Goal: Task Accomplishment & Management: Manage account settings

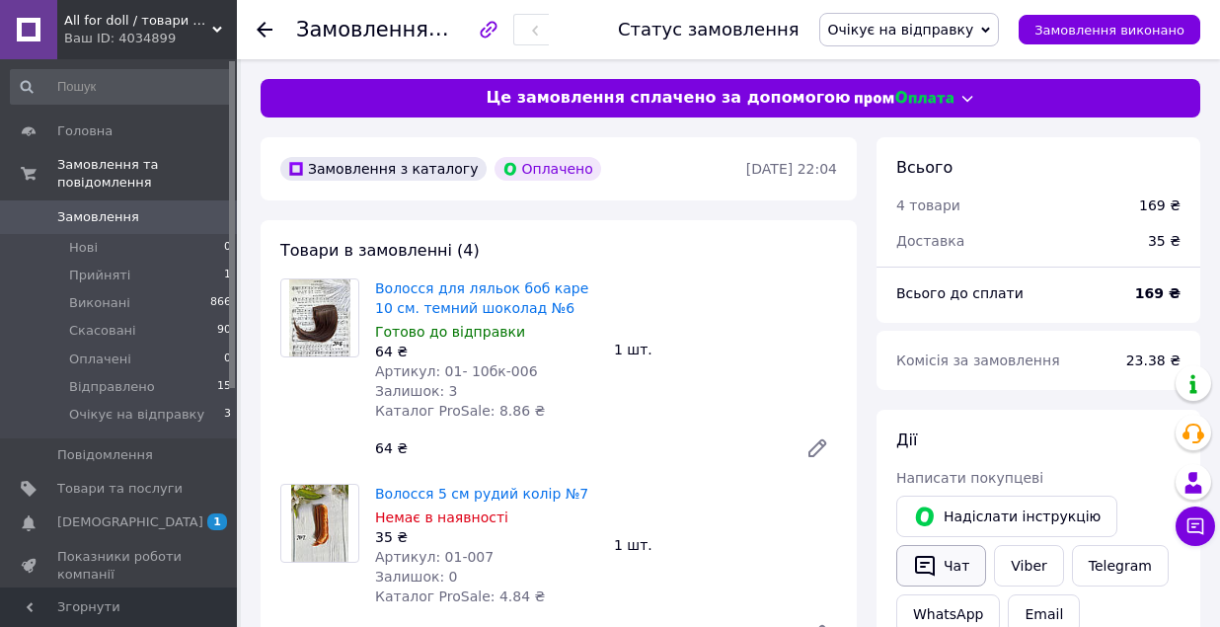
click at [952, 562] on button "Чат" at bounding box center [941, 565] width 90 height 41
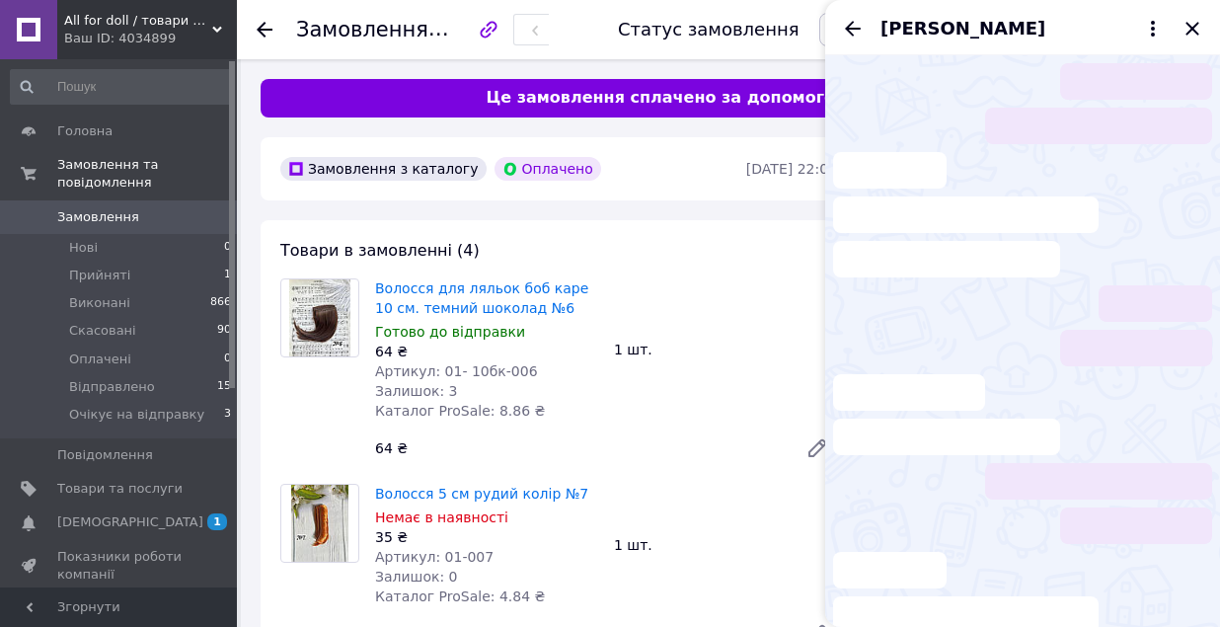
scroll to position [892, 0]
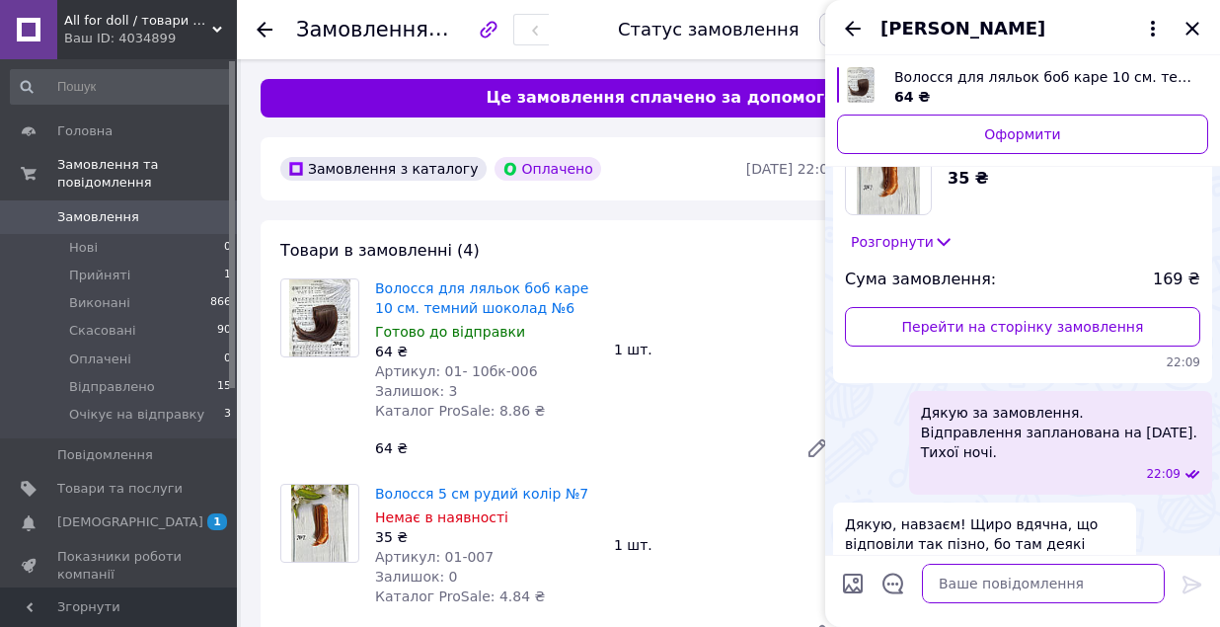
click at [963, 589] on textarea at bounding box center [1043, 582] width 243 height 39
paste textarea "Добрий вечір Ваше замовлення з сайту All for Doll відправлено. 📦 Номер посилки:…"
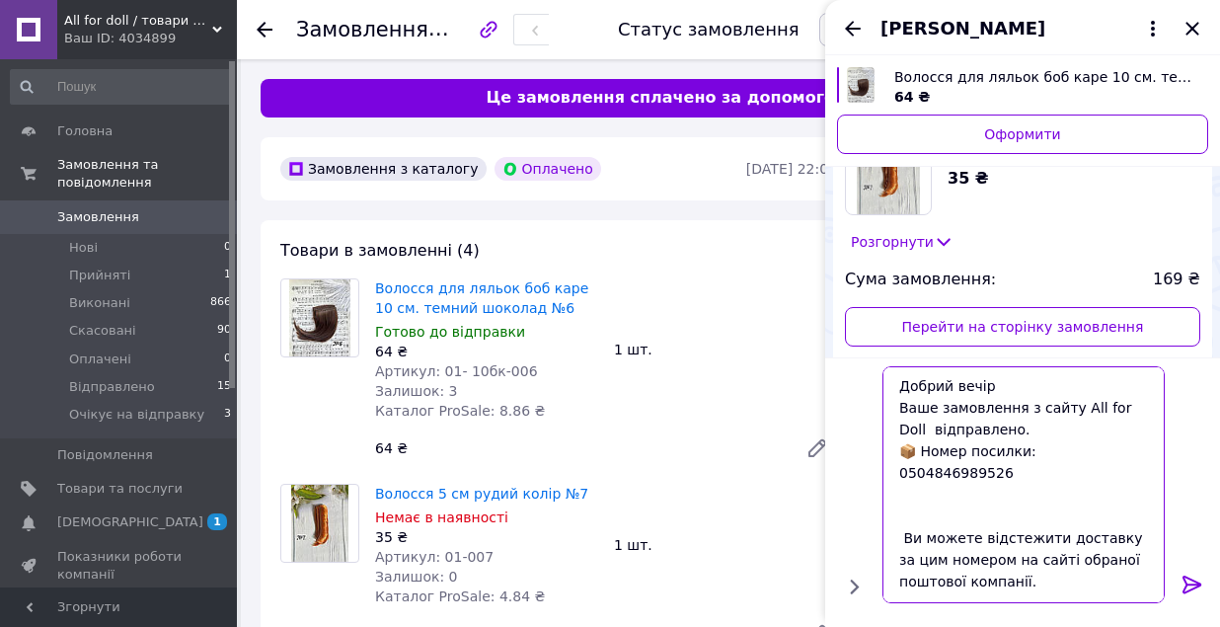
scroll to position [0, 0]
drag, startPoint x: 899, startPoint y: 466, endPoint x: 1033, endPoint y: 466, distance: 134.2
click at [1033, 466] on textarea "Добрий вечір Ваше замовлення з сайту All for Doll відправлено. 📦 Номер посилки:…" at bounding box center [1023, 484] width 282 height 237
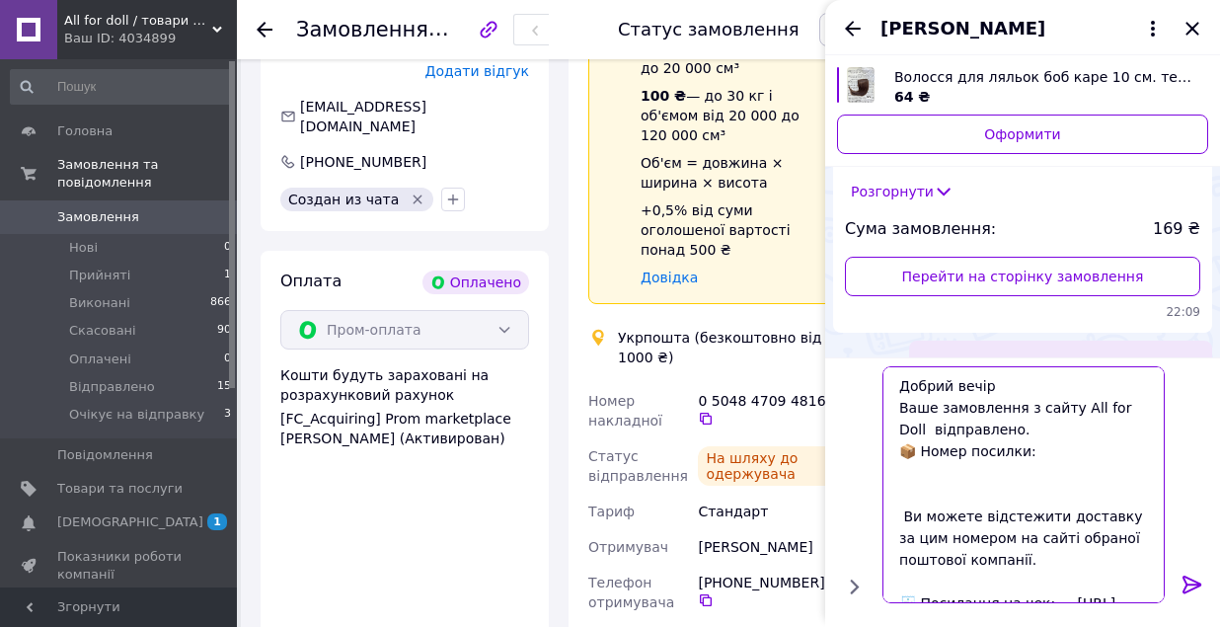
scroll to position [1204, 0]
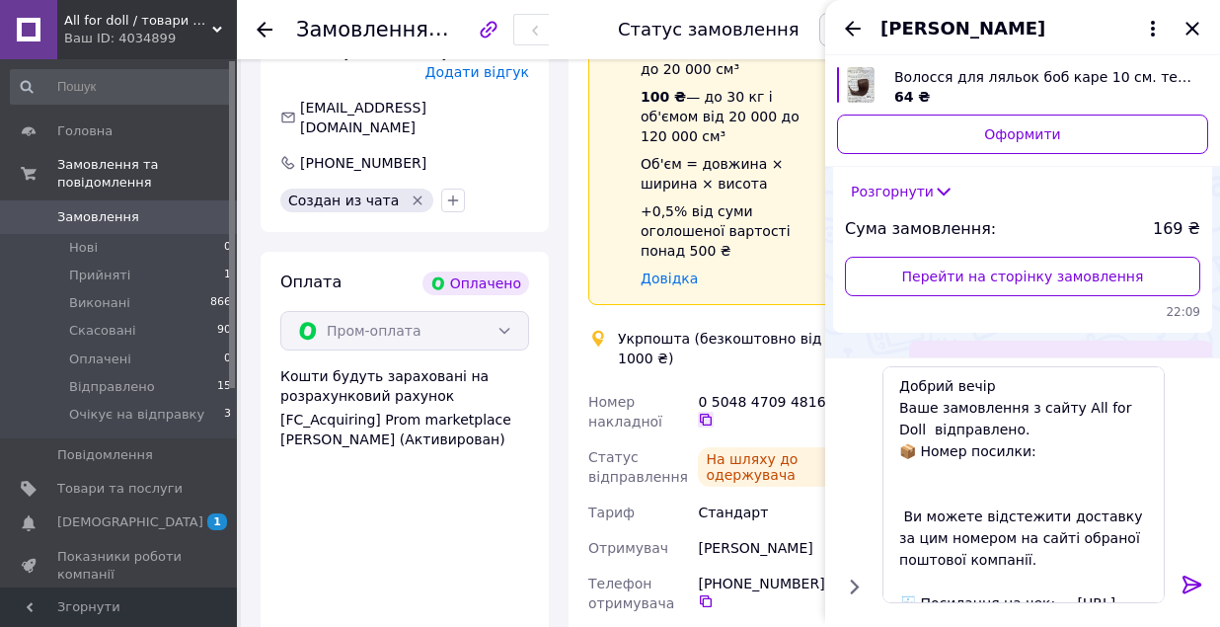
click at [704, 417] on icon at bounding box center [706, 419] width 12 height 12
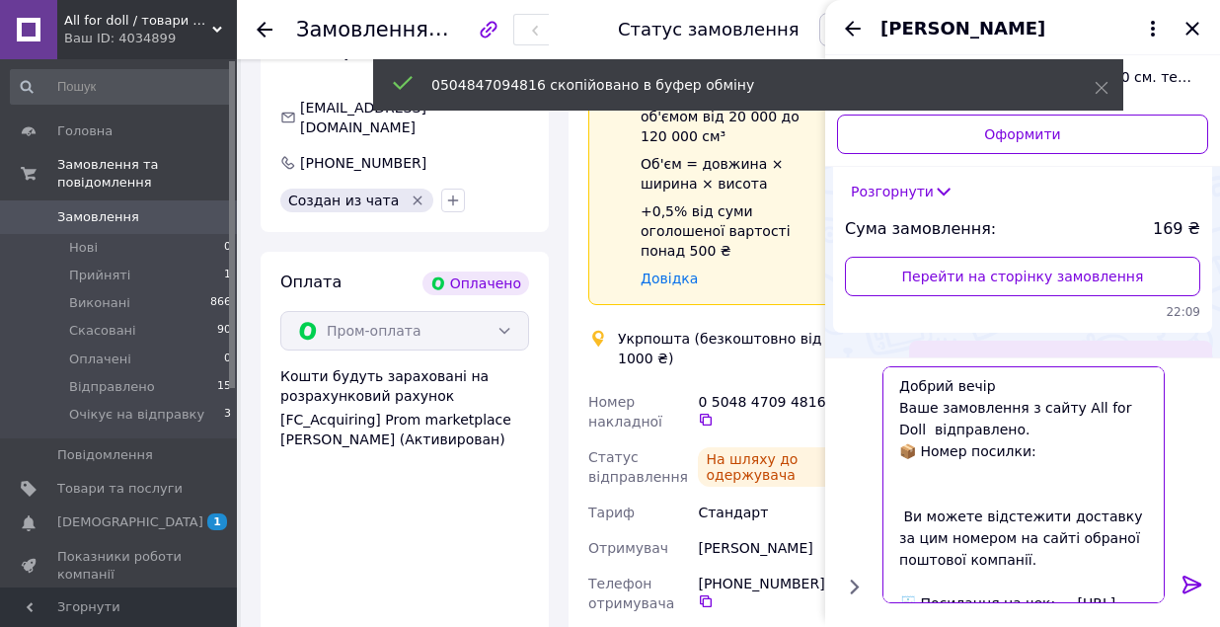
click at [1045, 453] on textarea "Добрий вечір Ваше замовлення з сайту All for Doll відправлено. 📦 Номер посилки:…" at bounding box center [1023, 484] width 282 height 237
paste textarea "0504847094816"
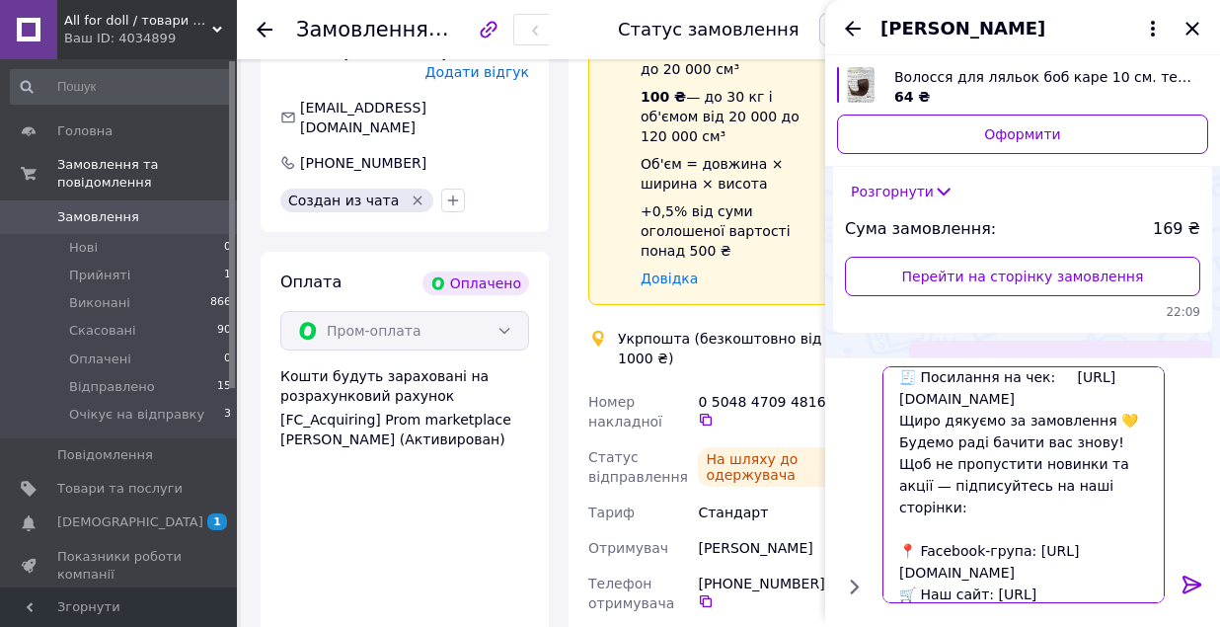
scroll to position [249, 0]
drag, startPoint x: 899, startPoint y: 400, endPoint x: 1111, endPoint y: 415, distance: 212.7
click at [1111, 415] on textarea "Добрий вечір Ваше замовлення з сайту All for Doll відправлено. 📦 Номер посилки:…" at bounding box center [1023, 484] width 282 height 237
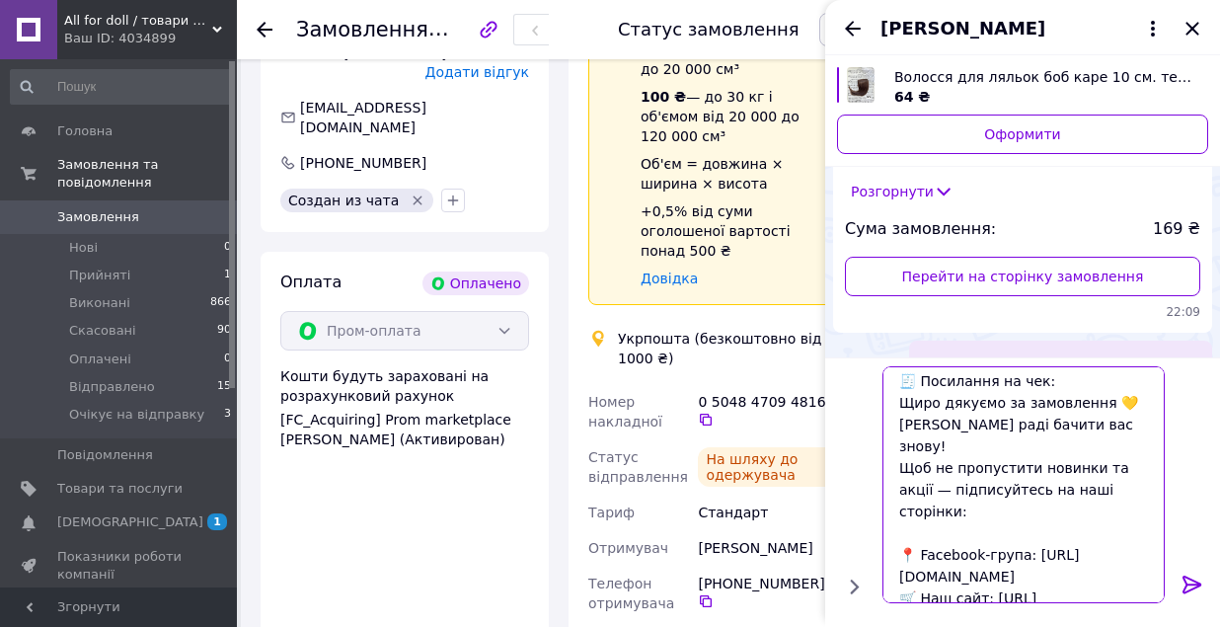
paste textarea "[URL][DOMAIN_NAME]"
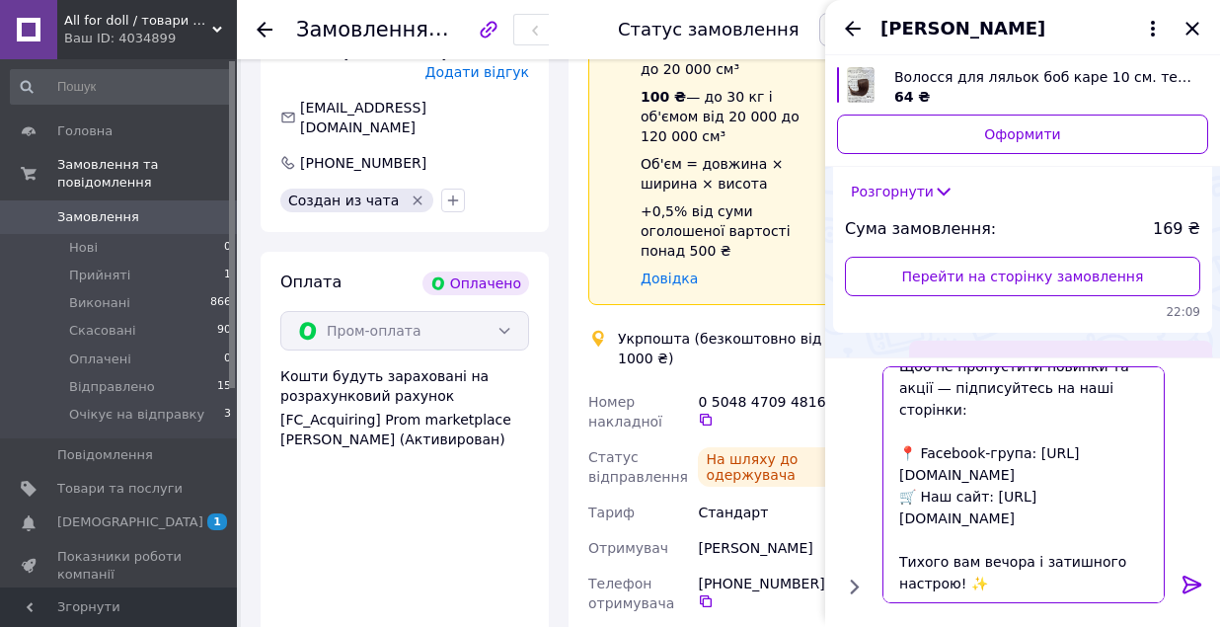
scroll to position [367, 0]
type textarea "Добрий вечір Ваше замовлення з сайту All for Doll відправлено. 📦 Номер посилки:…"
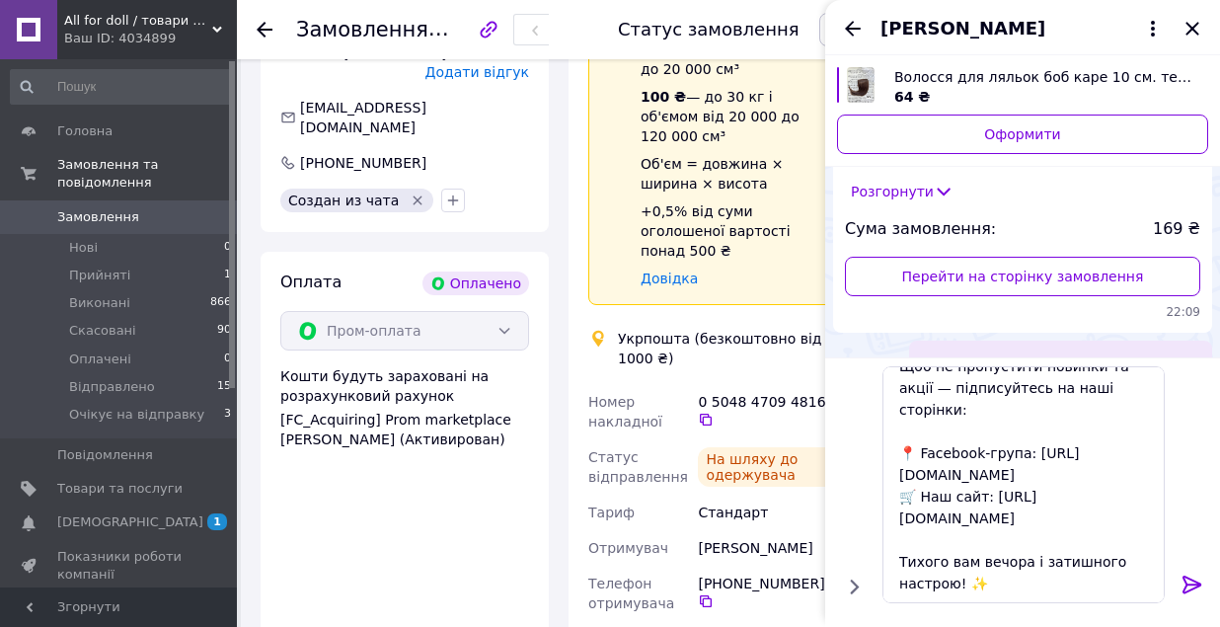
click at [1190, 585] on icon at bounding box center [1191, 584] width 19 height 18
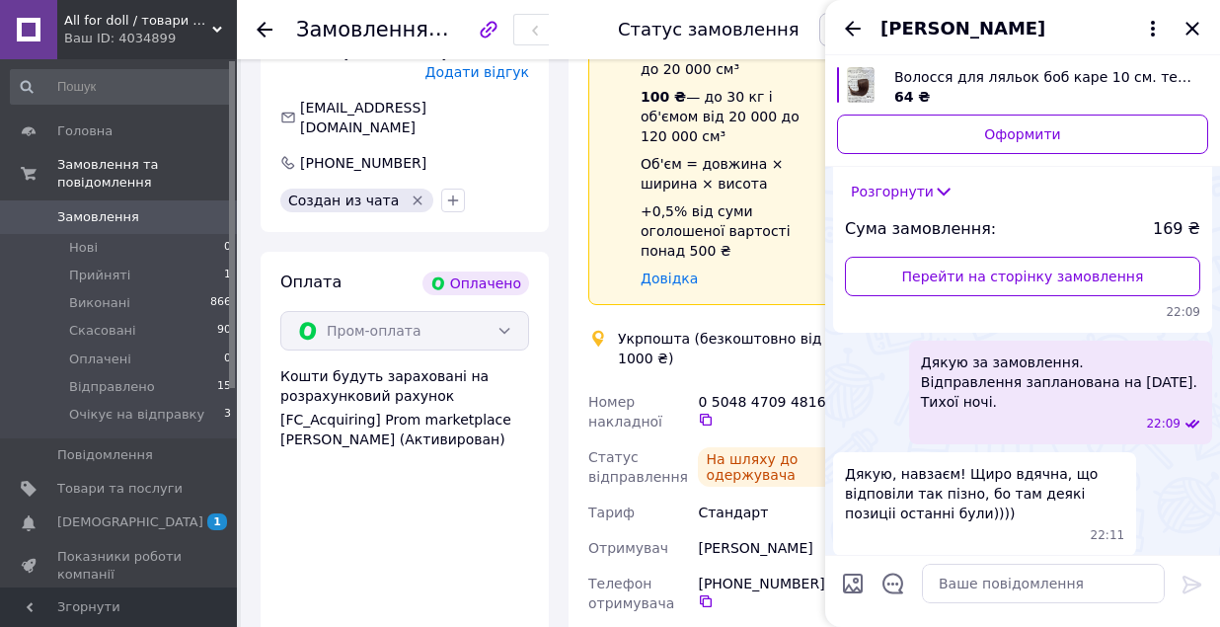
scroll to position [1281, 0]
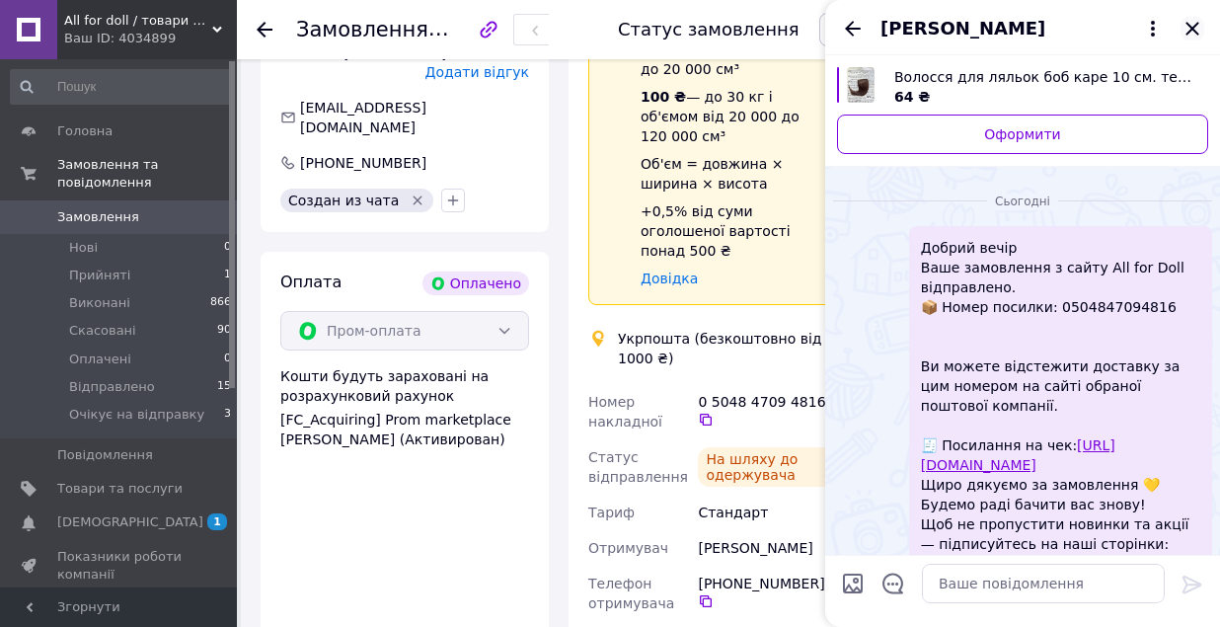
click at [1199, 31] on icon "Закрити" at bounding box center [1192, 29] width 24 height 24
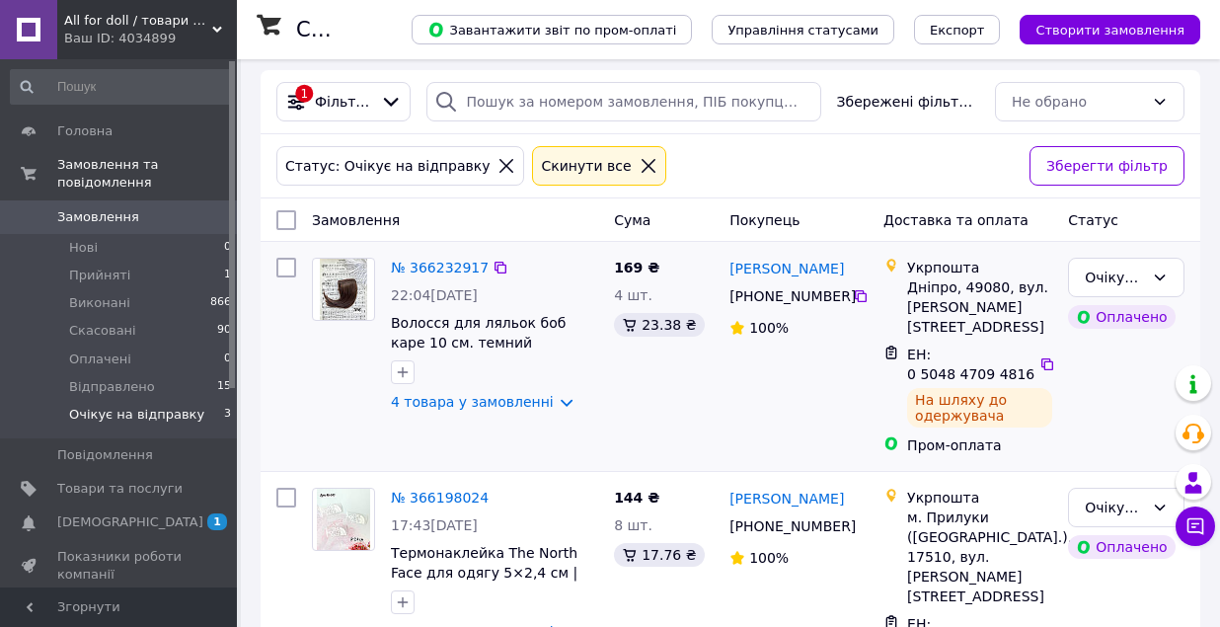
scroll to position [190, 0]
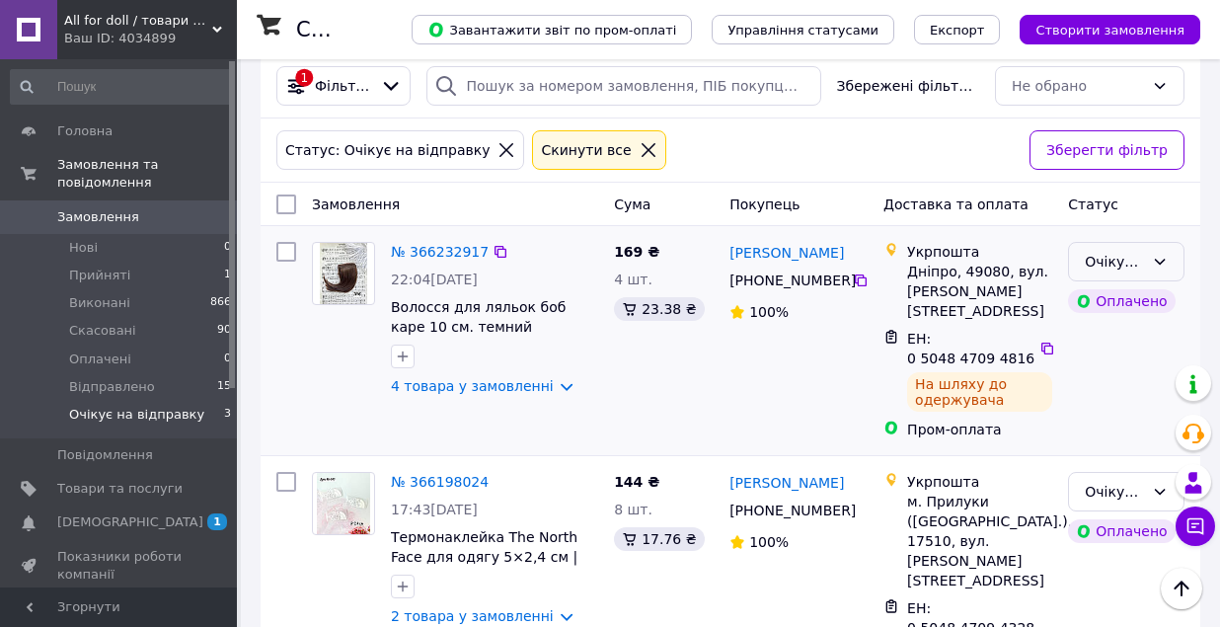
click at [1164, 257] on icon at bounding box center [1160, 262] width 16 height 16
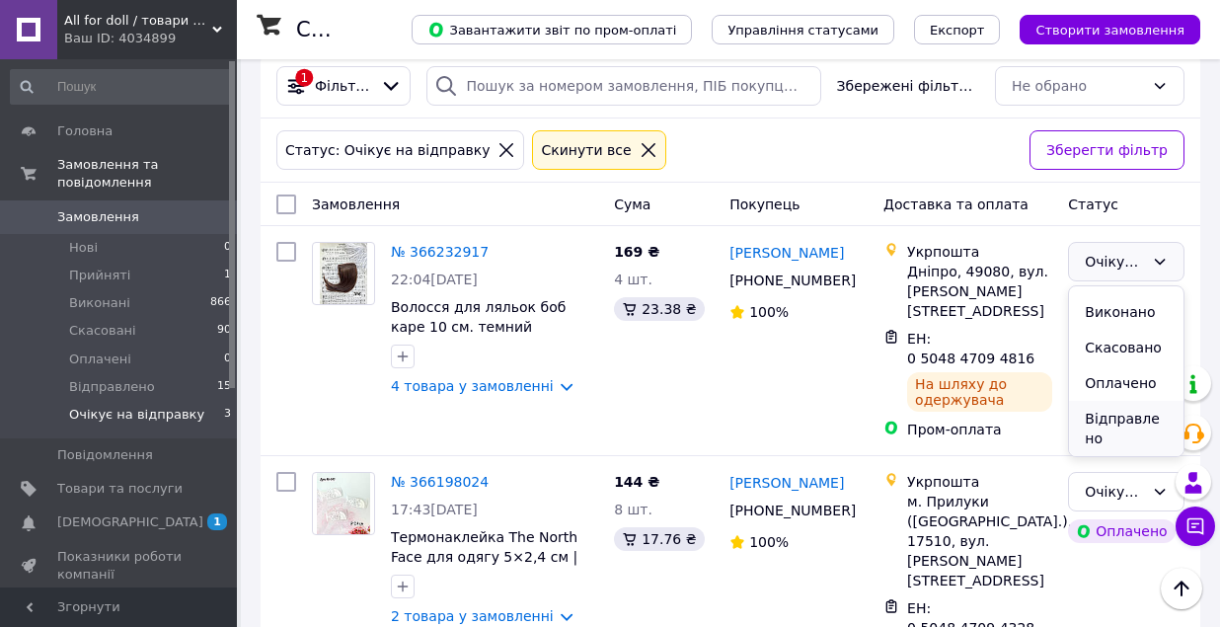
scroll to position [28, 0]
click at [1100, 421] on li "Відправлено" at bounding box center [1126, 428] width 114 height 55
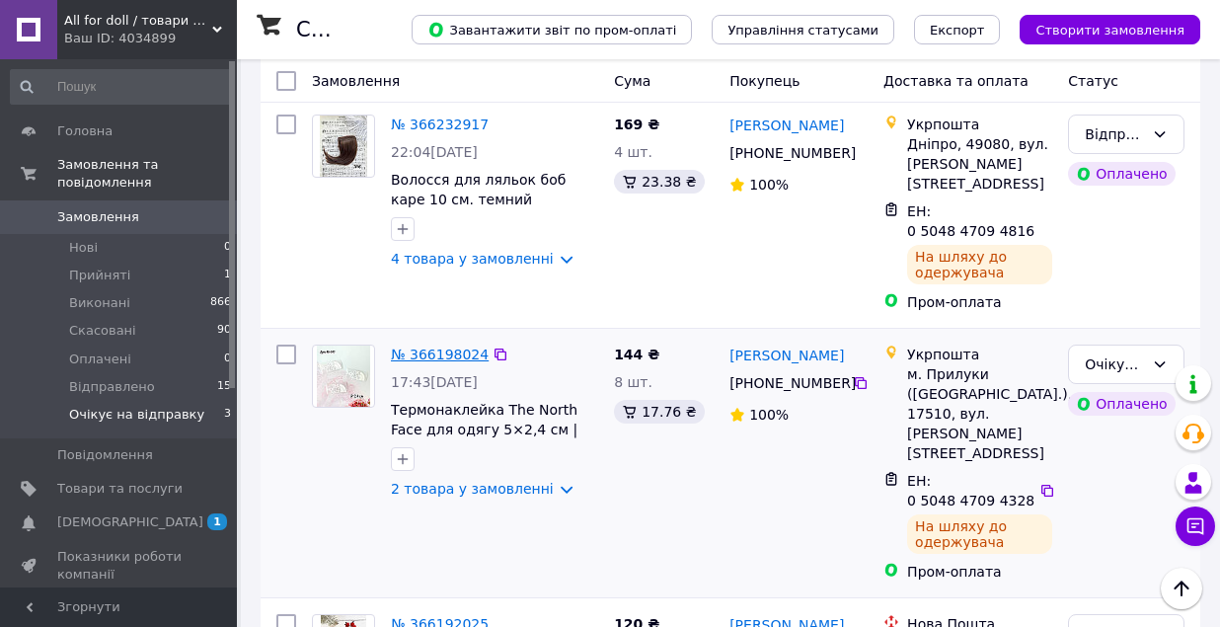
scroll to position [336, 0]
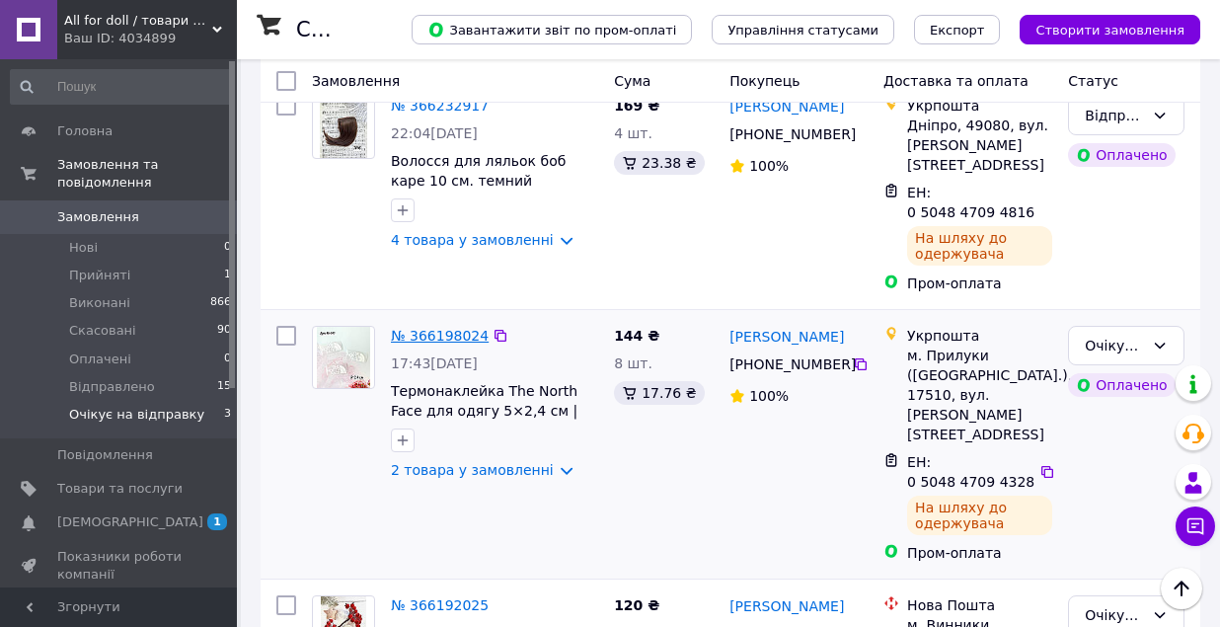
click at [441, 339] on link "№ 366198024" at bounding box center [440, 336] width 98 height 16
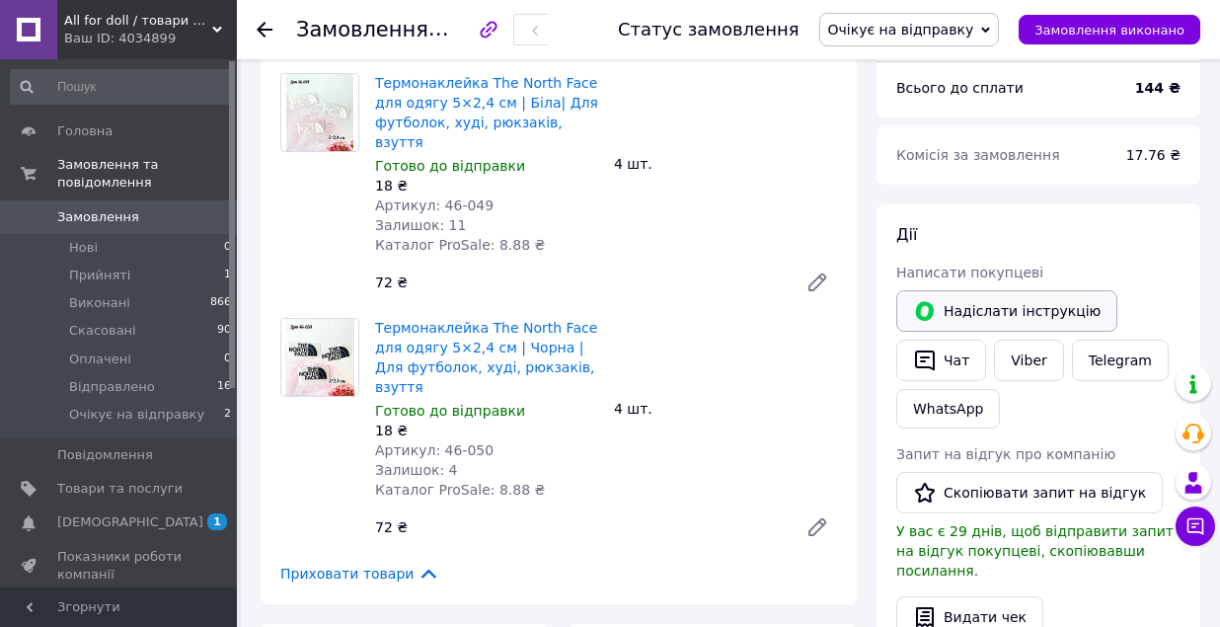
scroll to position [205, 0]
click at [1032, 355] on link "Viber" at bounding box center [1028, 359] width 69 height 41
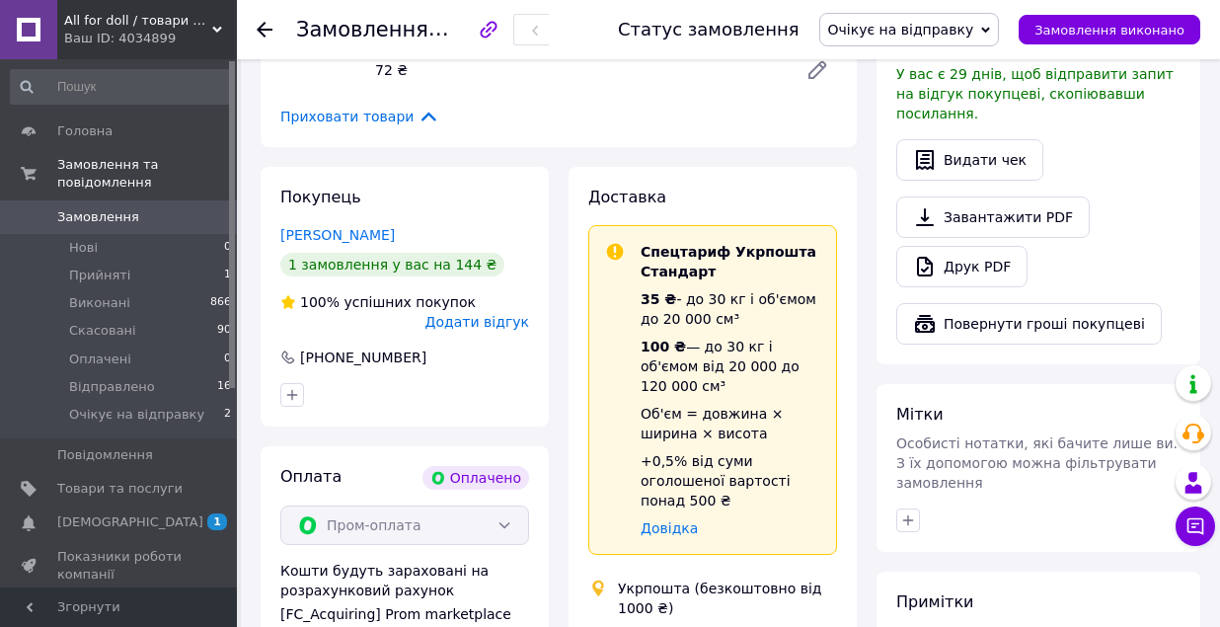
scroll to position [799, 0]
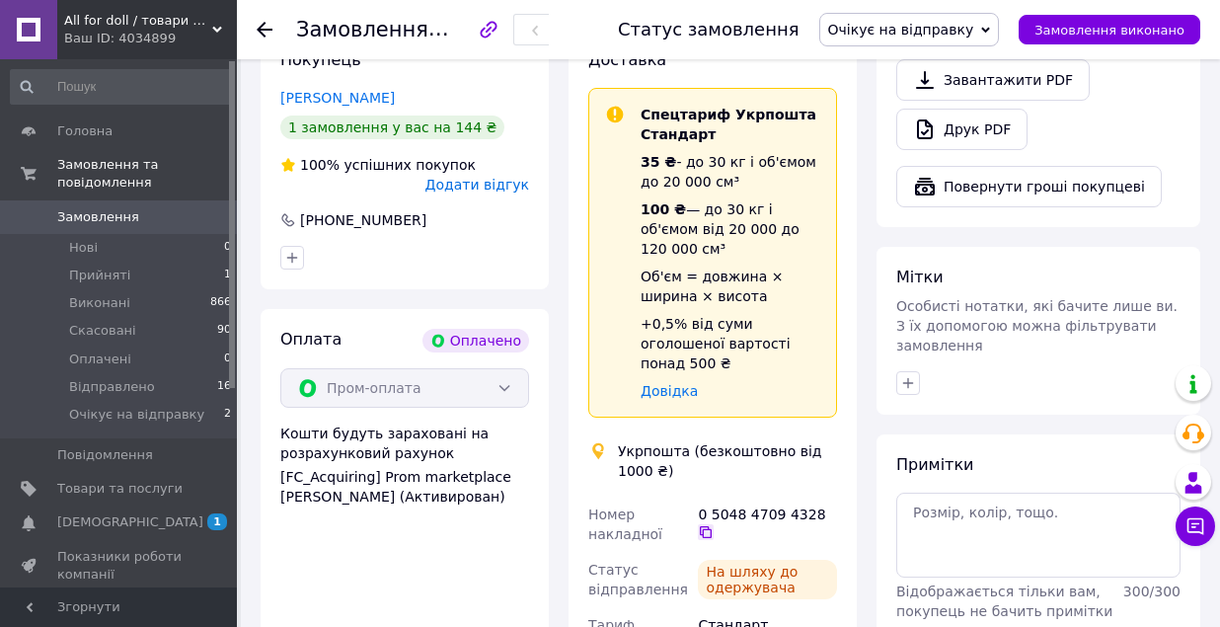
click at [709, 524] on icon at bounding box center [706, 532] width 16 height 16
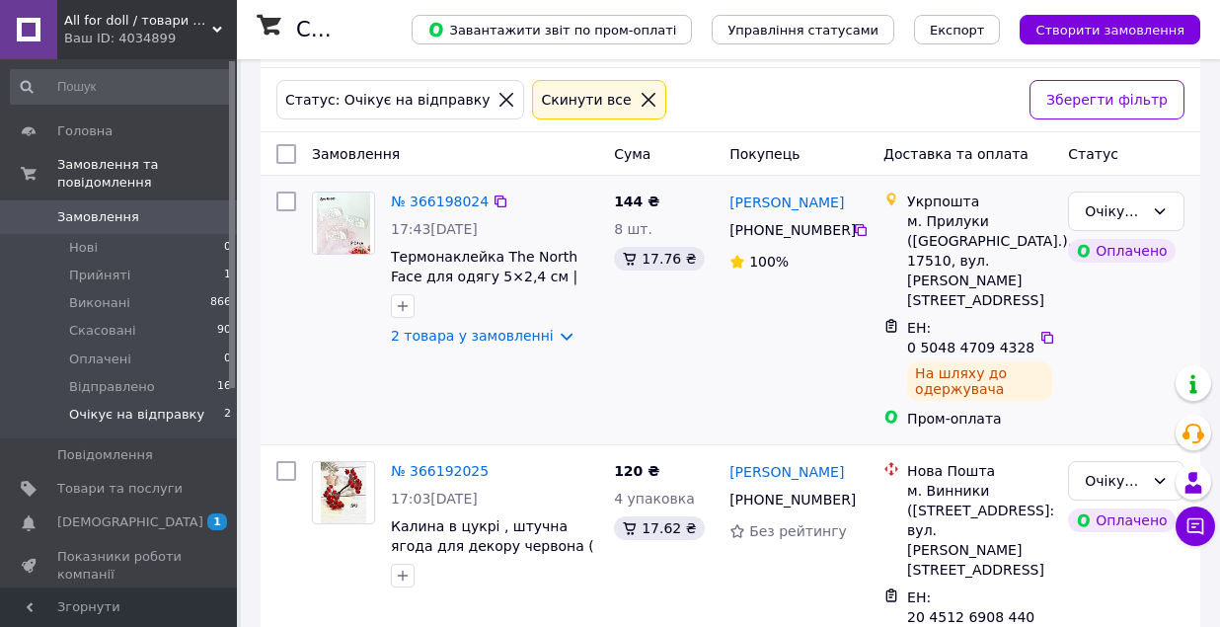
scroll to position [247, 0]
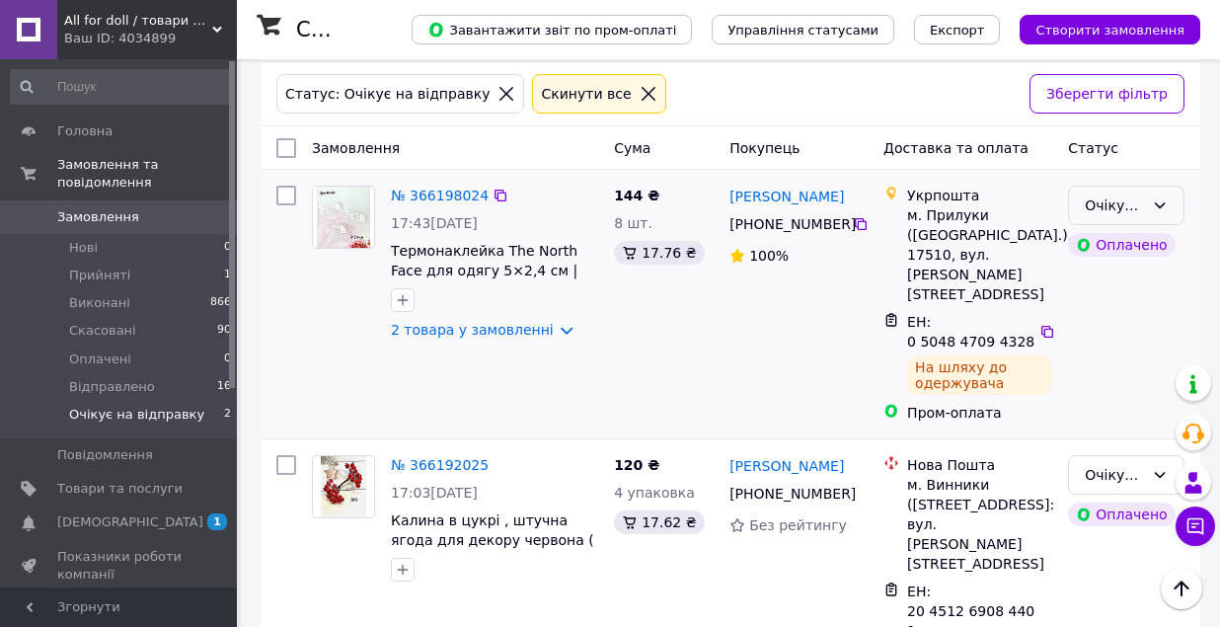
click at [1153, 205] on icon at bounding box center [1160, 205] width 16 height 16
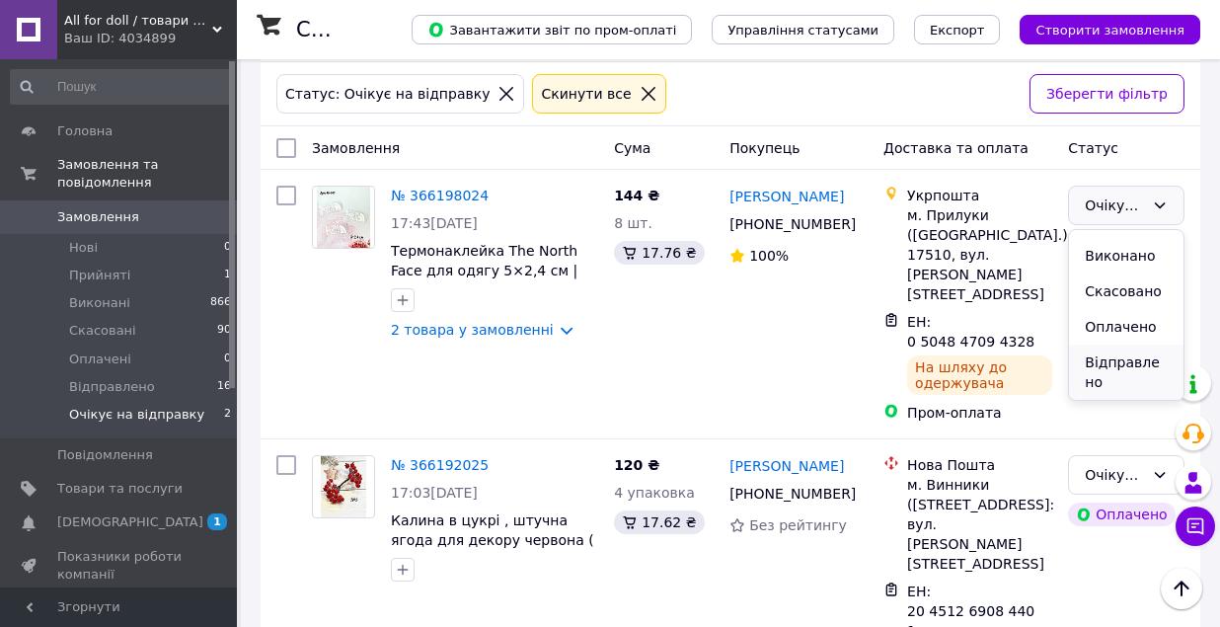
scroll to position [28, 0]
click at [1122, 365] on li "Відправлено" at bounding box center [1126, 371] width 114 height 55
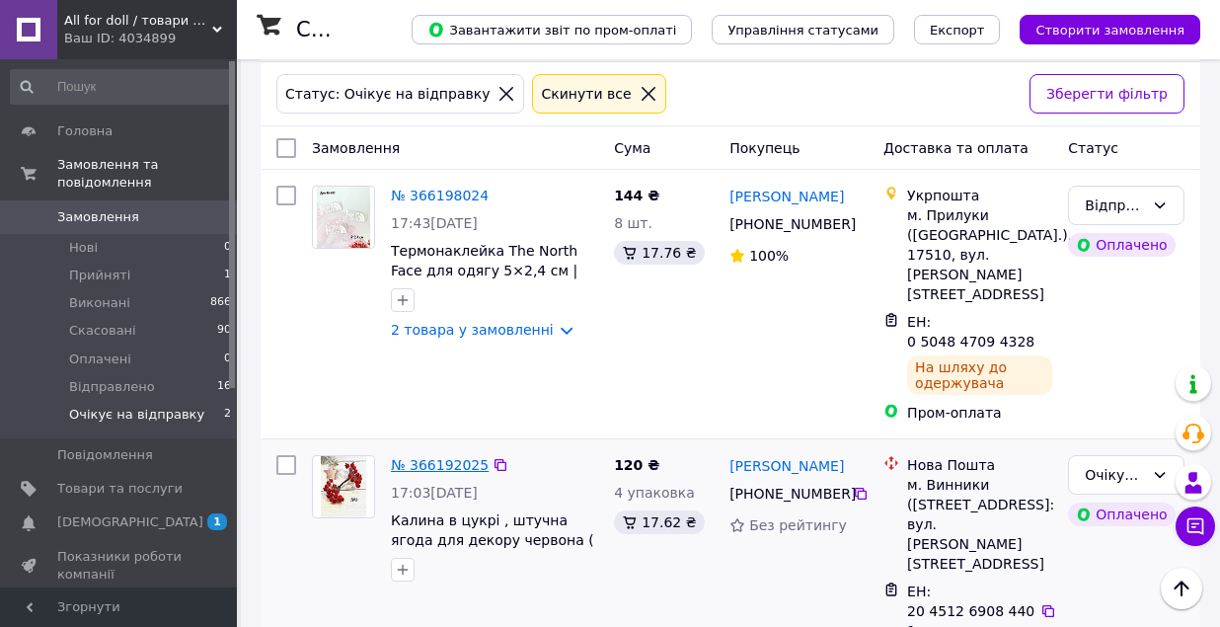
click at [446, 457] on link "№ 366192025" at bounding box center [440, 465] width 98 height 16
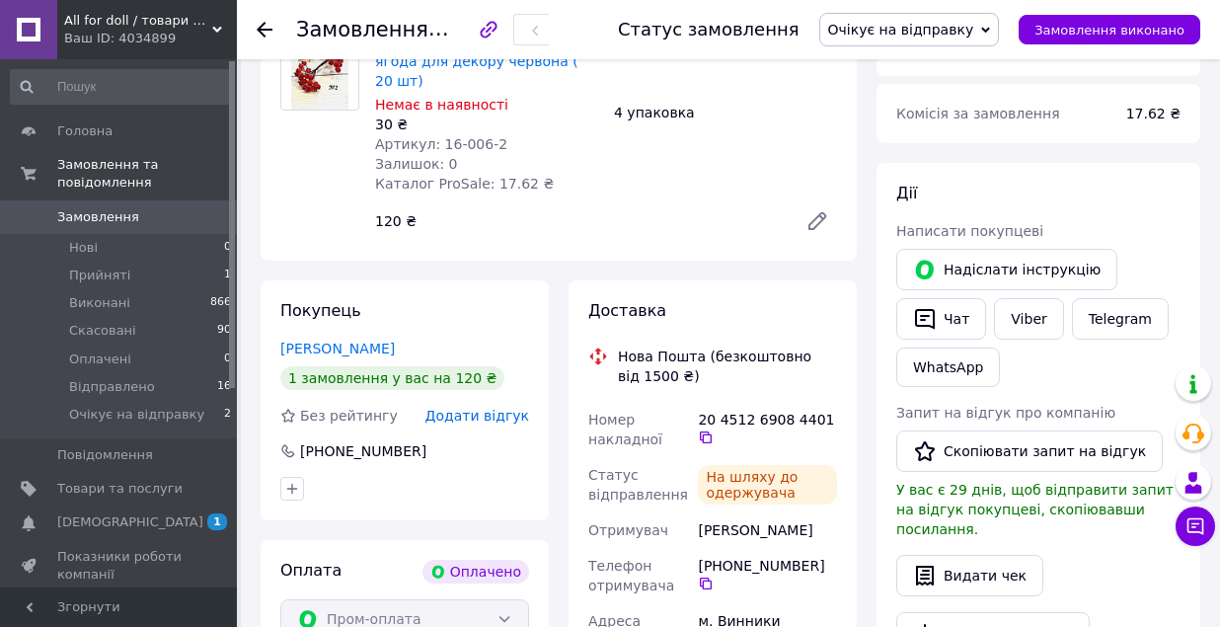
scroll to position [118, 0]
click at [1019, 319] on link "Viber" at bounding box center [1028, 318] width 69 height 41
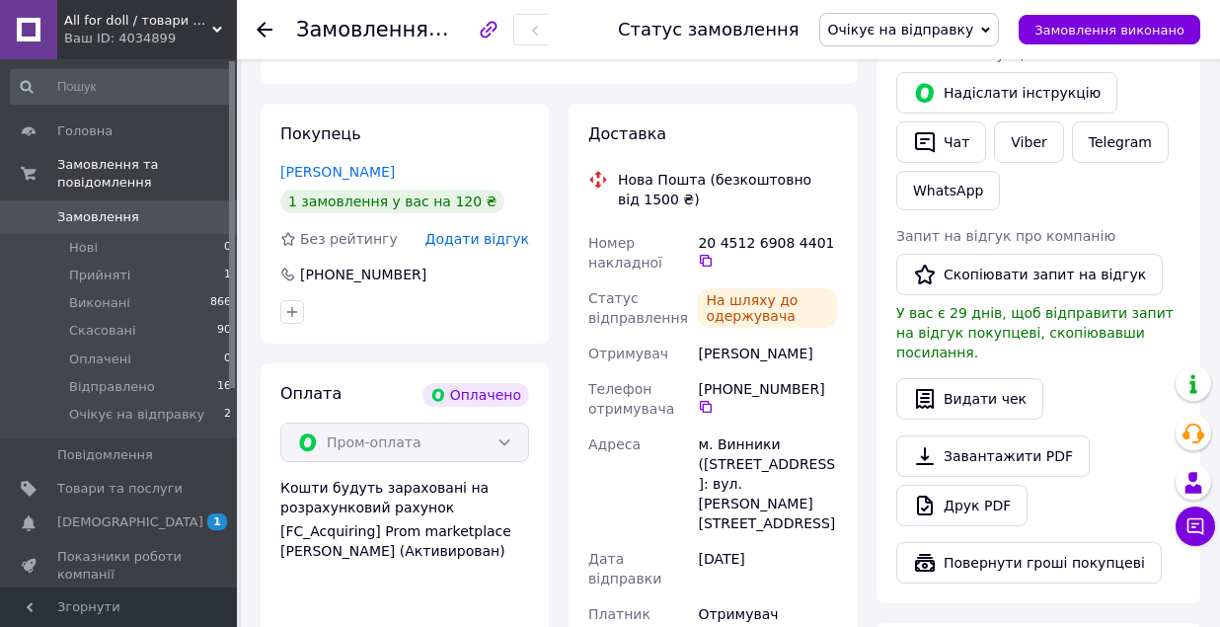
scroll to position [424, 0]
click at [708, 252] on icon at bounding box center [706, 260] width 16 height 16
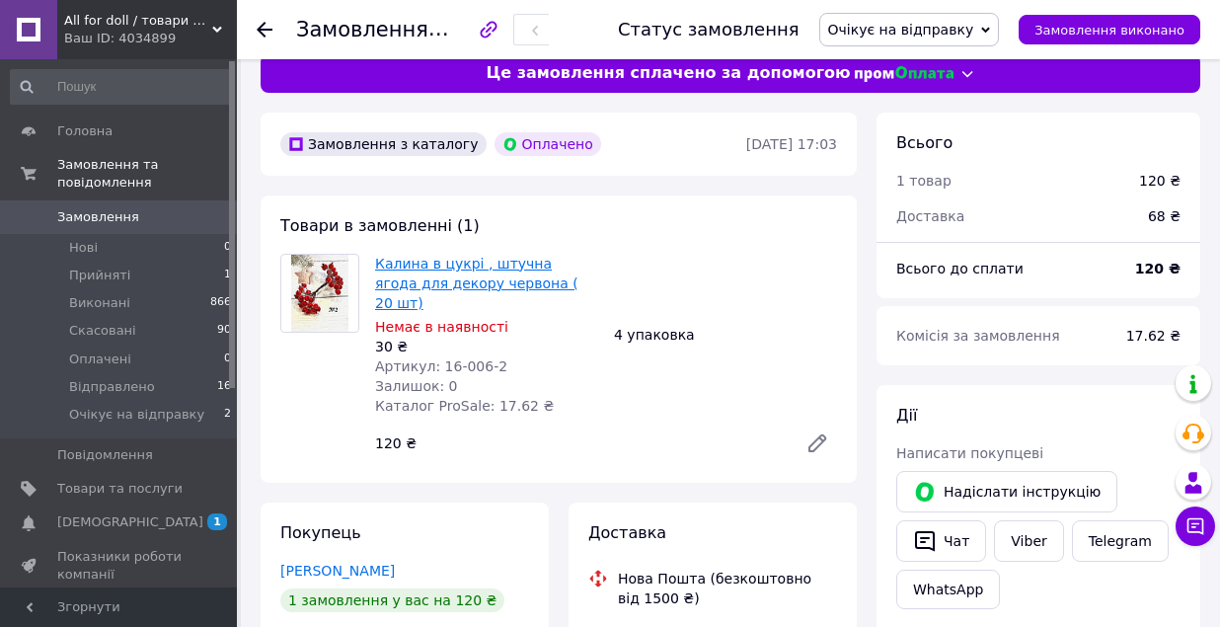
scroll to position [24, 0]
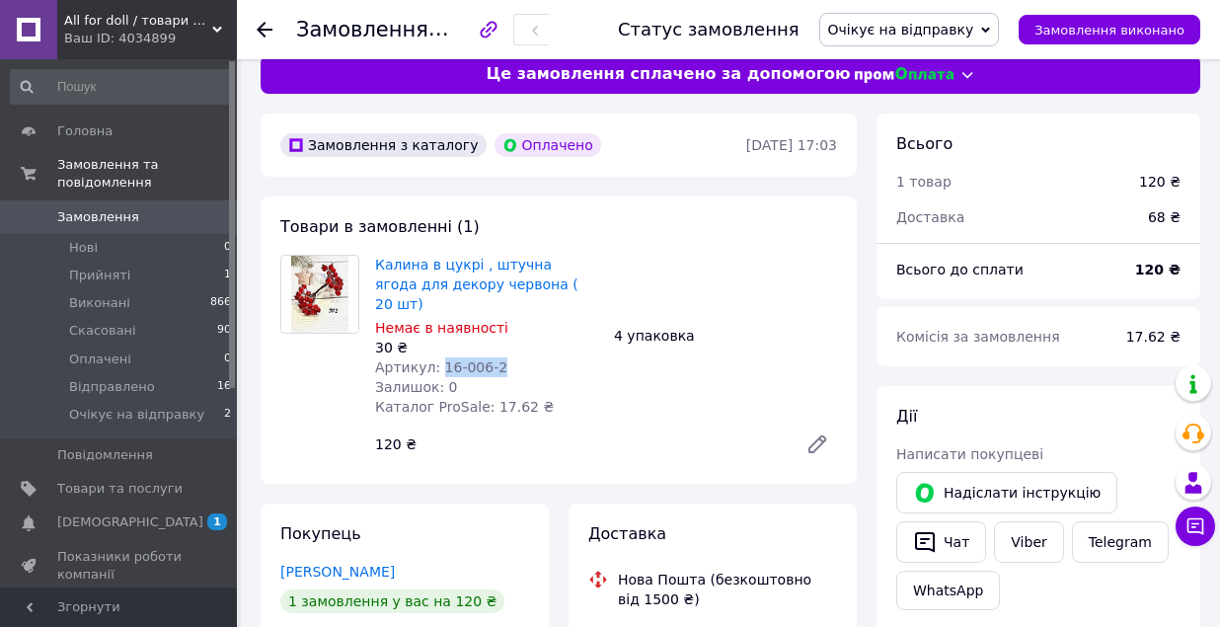
drag, startPoint x: 439, startPoint y: 344, endPoint x: 530, endPoint y: 344, distance: 90.8
click at [530, 357] on div "Артикул: 16-006-2" at bounding box center [486, 367] width 223 height 20
copy span "16-006-2"
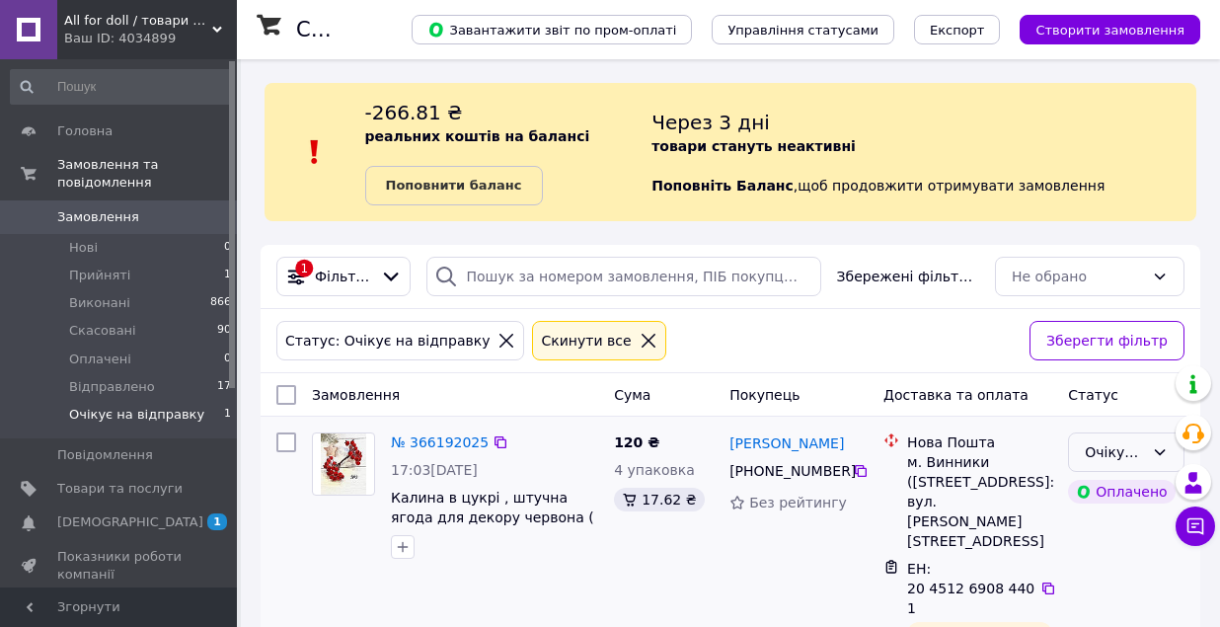
click at [1167, 457] on div "Очікує на відправку" at bounding box center [1126, 451] width 116 height 39
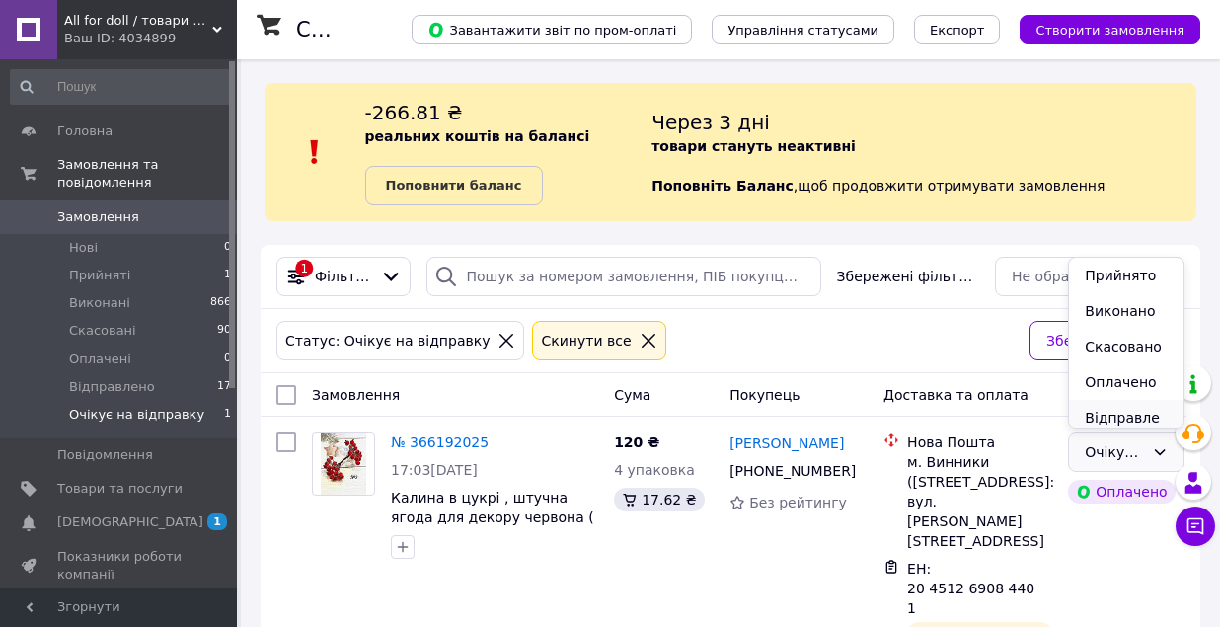
click at [1135, 405] on li "Відправлено" at bounding box center [1126, 427] width 114 height 55
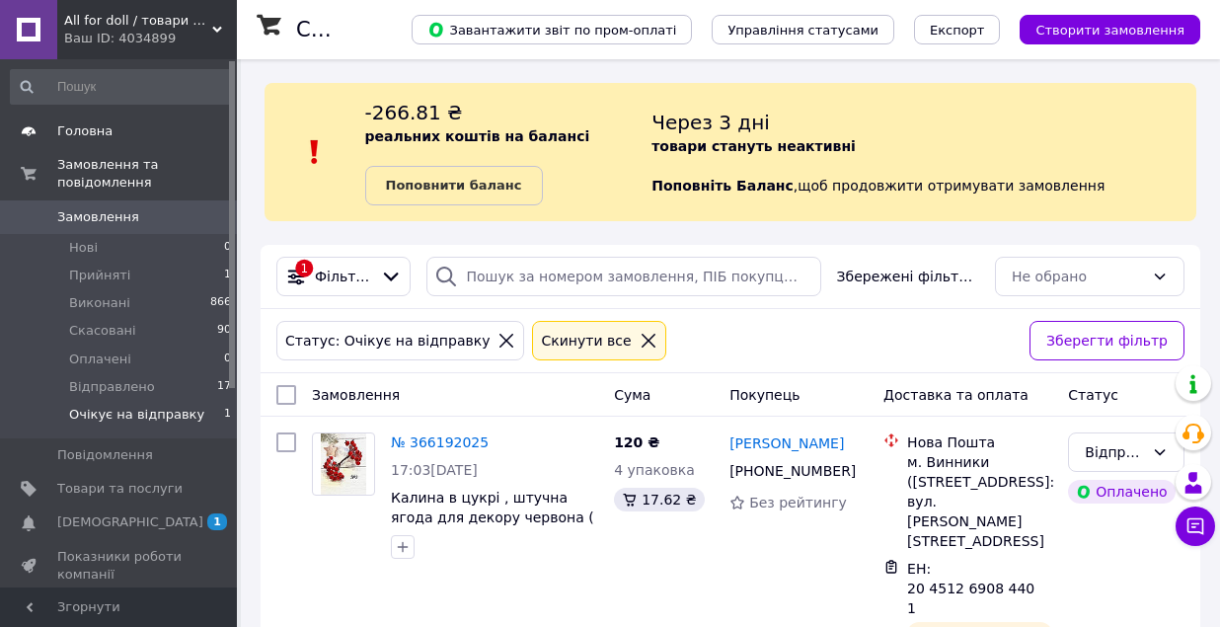
click at [63, 132] on span "Головна" at bounding box center [84, 131] width 55 height 18
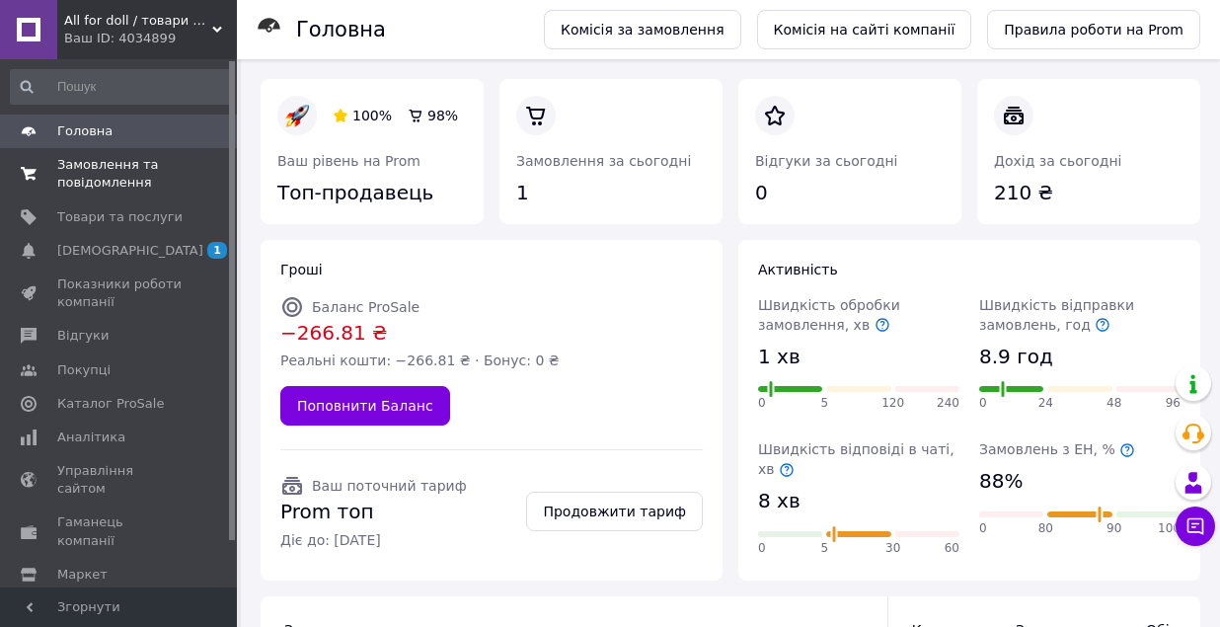
click at [105, 189] on span "Замовлення та повідомлення" at bounding box center [119, 174] width 125 height 36
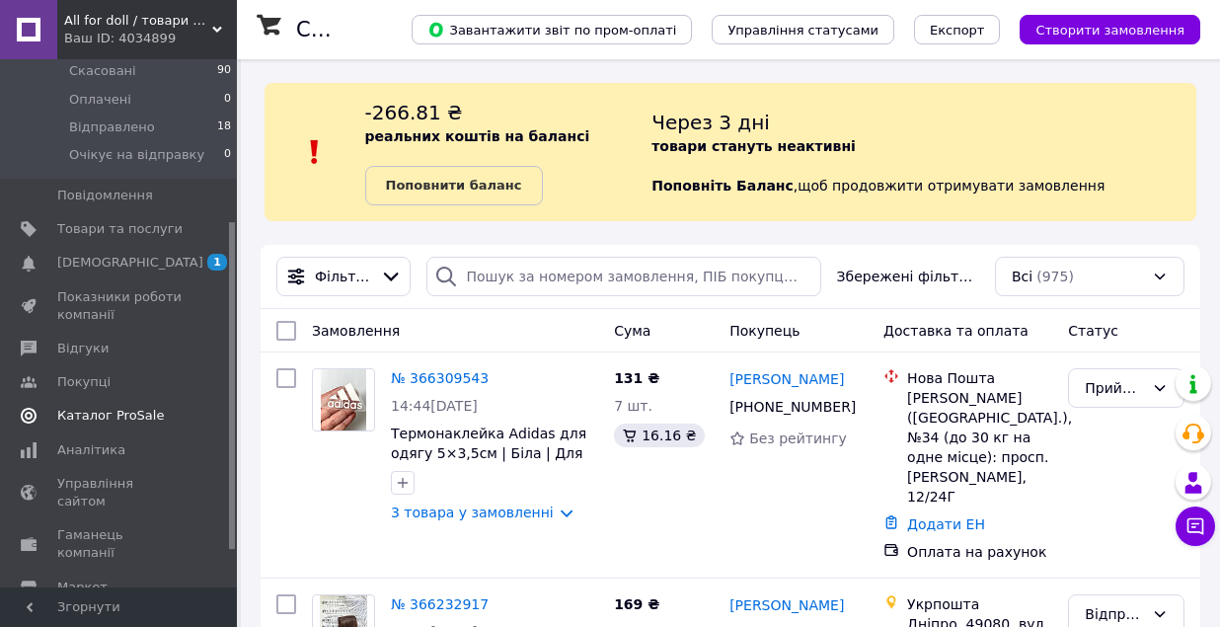
scroll to position [262, 0]
click at [87, 412] on span "Каталог ProSale" at bounding box center [110, 414] width 107 height 18
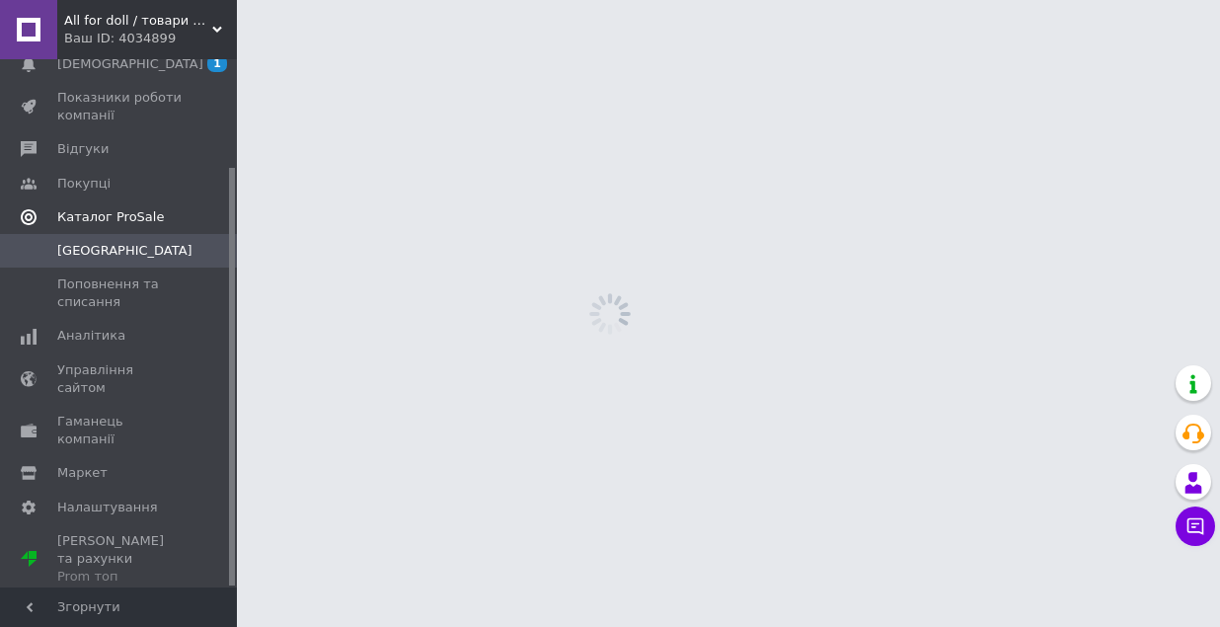
scroll to position [135, 0]
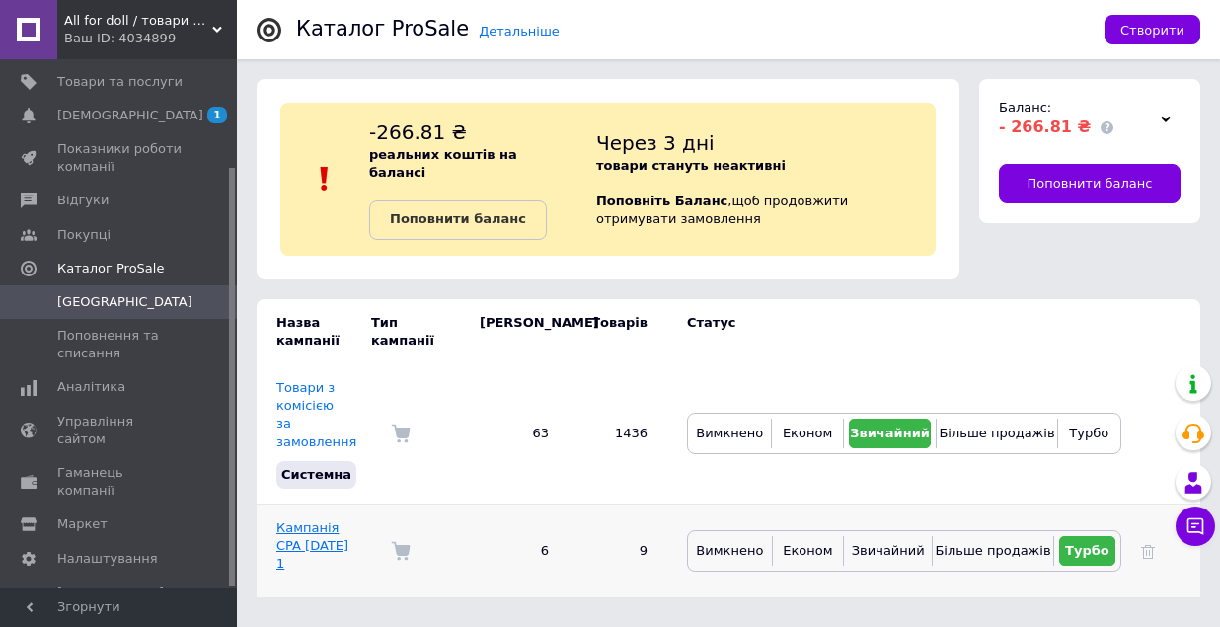
click at [295, 530] on link "Кампанія CPA [DATE] 1" at bounding box center [312, 545] width 72 height 50
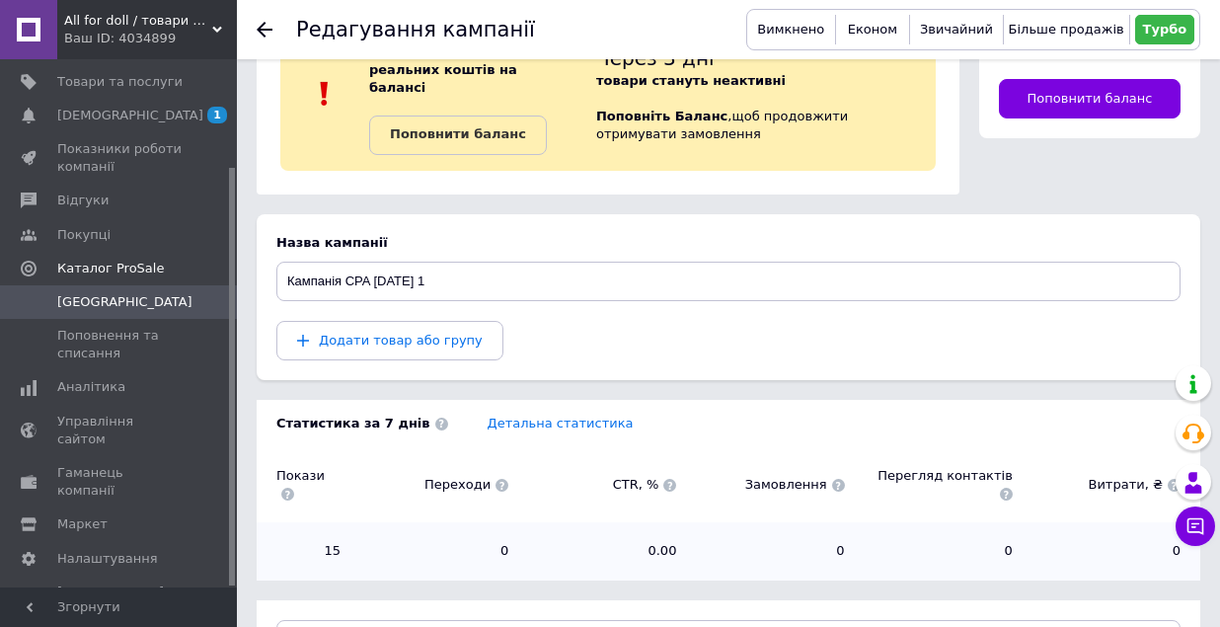
scroll to position [128, 0]
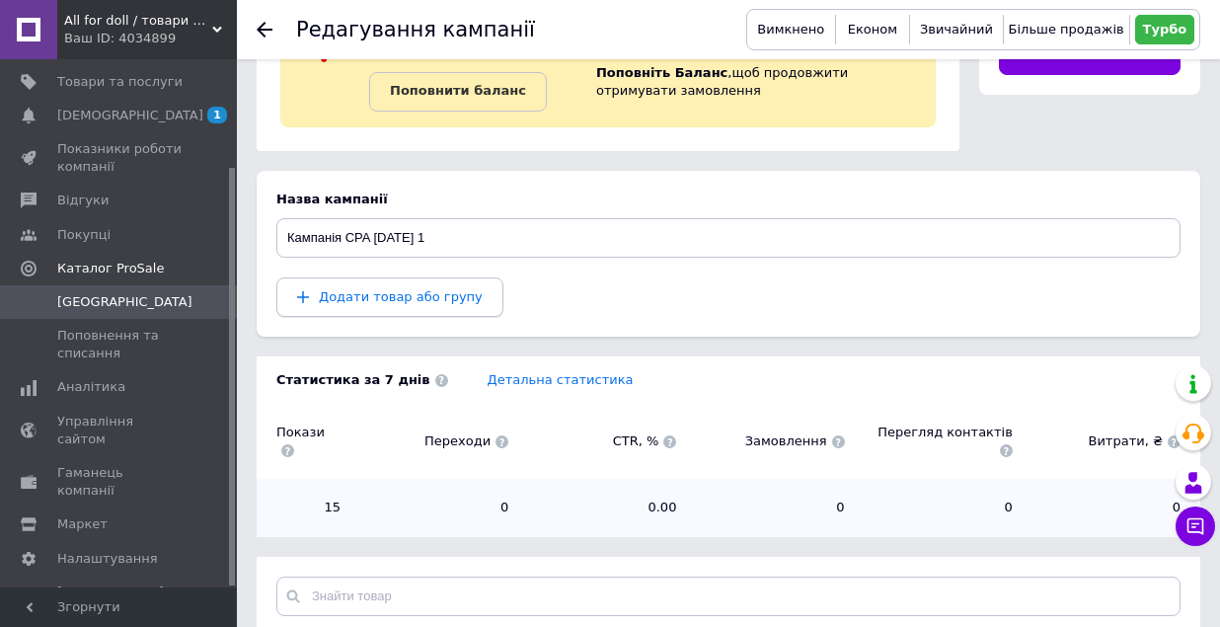
click at [369, 292] on span "Додати товар або групу" at bounding box center [401, 296] width 164 height 15
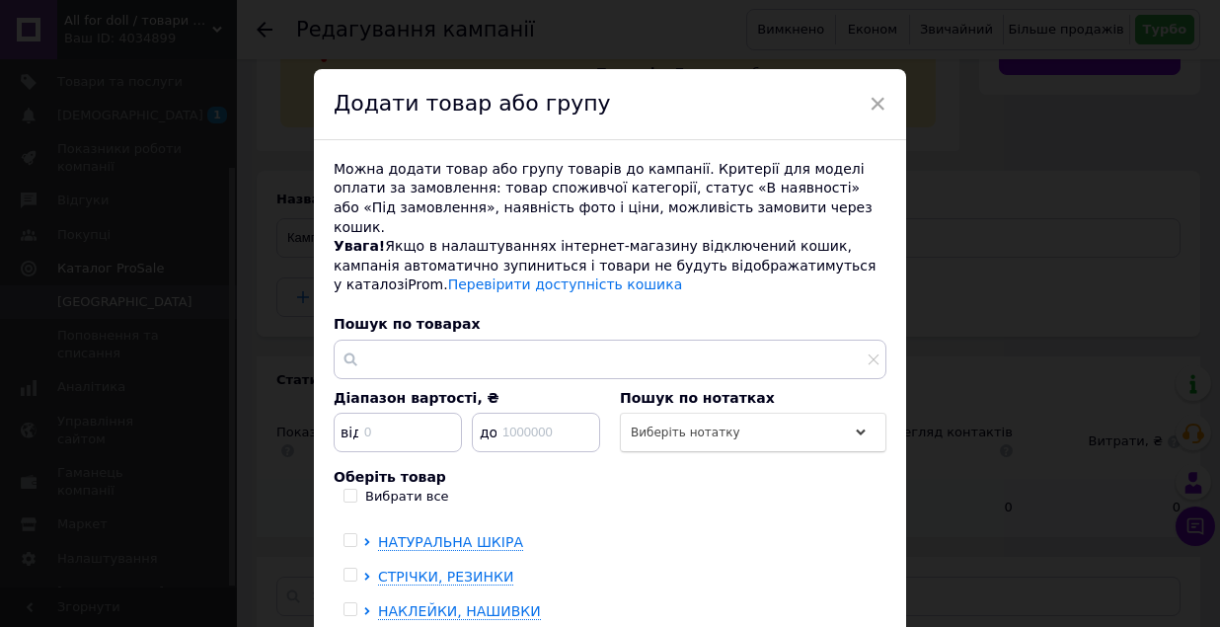
scroll to position [363, 0]
click at [364, 606] on icon at bounding box center [366, 610] width 5 height 8
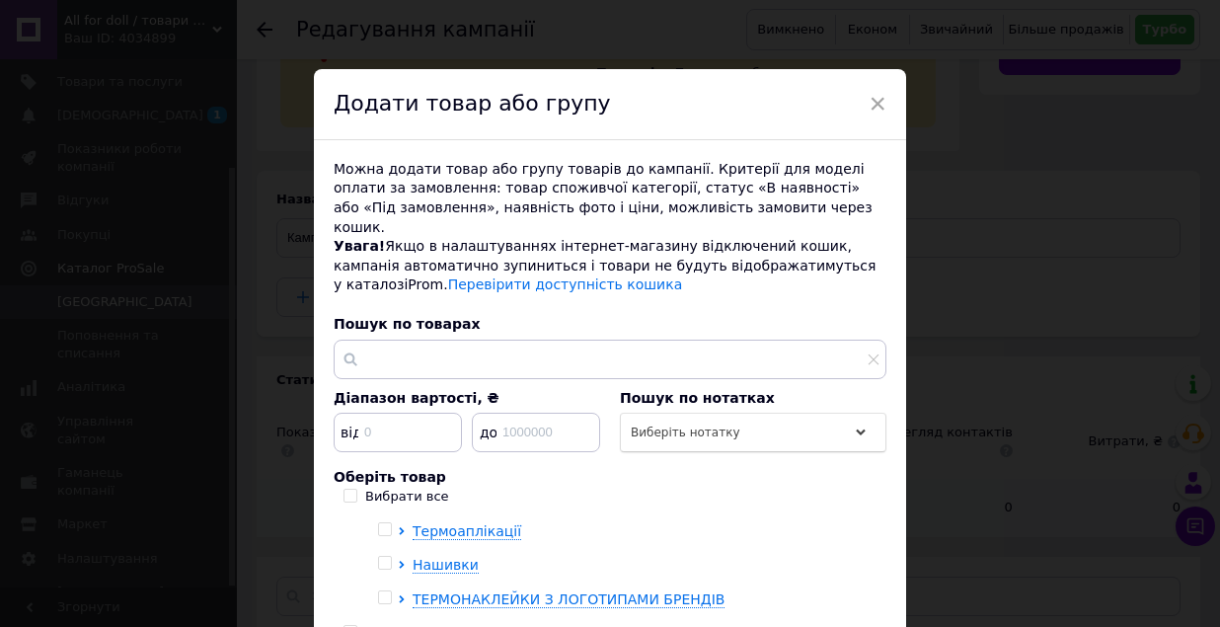
scroll to position [510, 0]
click at [467, 591] on span "ТЕРМОНАКЛЕЙКИ З ЛОГОТИПАМИ БРЕНДІВ" at bounding box center [568, 599] width 312 height 16
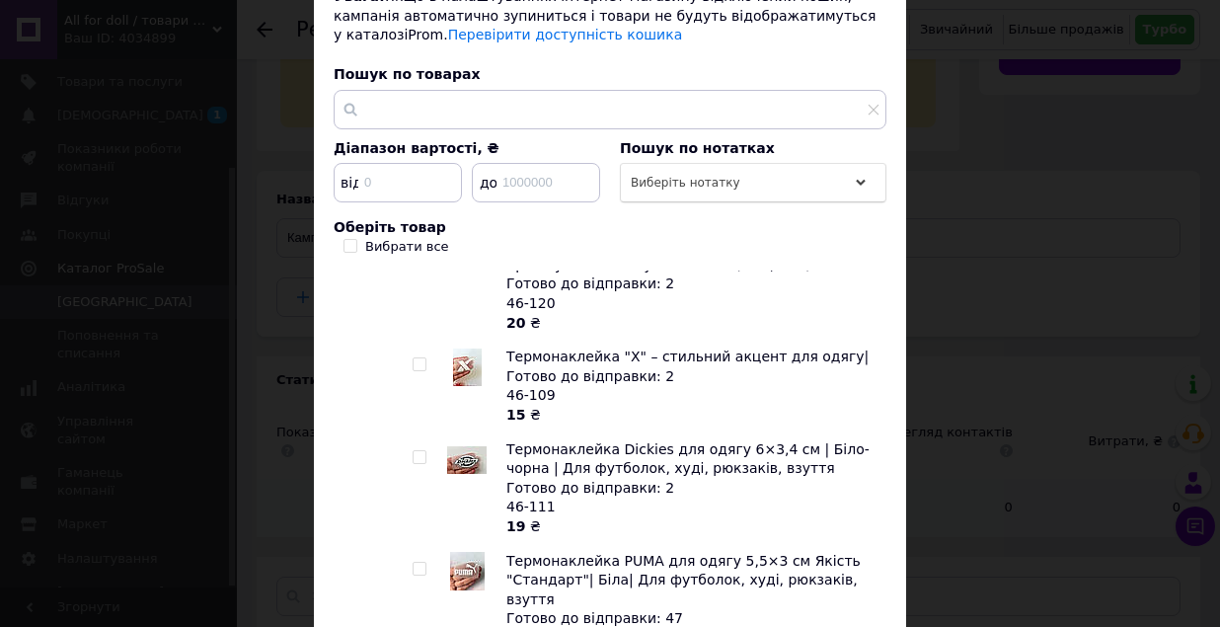
scroll to position [11304, 0]
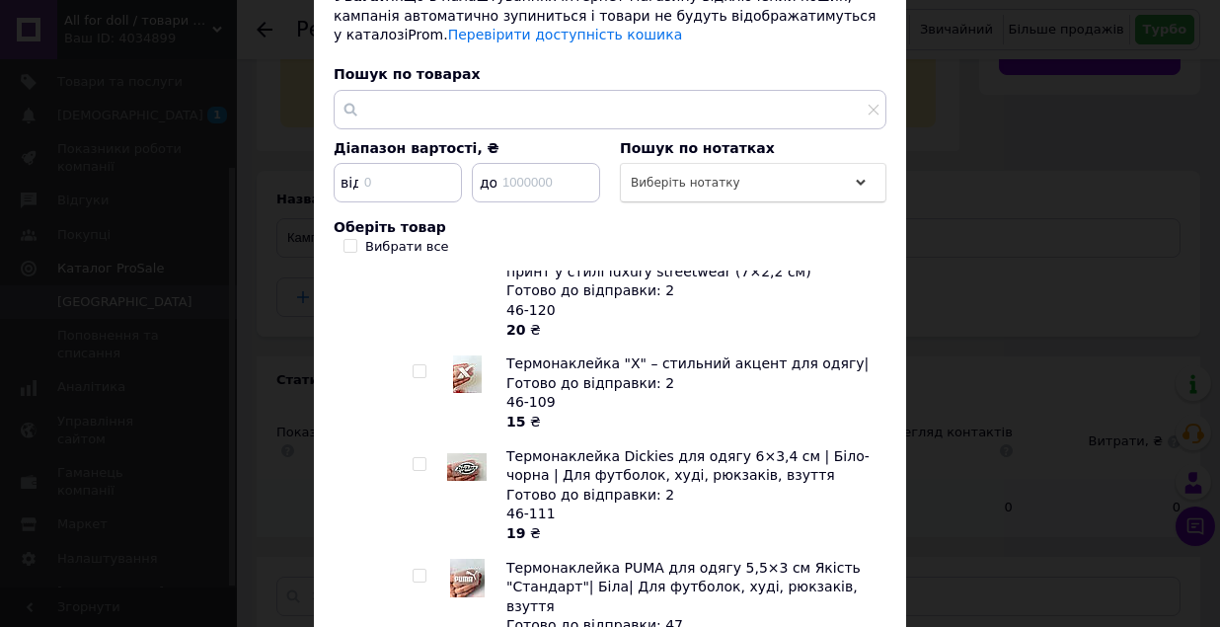
checkbox input "true"
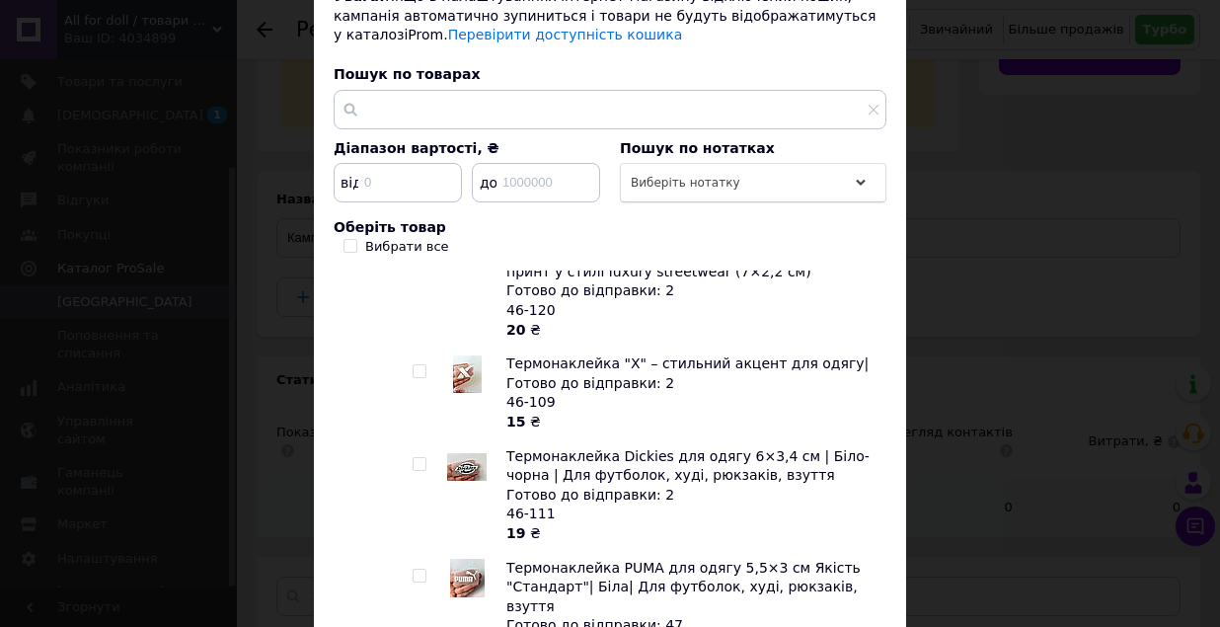
checkbox input "true"
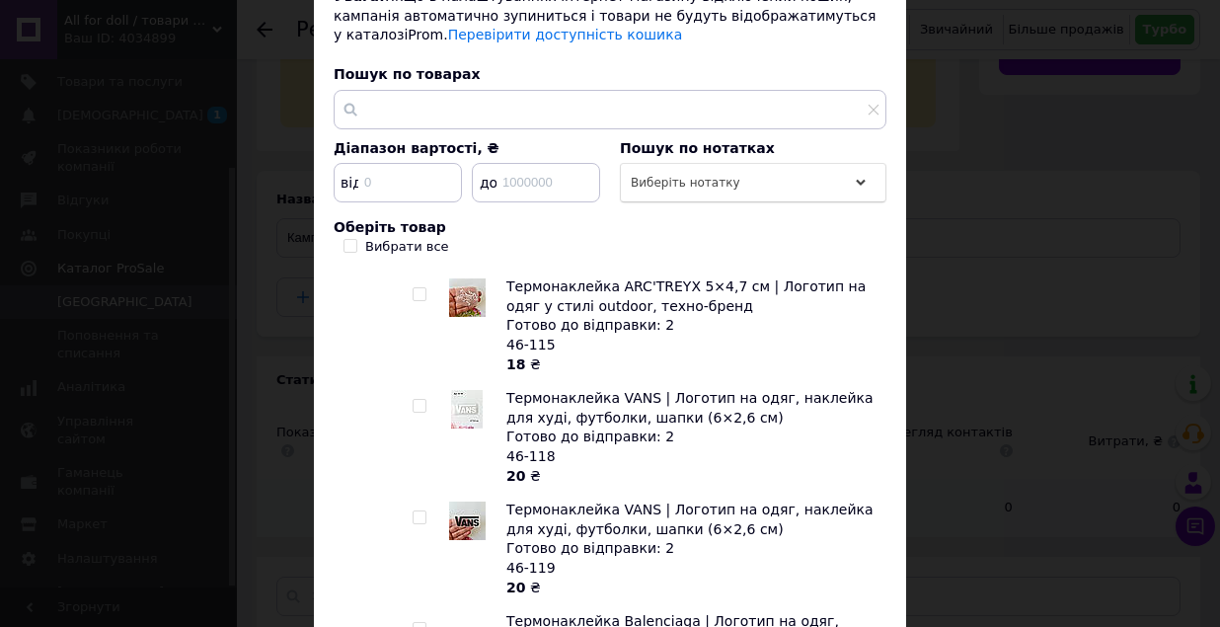
scroll to position [10928, 0]
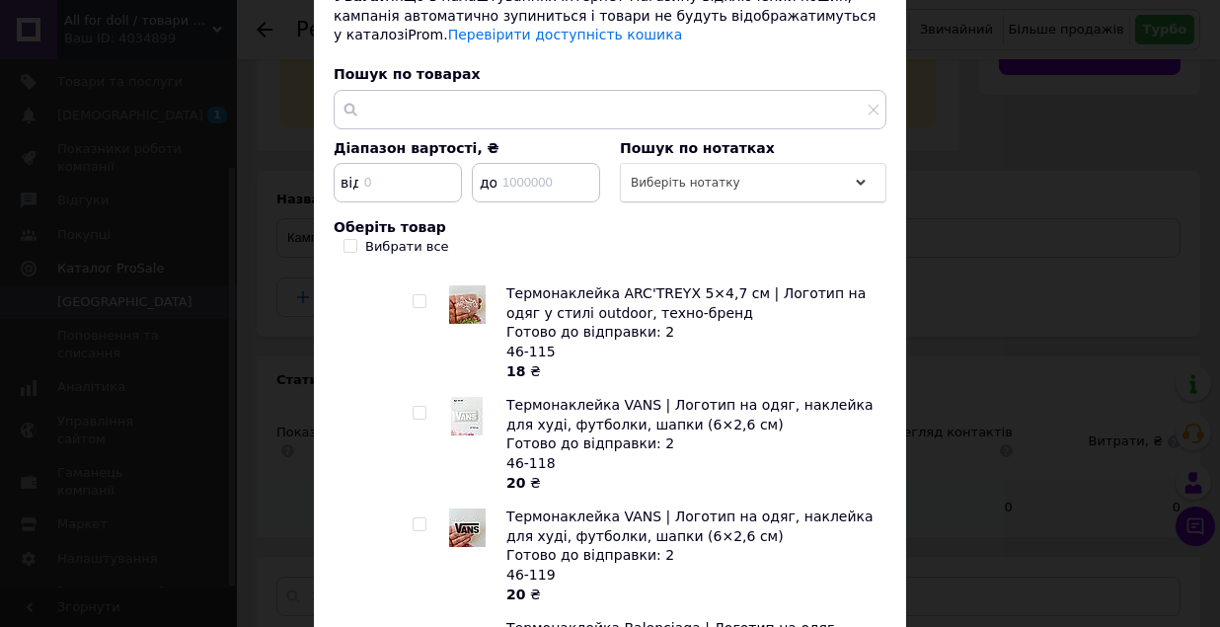
checkbox input "true"
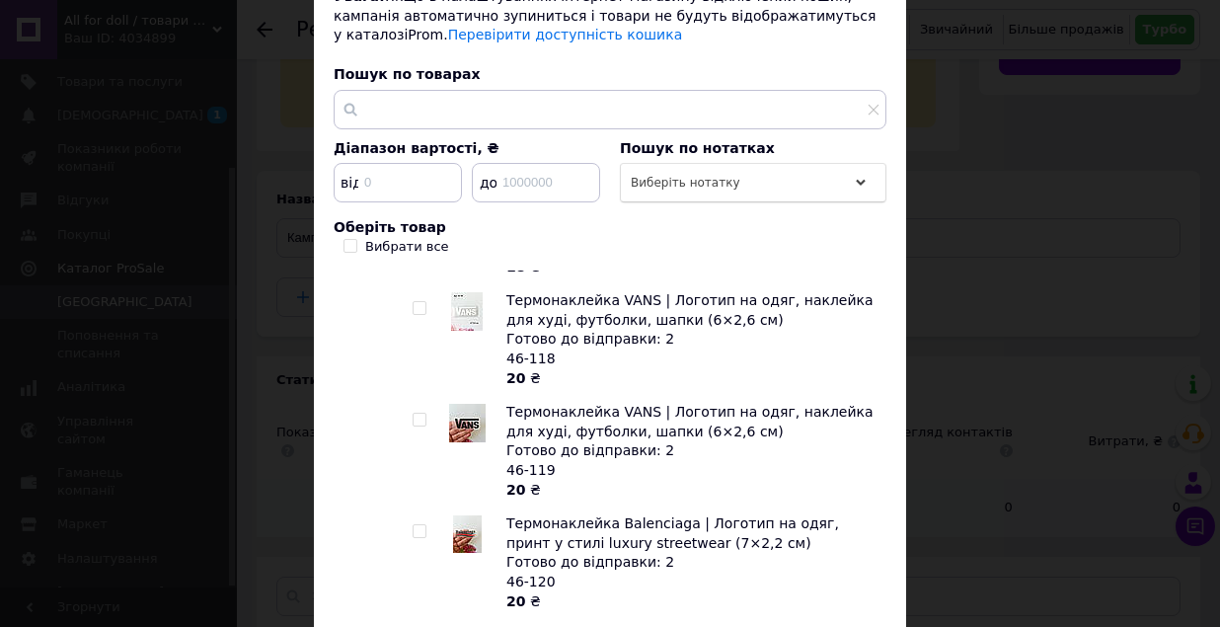
scroll to position [11030, 0]
checkbox input "false"
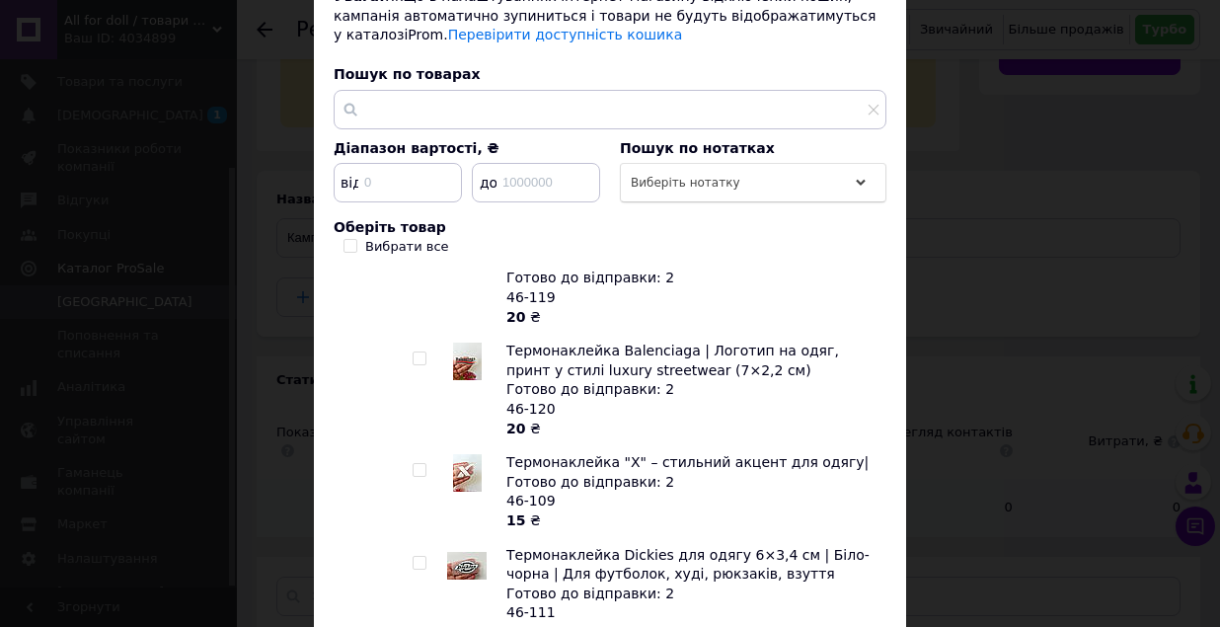
scroll to position [11207, 0]
checkbox input "false"
checkbox input "true"
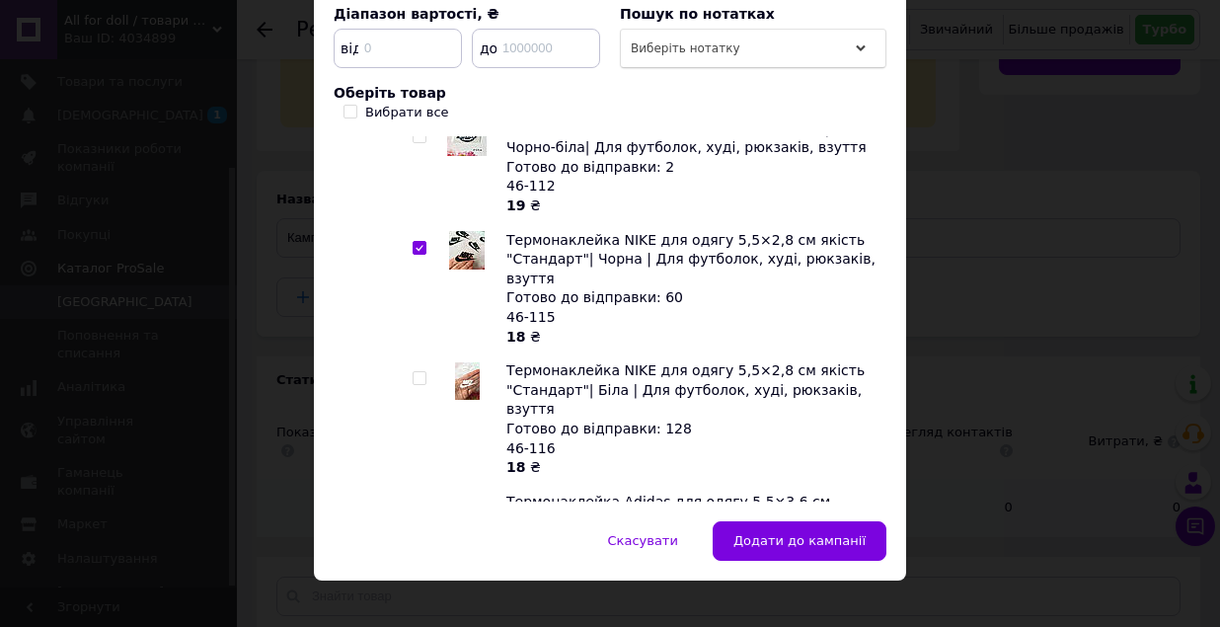
scroll to position [383, 0]
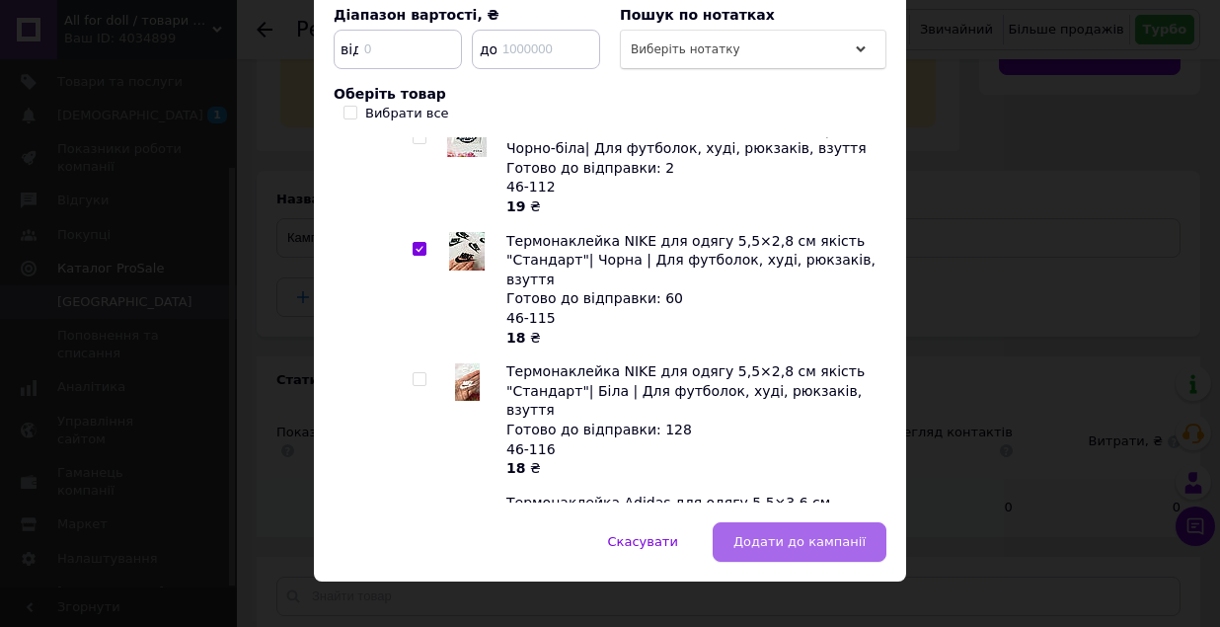
click at [856, 529] on button "Додати до кампанії" at bounding box center [799, 541] width 174 height 39
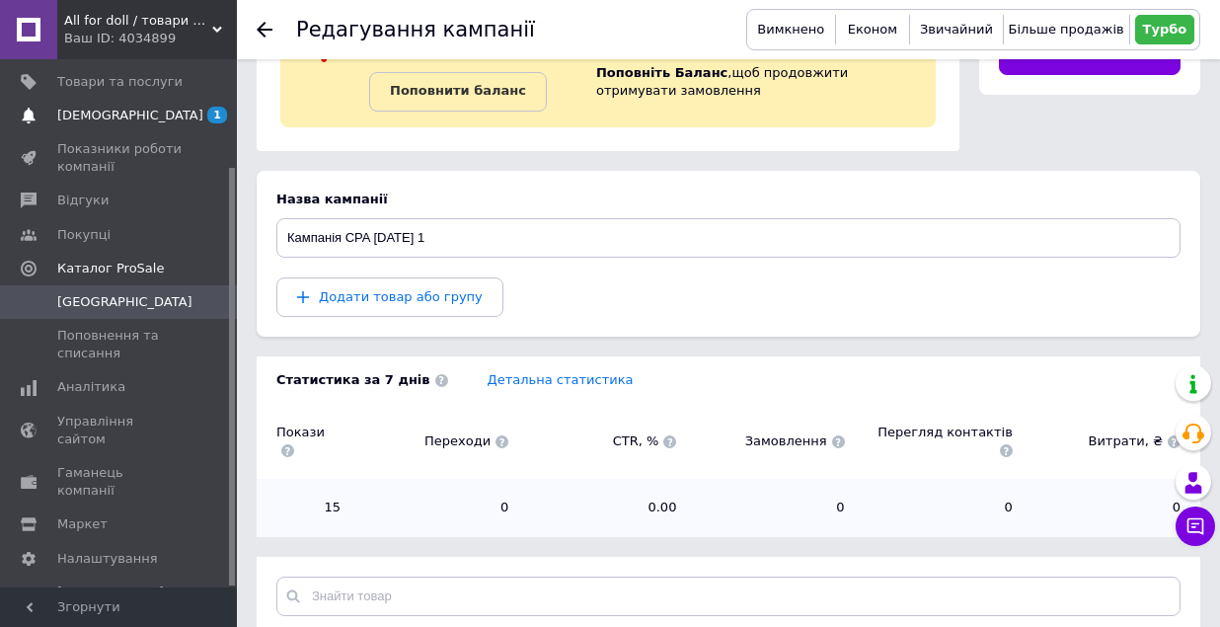
click at [128, 122] on span "[DEMOGRAPHIC_DATA]" at bounding box center [130, 116] width 146 height 18
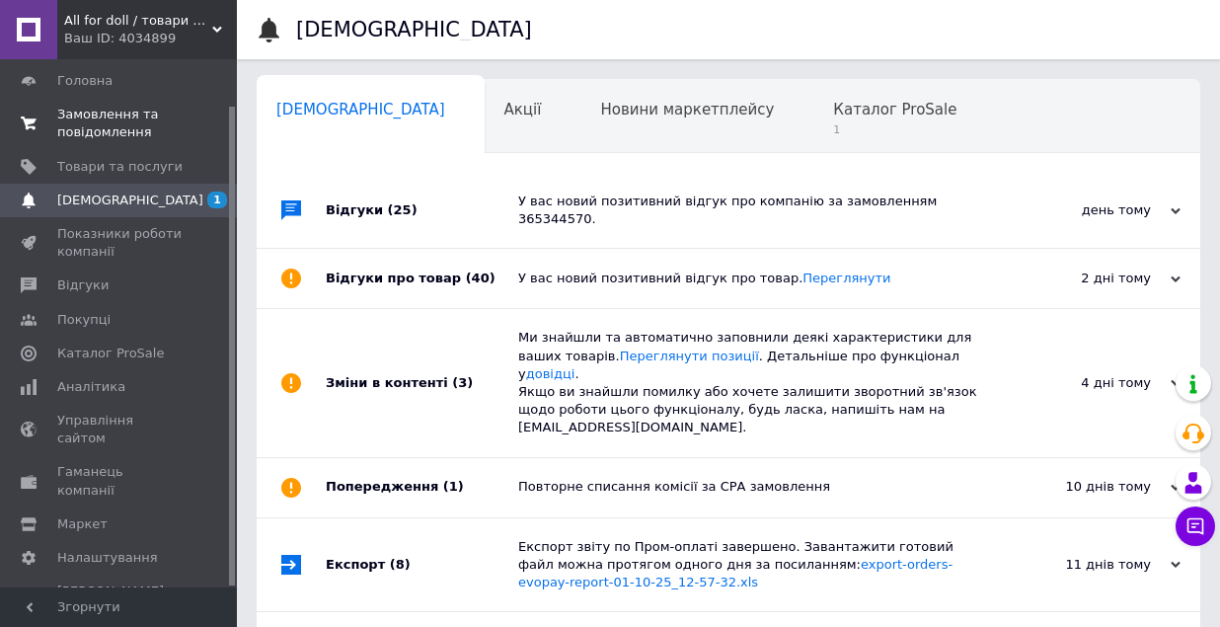
scroll to position [0, 10]
click at [103, 282] on span "Відгуки" at bounding box center [82, 285] width 51 height 18
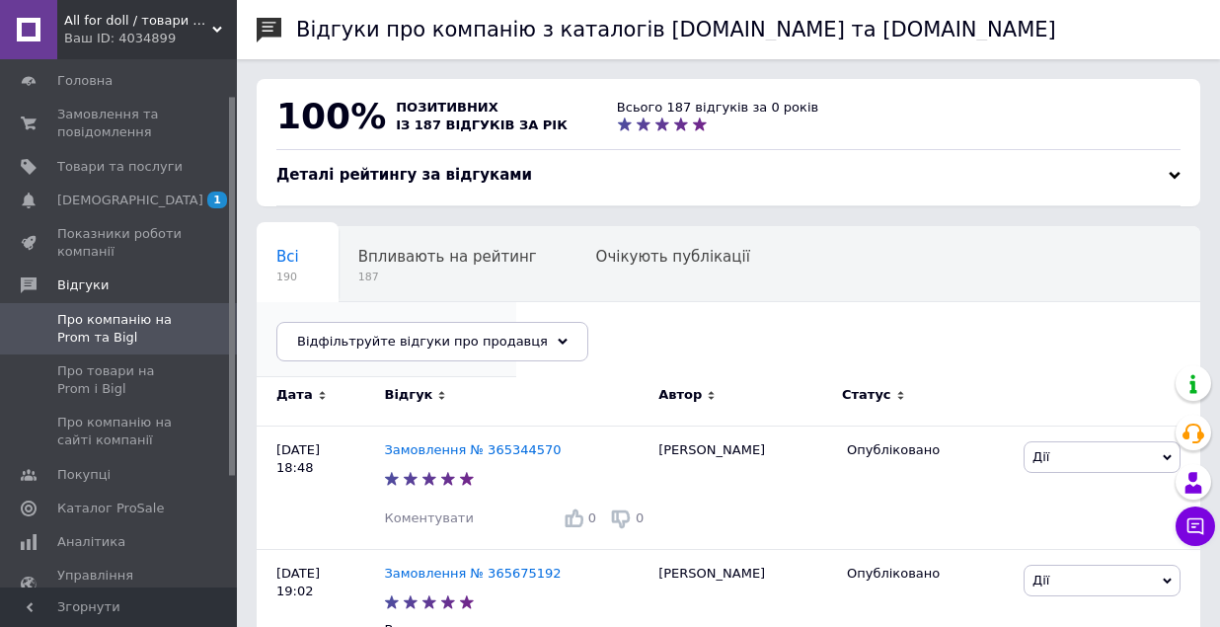
click at [516, 302] on div "Опубліковані без комен... 1" at bounding box center [387, 339] width 260 height 75
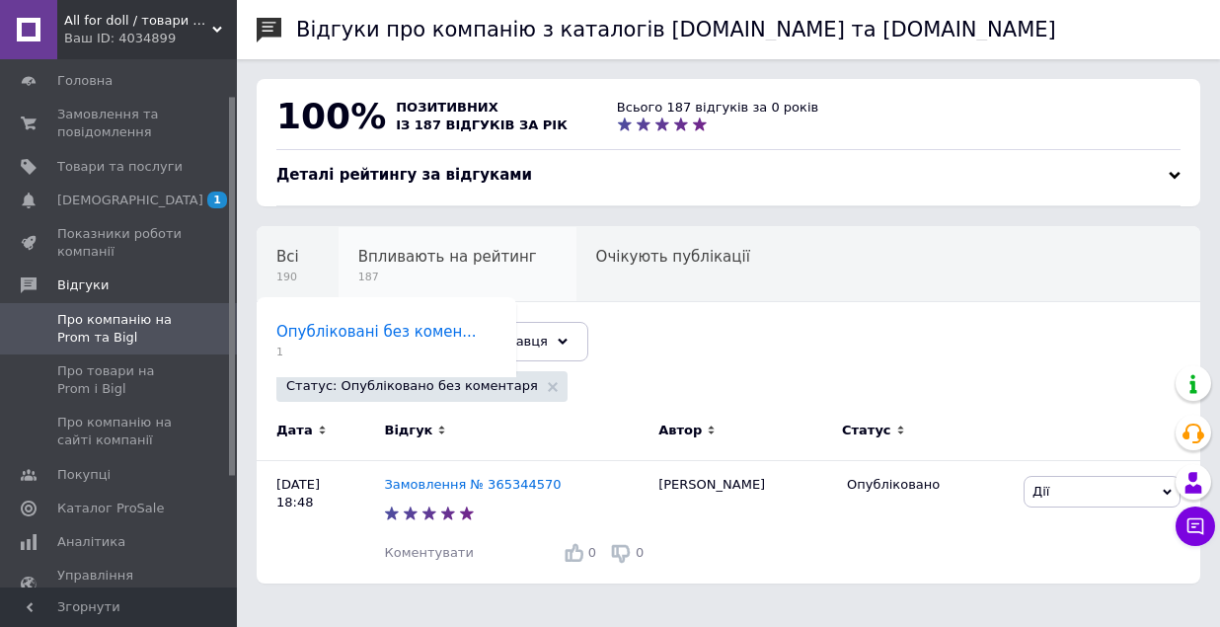
click at [427, 255] on span "Впливають на рейтинг" at bounding box center [447, 257] width 179 height 18
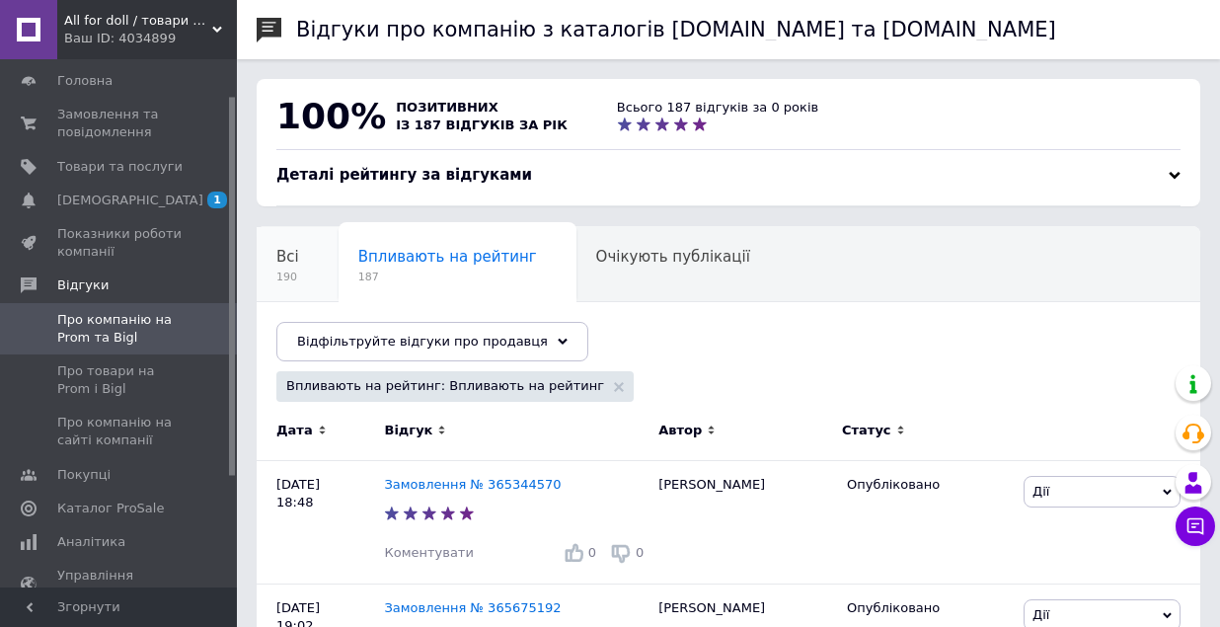
click at [288, 260] on span "Всі" at bounding box center [287, 257] width 23 height 18
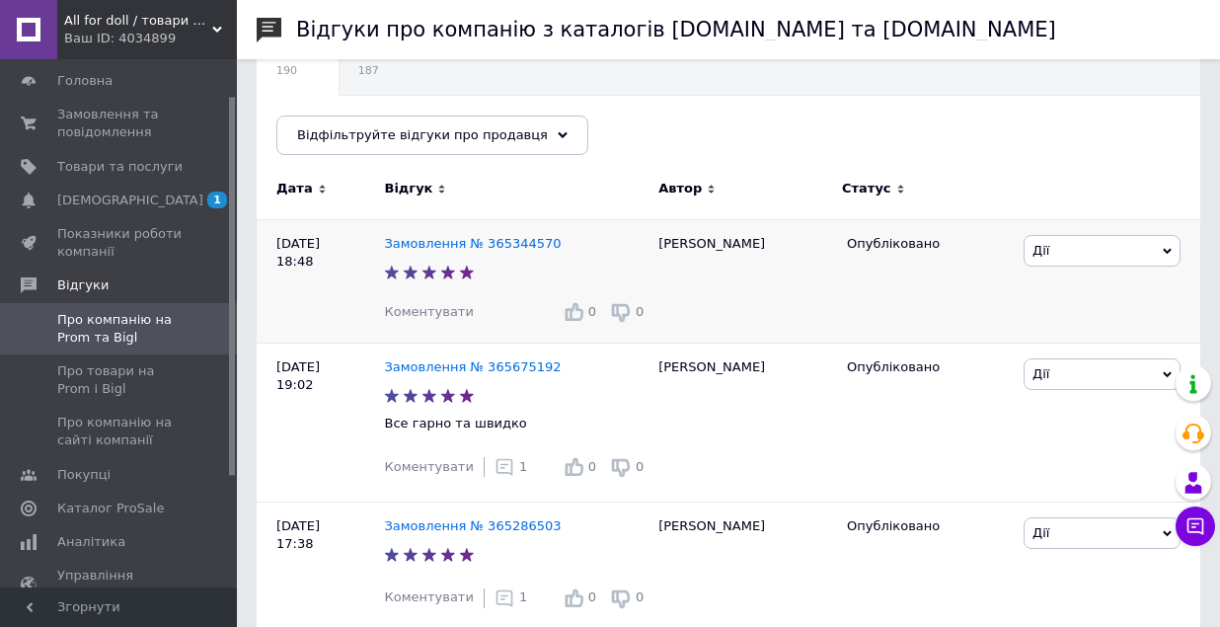
scroll to position [242, 0]
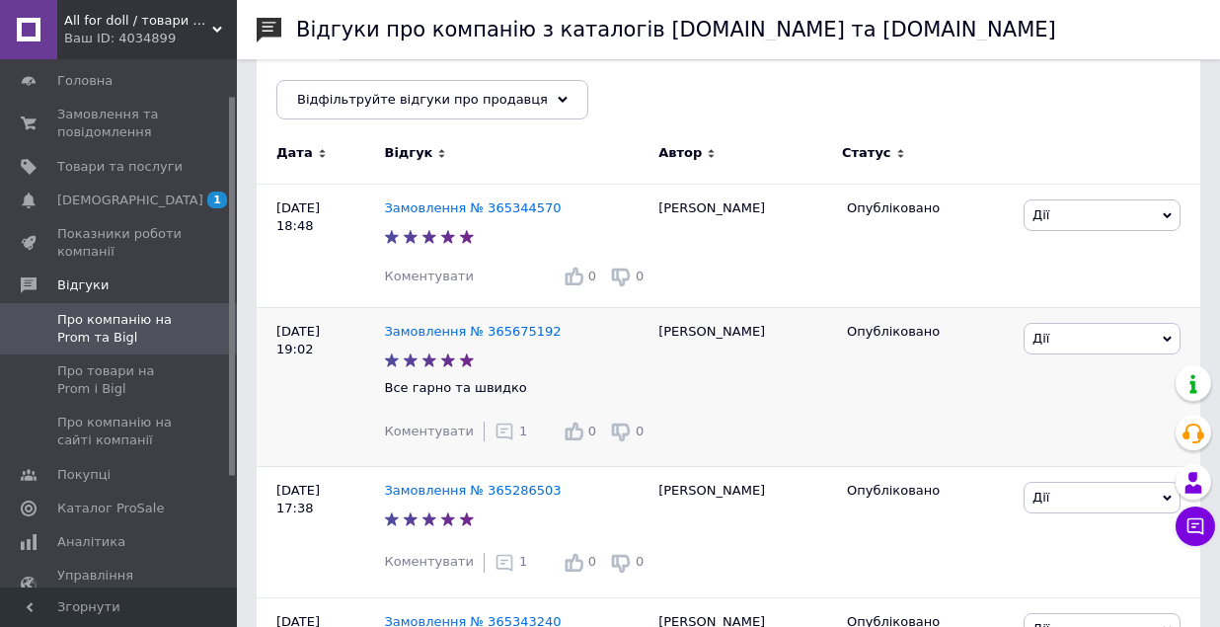
click at [496, 433] on use at bounding box center [504, 430] width 17 height 17
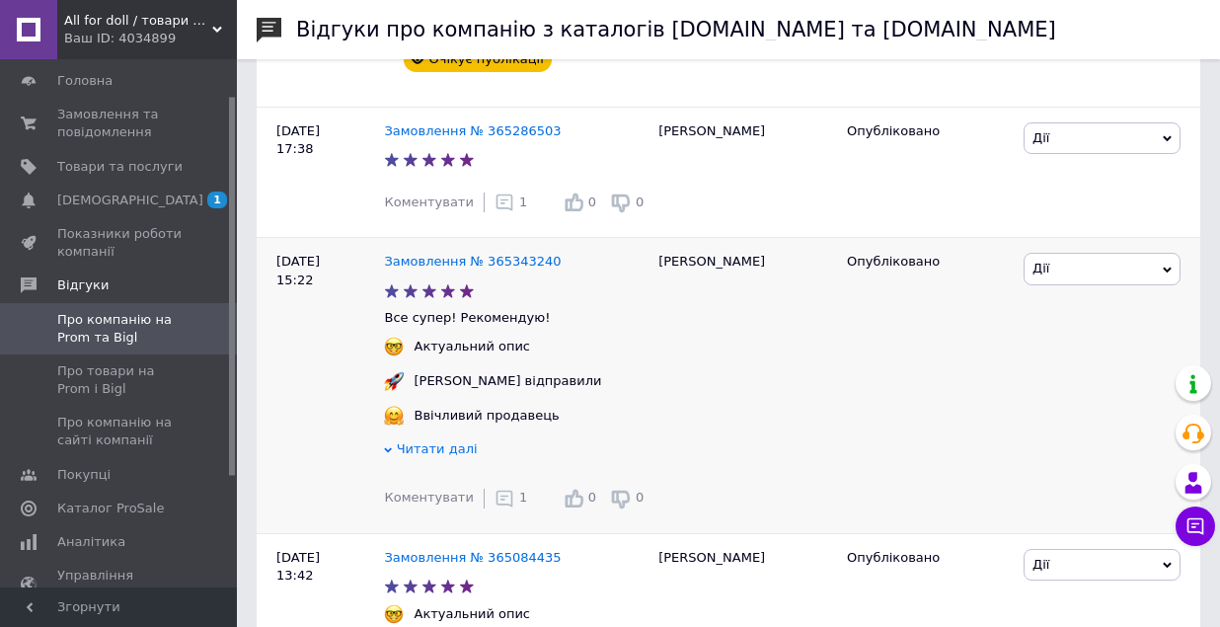
scroll to position [872, 0]
click at [428, 488] on span "Коментувати" at bounding box center [428, 495] width 89 height 15
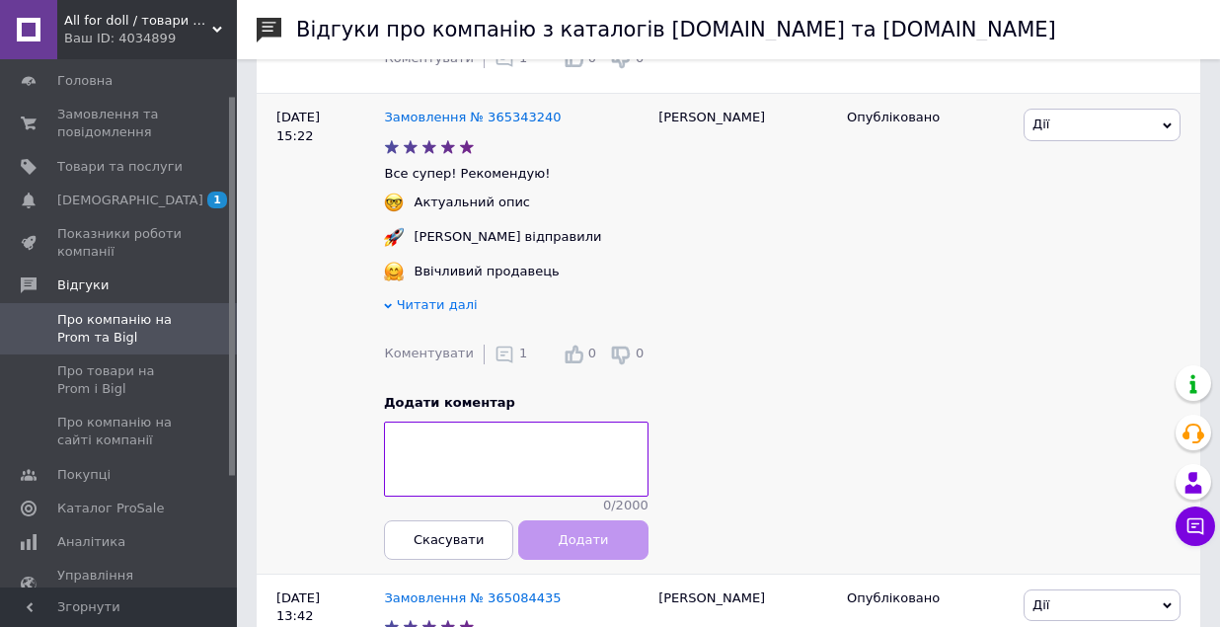
scroll to position [1010, 0]
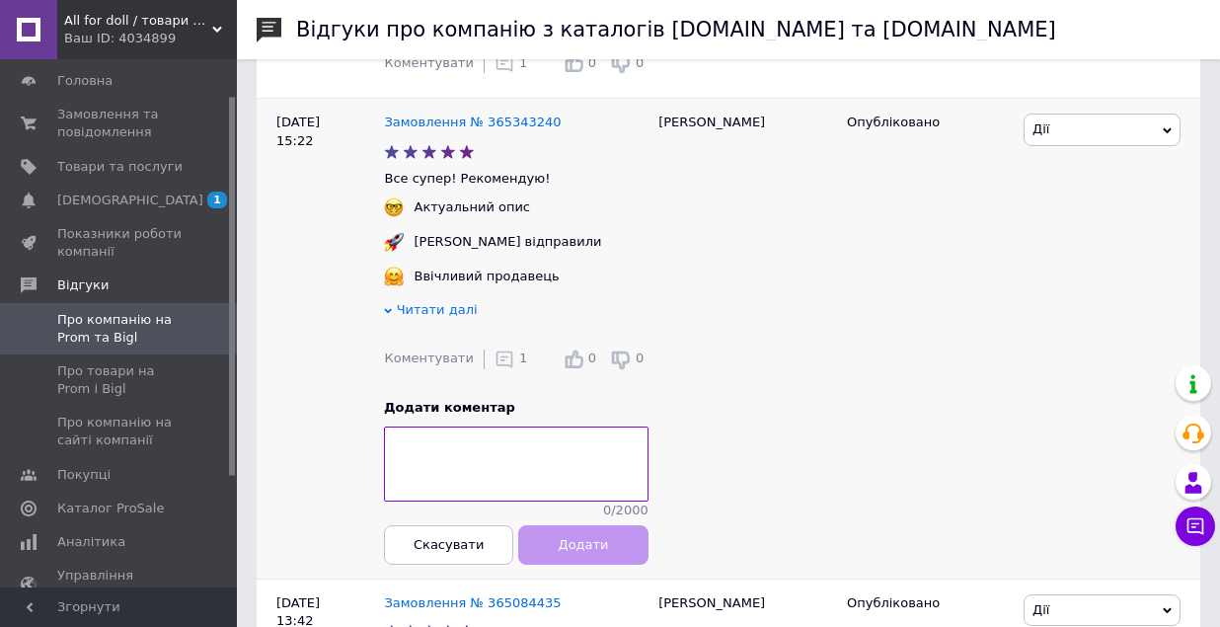
click at [494, 349] on icon at bounding box center [504, 359] width 20 height 20
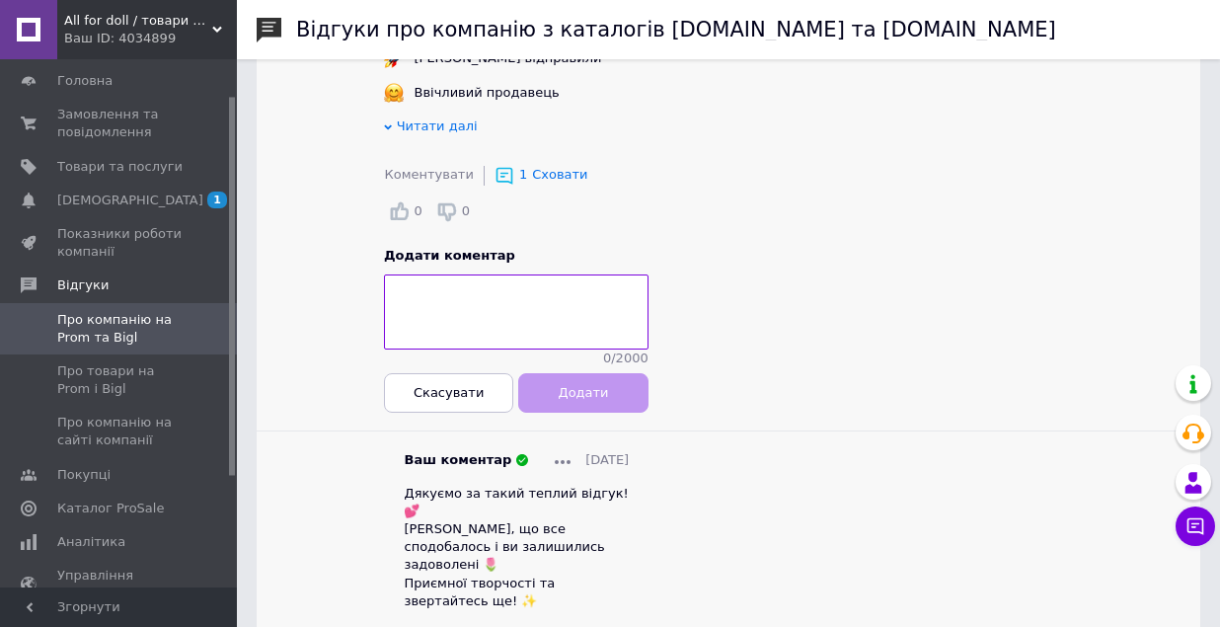
scroll to position [1194, 0]
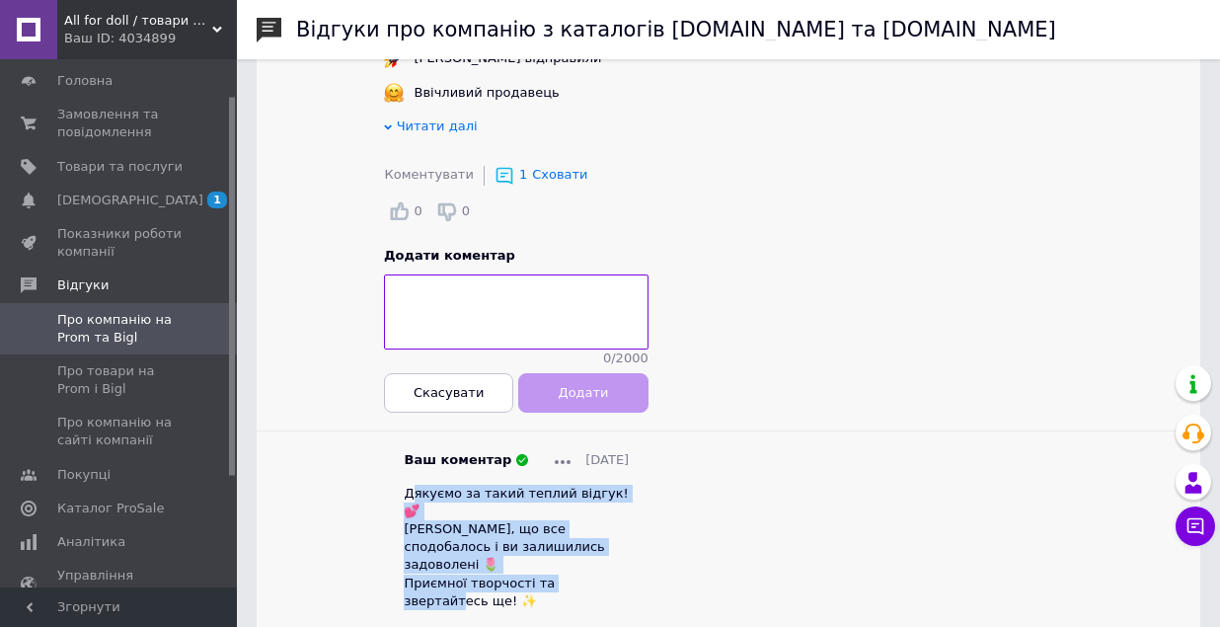
drag, startPoint x: 399, startPoint y: 412, endPoint x: 669, endPoint y: 470, distance: 276.4
click at [629, 485] on div "Дякуємо за такий теплий відгук! 💕 [PERSON_NAME], що все сподобалось і ви залиши…" at bounding box center [516, 547] width 225 height 125
copy span "[PERSON_NAME] за такий теплий відгук! 💕 [PERSON_NAME], що все сподобалось і ви …"
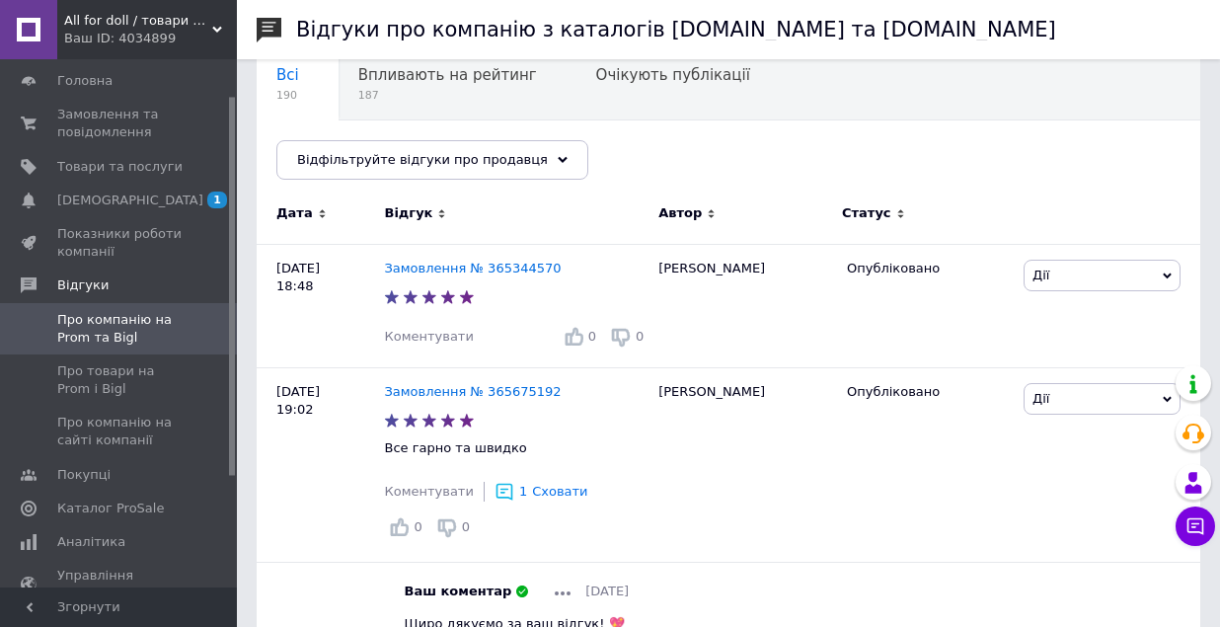
scroll to position [175, 0]
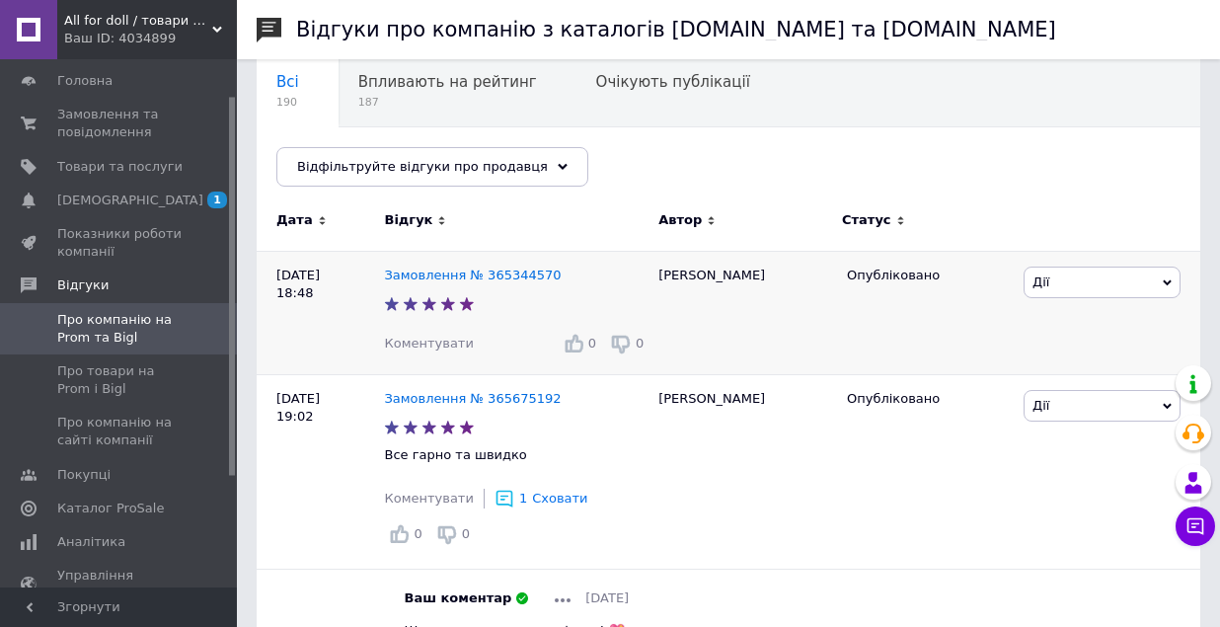
click at [429, 342] on span "Коментувати" at bounding box center [428, 343] width 89 height 15
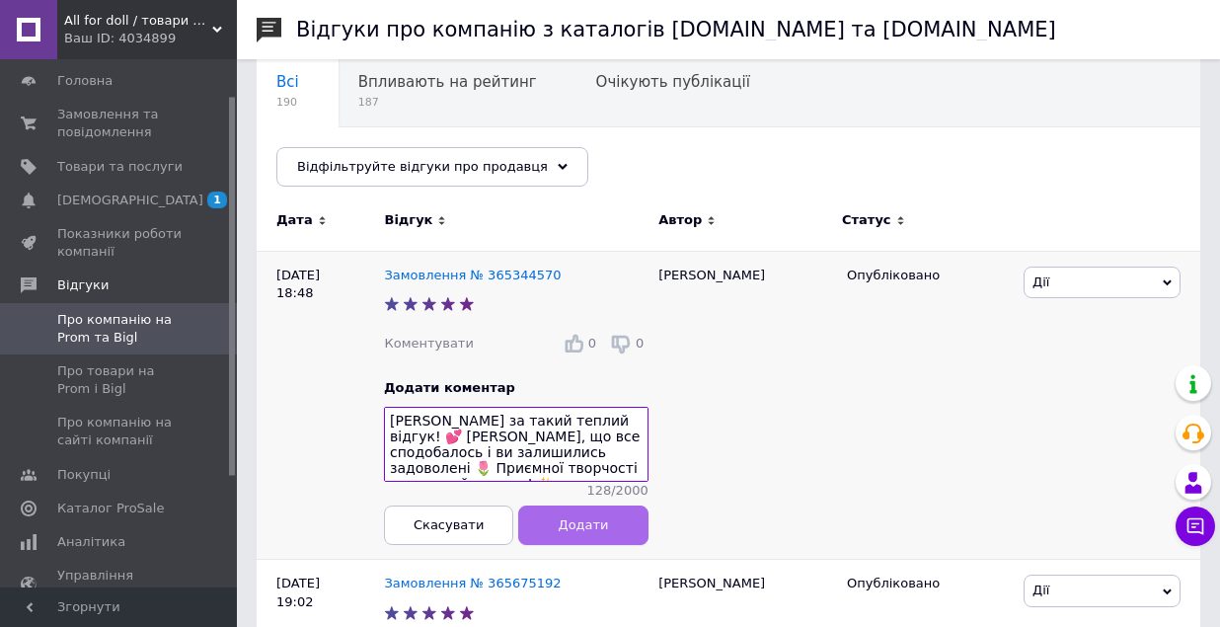
type textarea "[PERSON_NAME] за такий теплий відгук! 💕 [PERSON_NAME], що все сподобалось і ви …"
click at [592, 515] on button "Додати" at bounding box center [583, 523] width 129 height 39
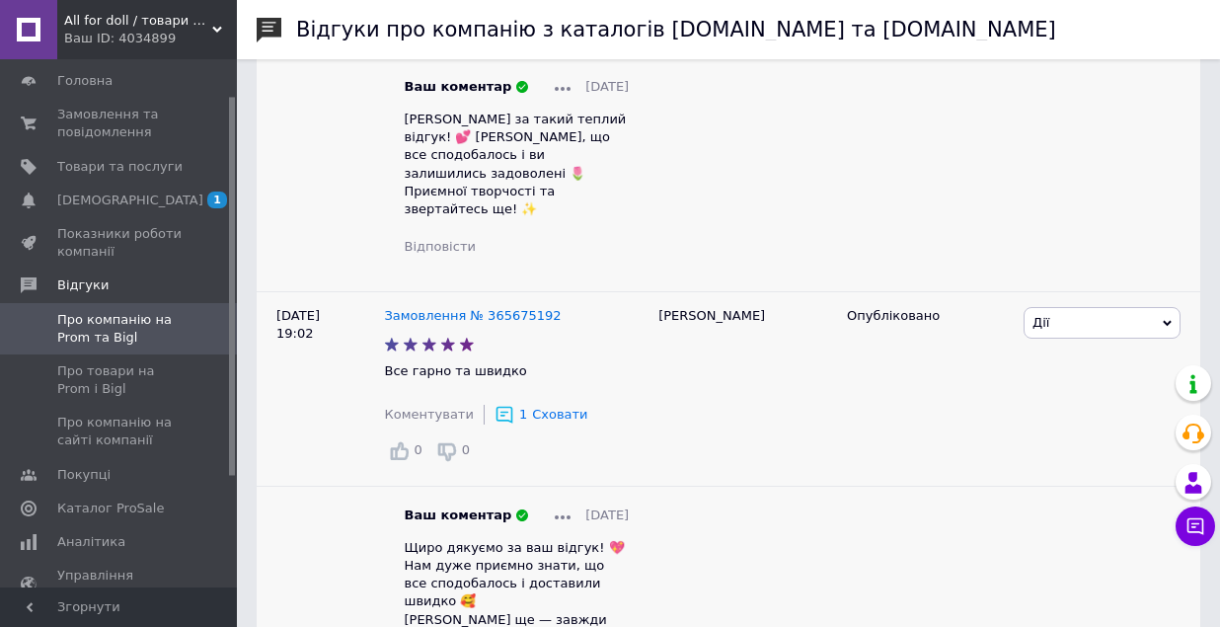
scroll to position [554, 0]
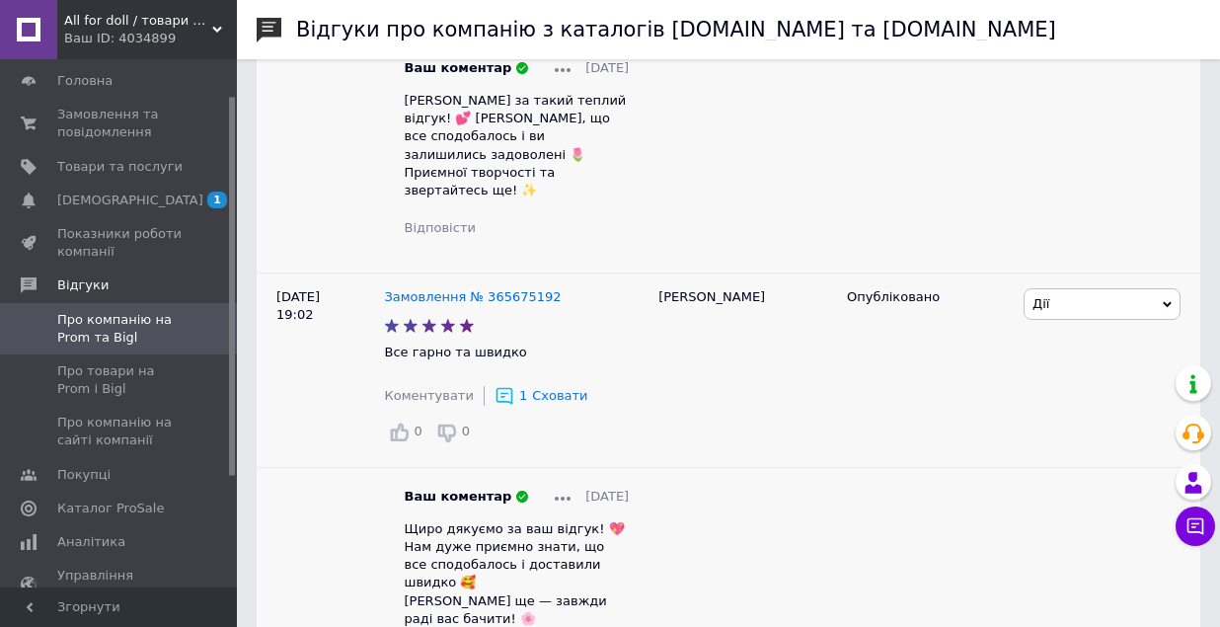
click at [782, 475] on div "[PERSON_NAME]" at bounding box center [742, 486] width 188 height 429
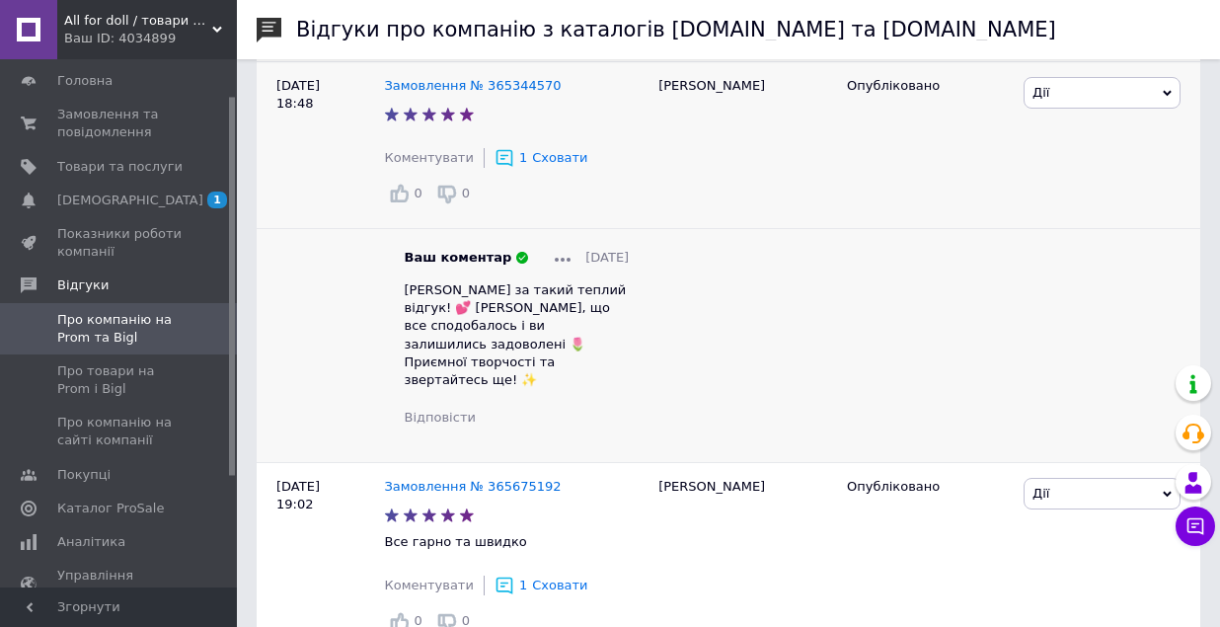
scroll to position [329, 0]
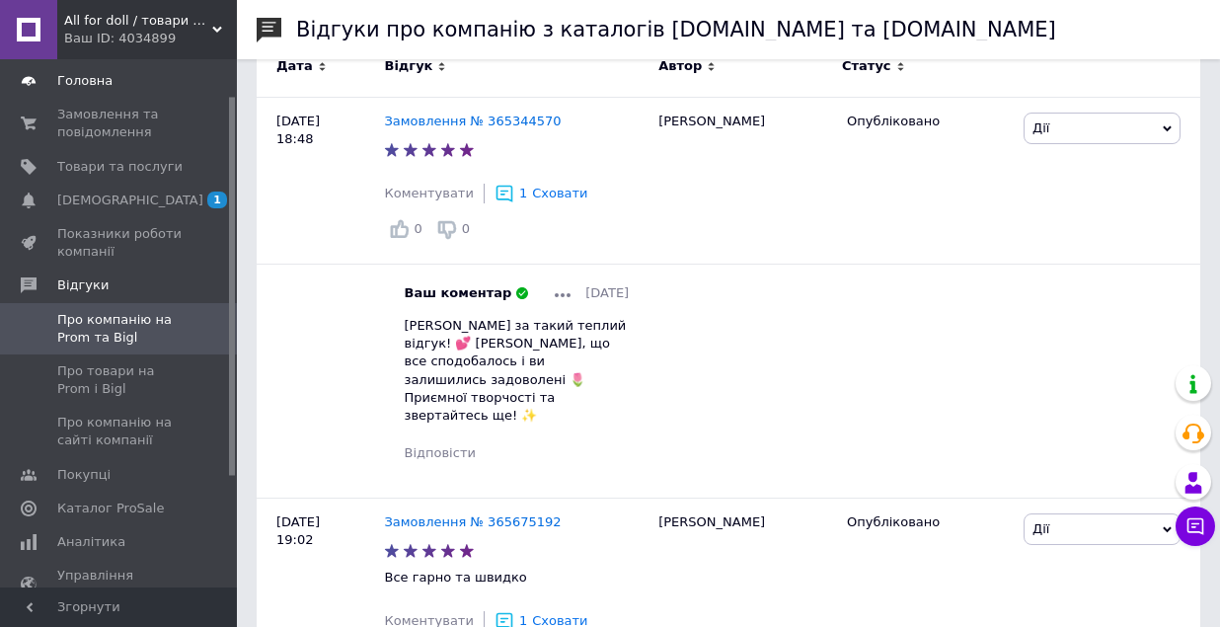
click at [95, 79] on span "Головна" at bounding box center [84, 81] width 55 height 18
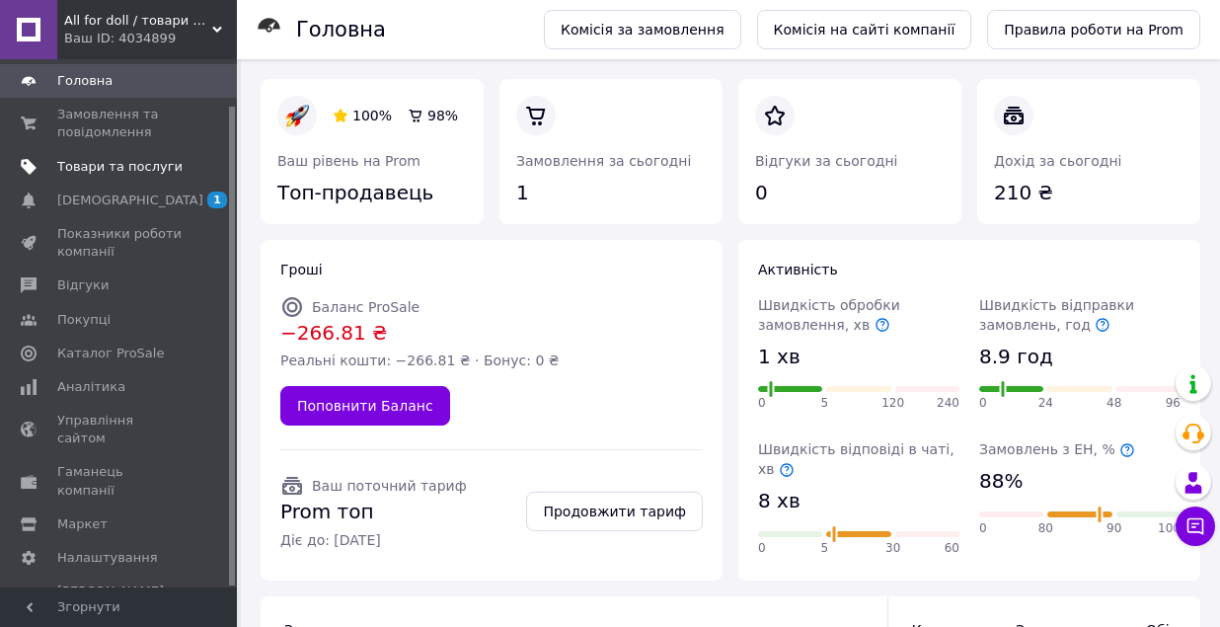
click at [131, 162] on span "Товари та послуги" at bounding box center [119, 167] width 125 height 18
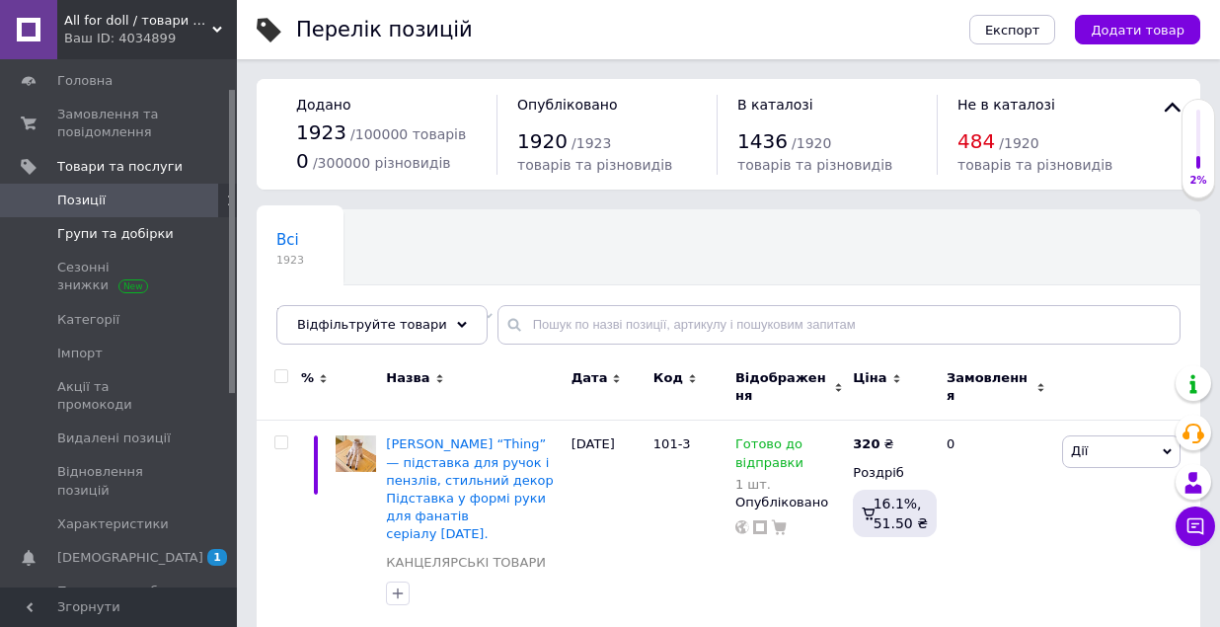
click at [120, 237] on span "Групи та добірки" at bounding box center [115, 234] width 116 height 18
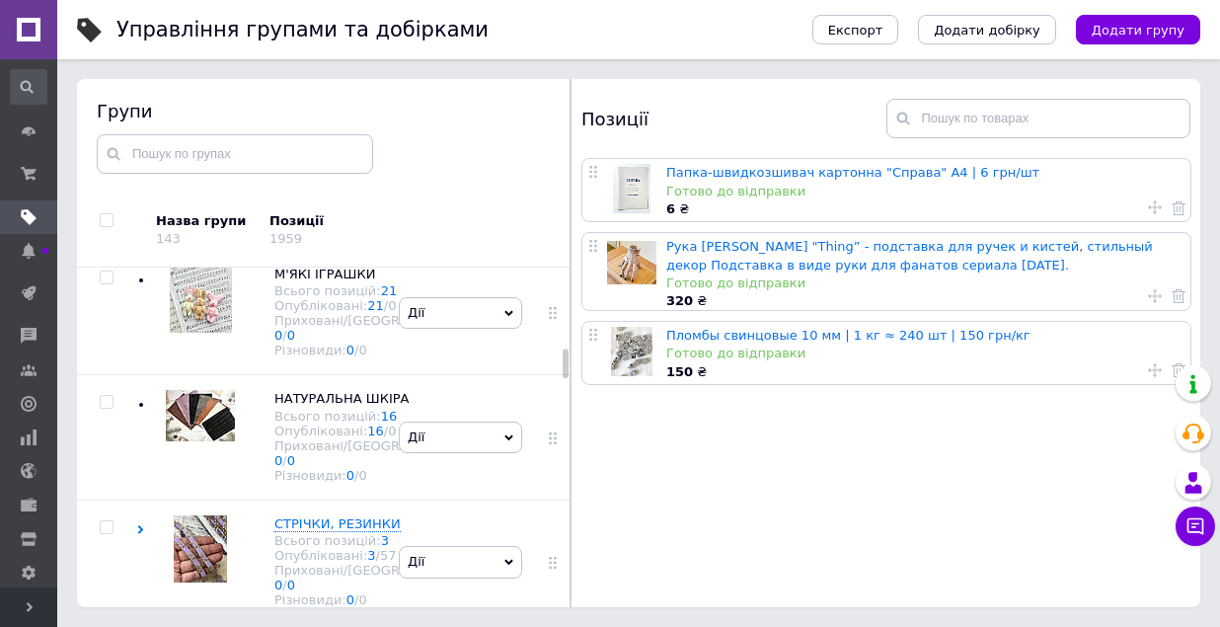
scroll to position [1389, 0]
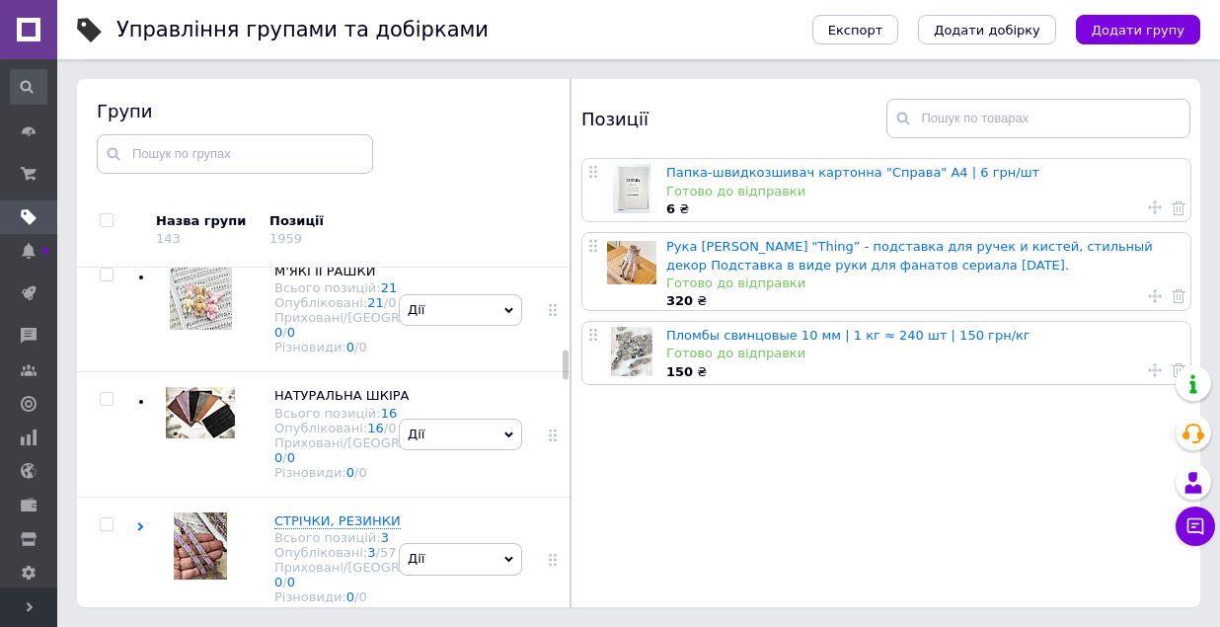
click at [132, 122] on div at bounding box center [106, 60] width 59 height 124
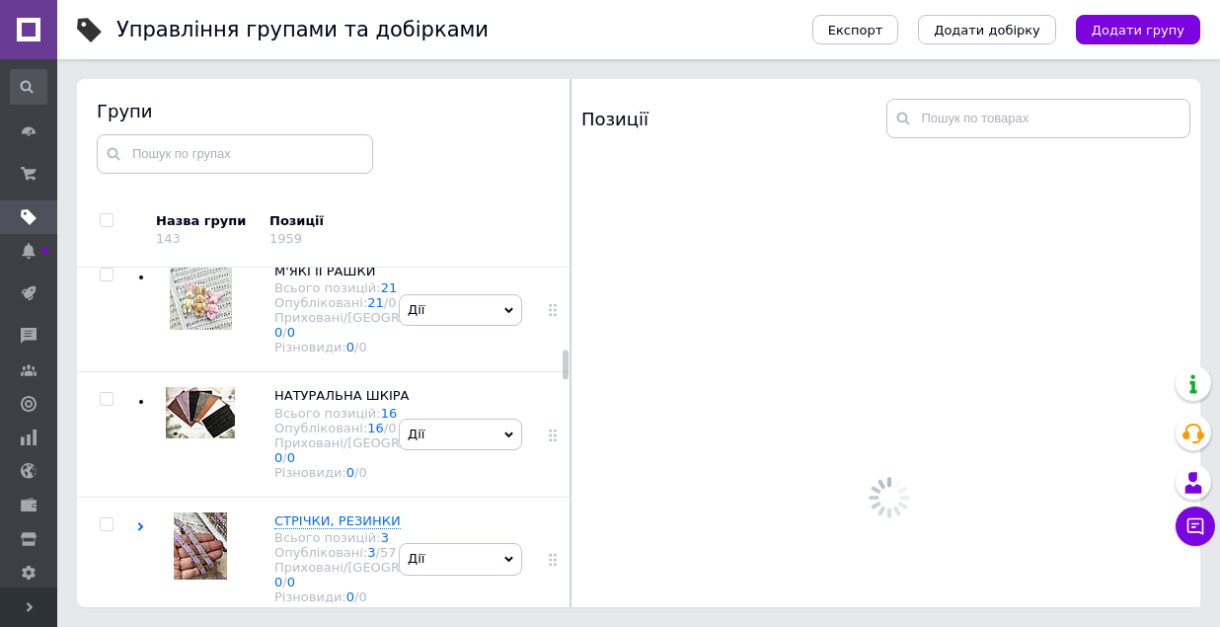
click at [137, 122] on div "ФУРНІТУРА Всього позицій: 4 Опубліковані: 4 / 79 Приховані/Видалені: 0 / 0 Різн…" at bounding box center [265, 60] width 258 height 124
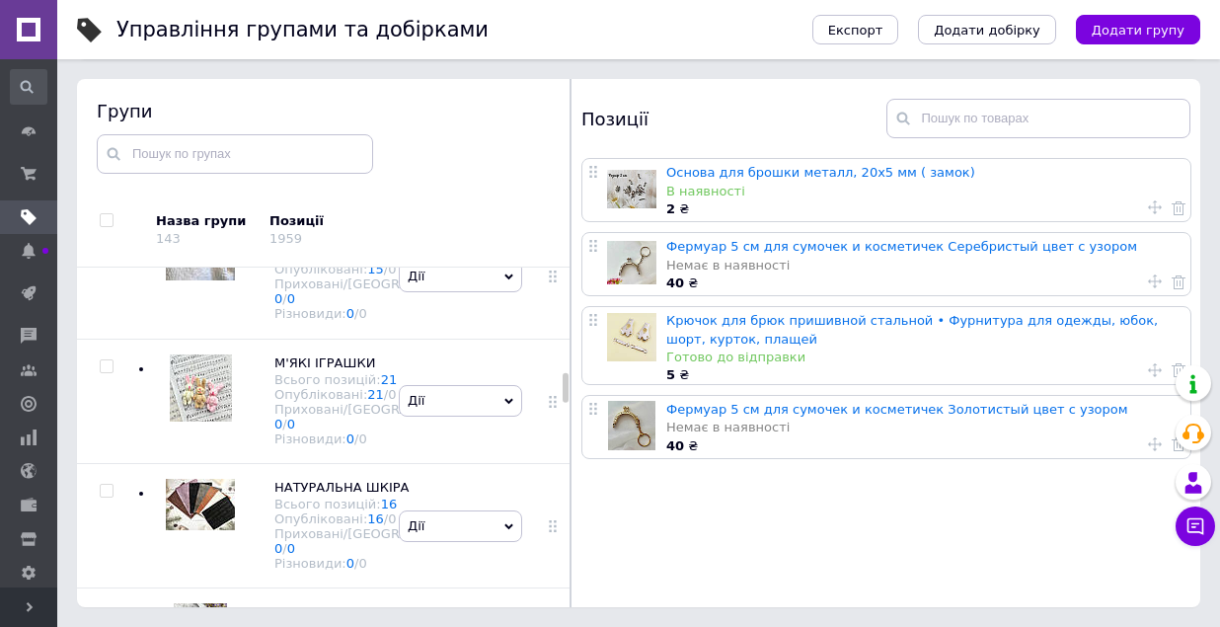
scroll to position [2179, 0]
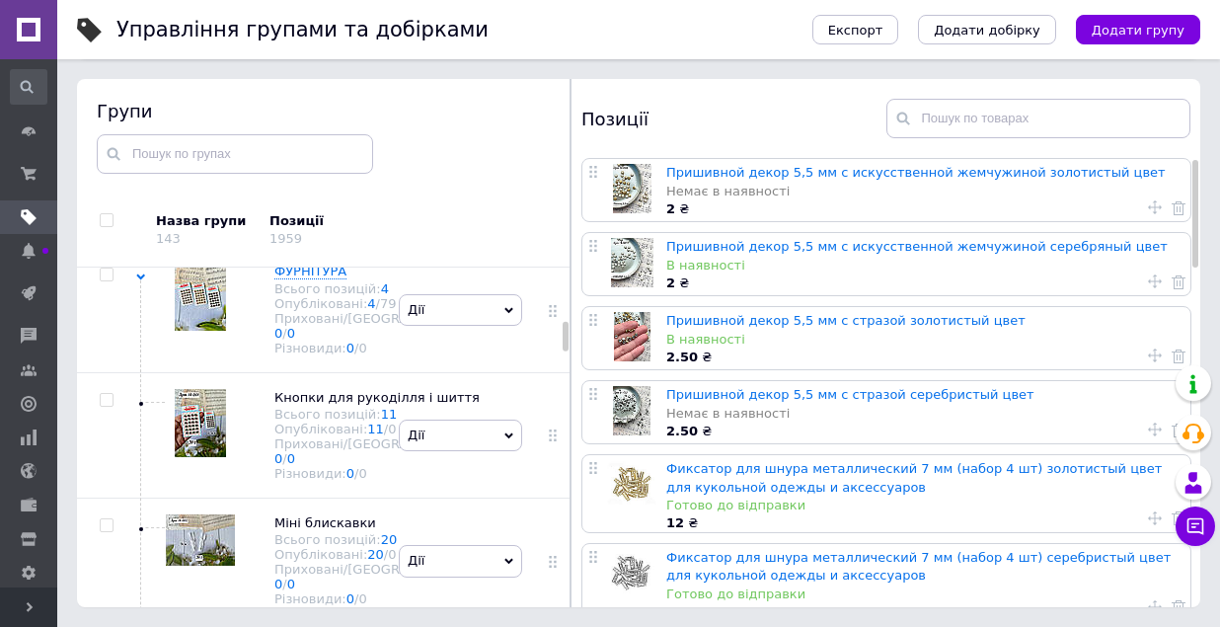
scroll to position [1189, 0]
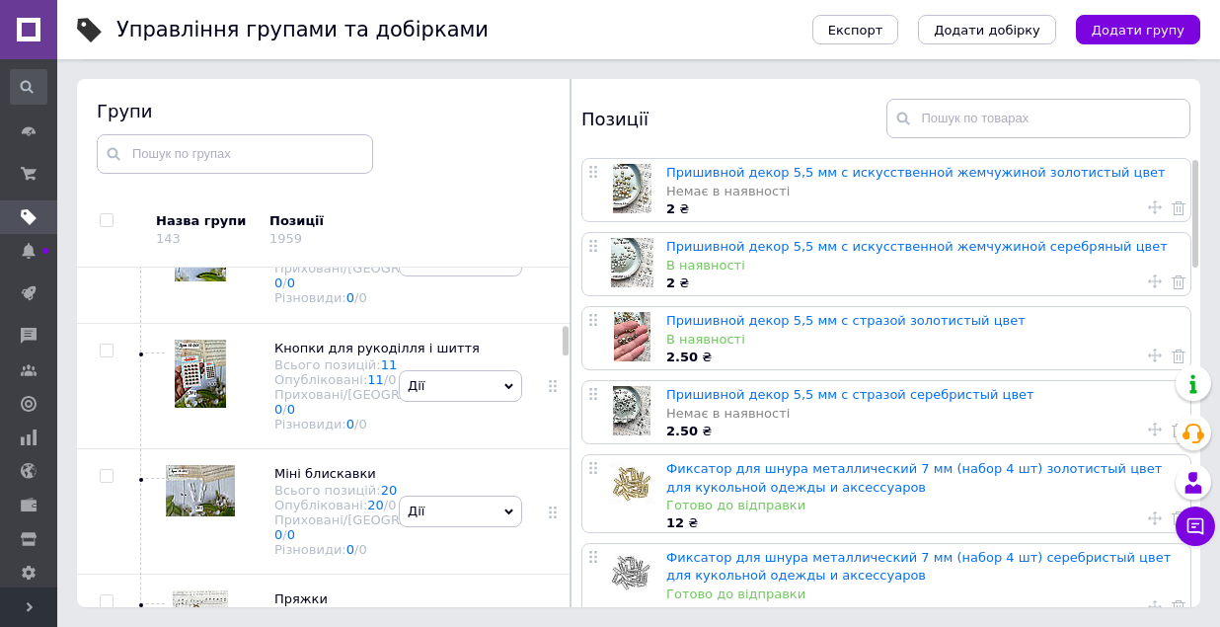
click at [141, 197] on div "ПІДВІСКИ, КУЛОНИ, БРЕЛОКИ Всього позицій: 49 Опубліковані: 49 / 26 Приховані/Ви…" at bounding box center [265, 135] width 258 height 124
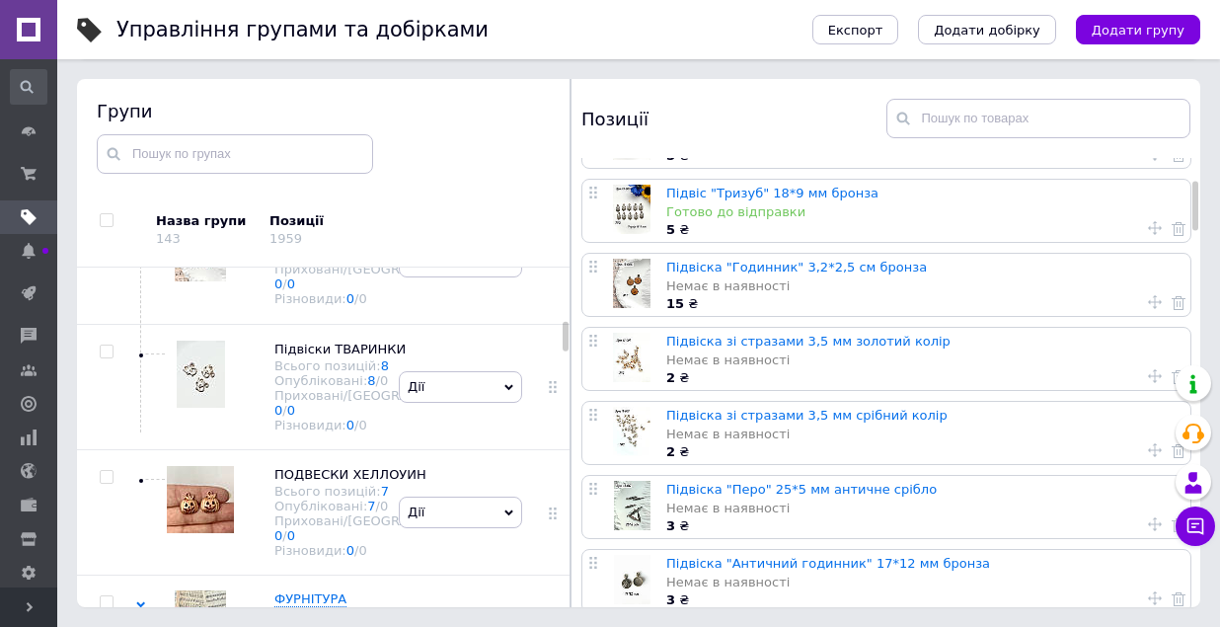
scroll to position [422, 0]
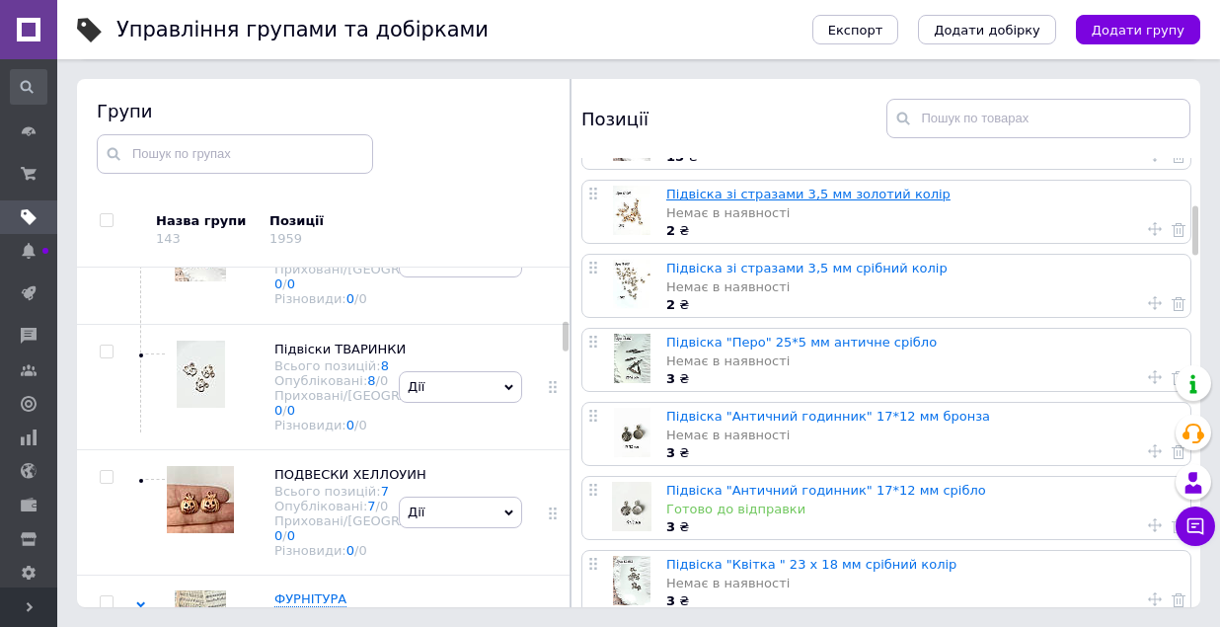
click at [805, 197] on link "Підвіска зі стразами 3,5 мм золотий колір" at bounding box center [808, 194] width 284 height 15
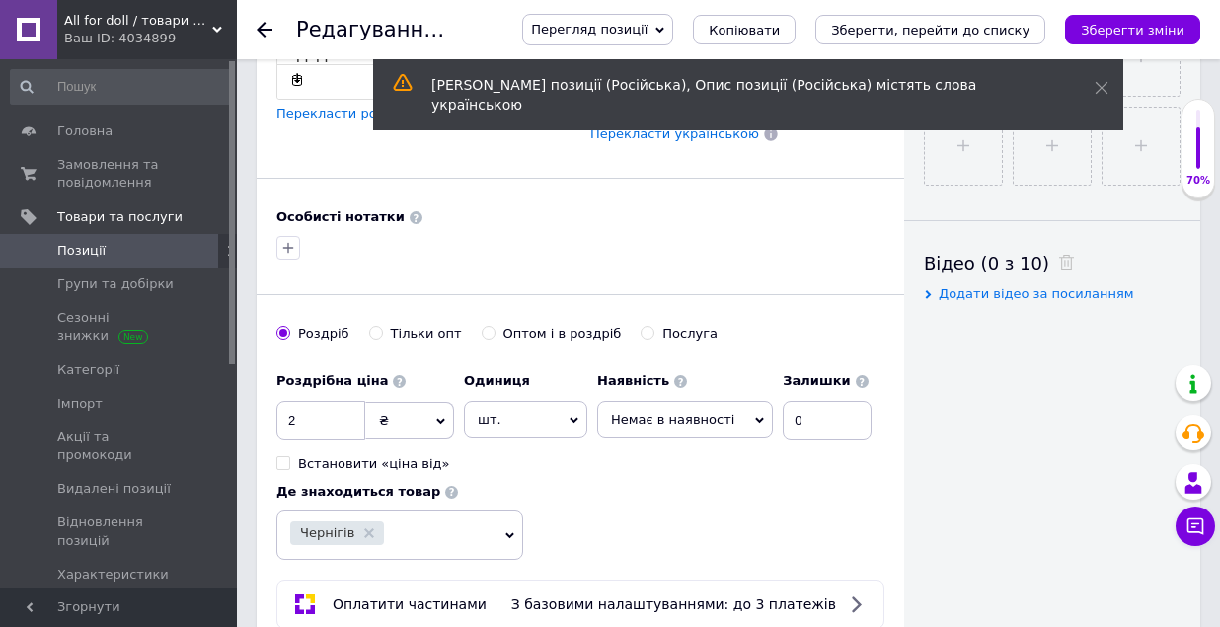
scroll to position [877, 0]
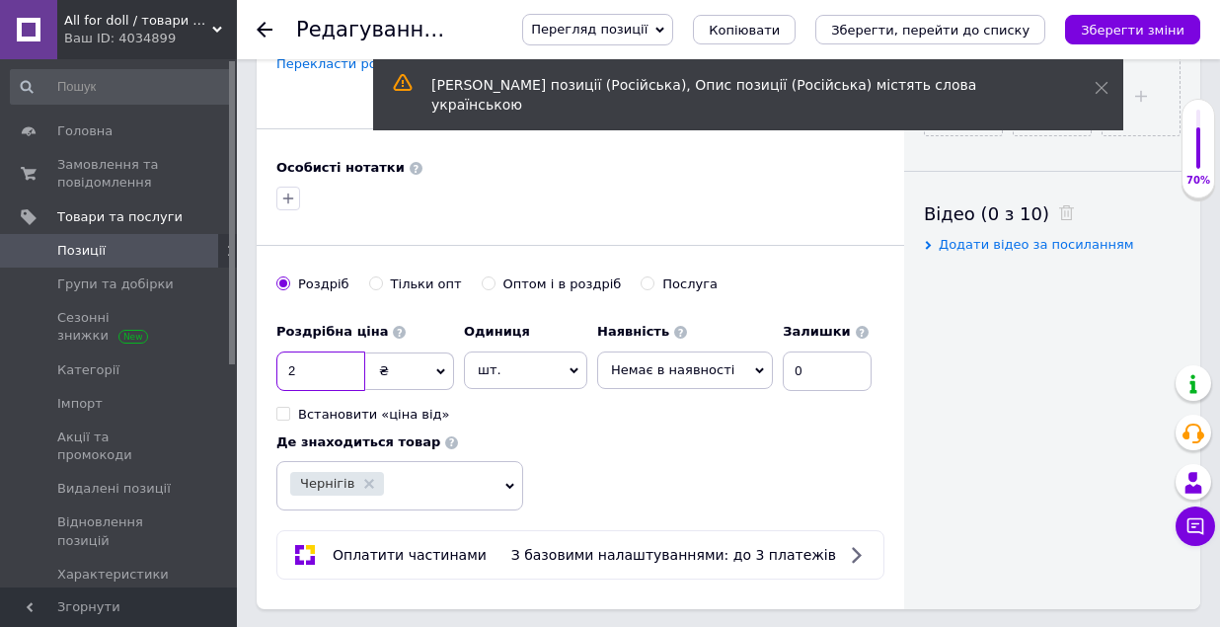
click at [331, 369] on input "2" at bounding box center [320, 370] width 89 height 39
type input "3"
click at [800, 369] on input "0" at bounding box center [827, 370] width 89 height 39
type input "100"
click at [755, 366] on icon at bounding box center [759, 370] width 9 height 9
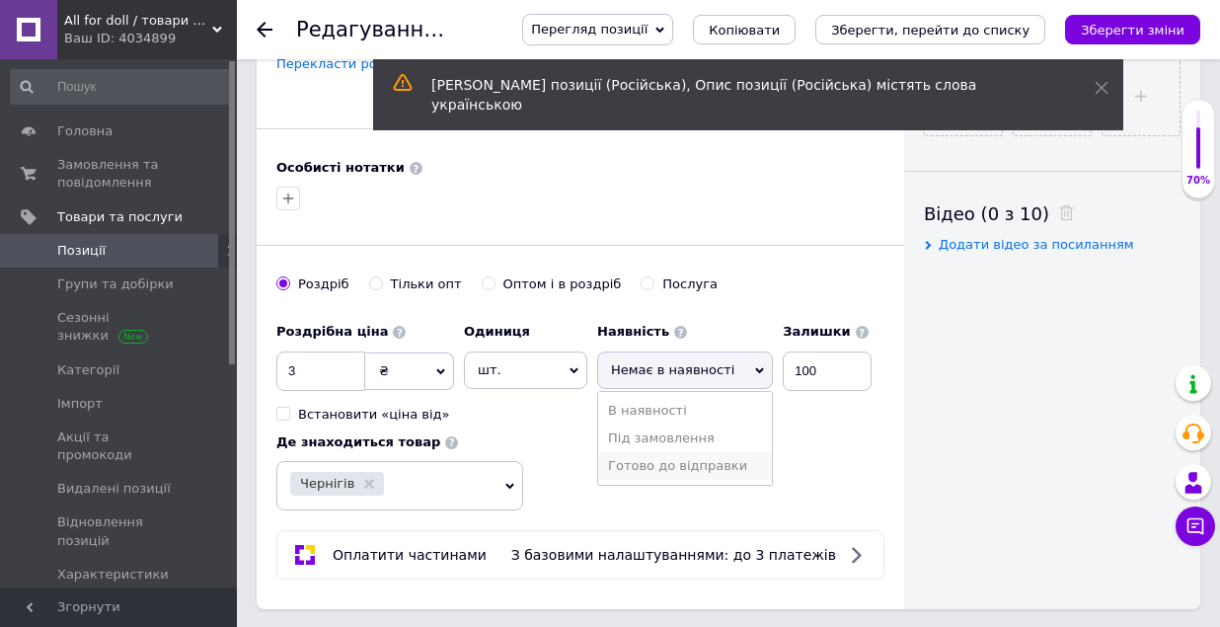
click at [668, 458] on li "Готово до відправки" at bounding box center [685, 466] width 174 height 28
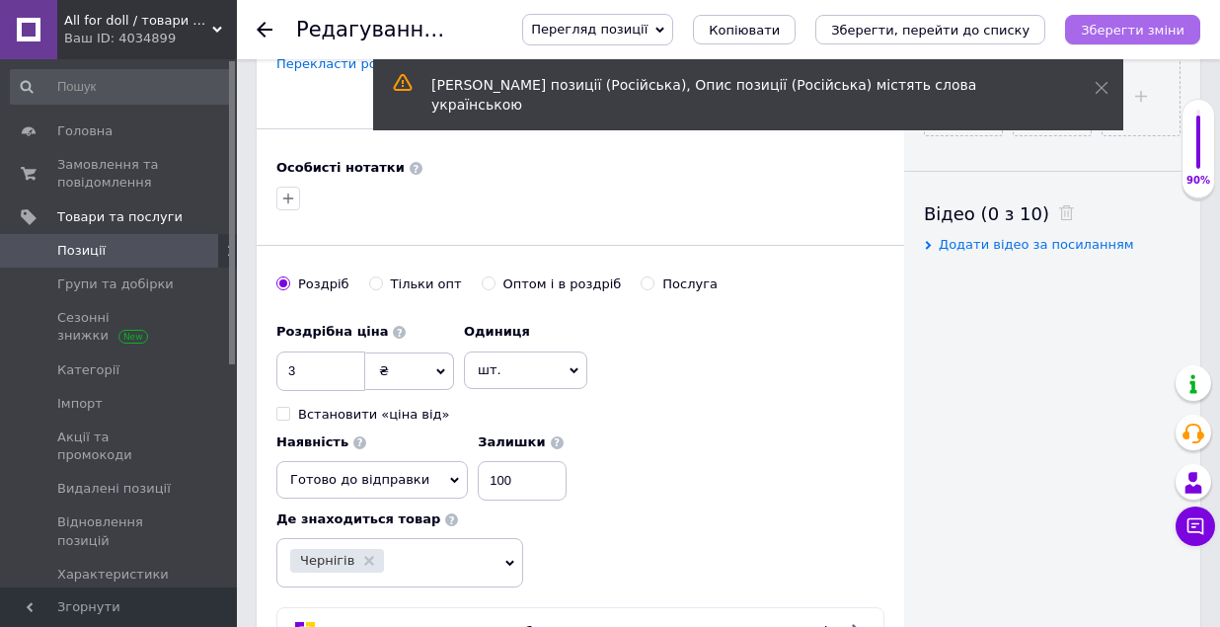
click at [1121, 42] on button "Зберегти зміни" at bounding box center [1132, 30] width 135 height 30
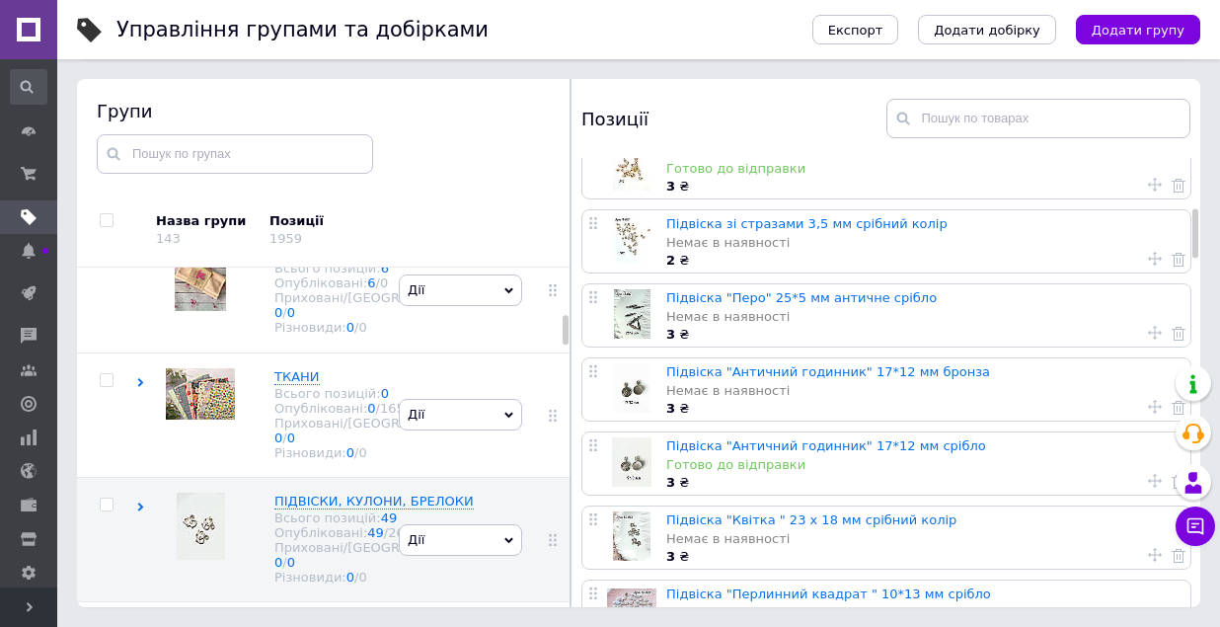
scroll to position [478, 0]
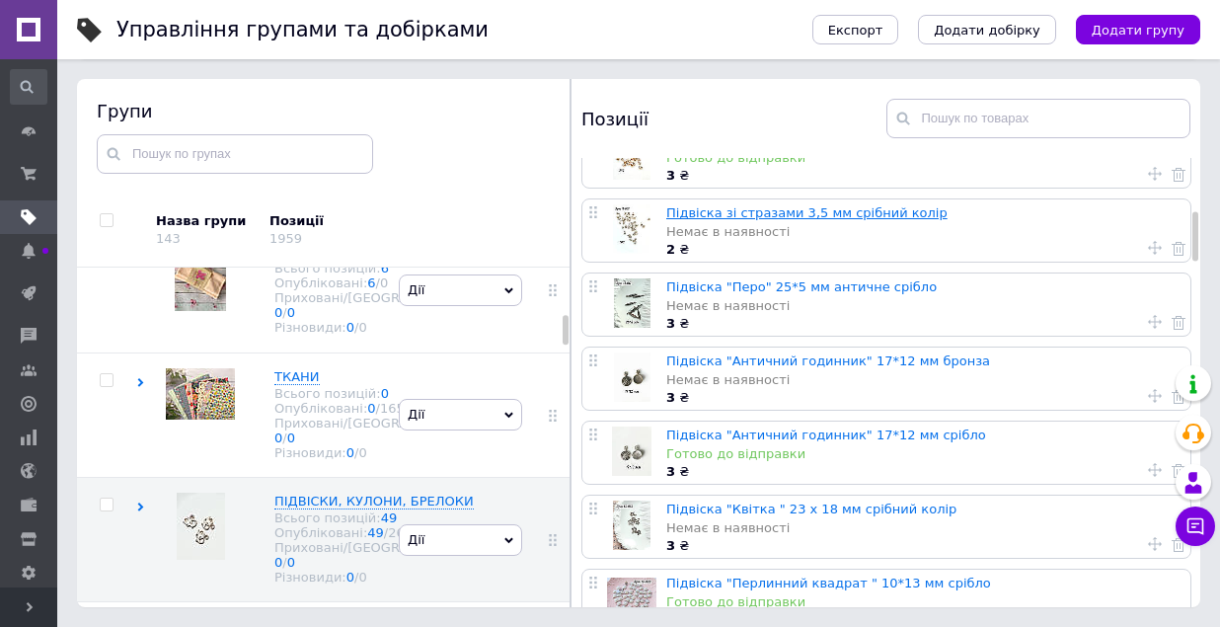
click at [851, 210] on link "Підвіска зі стразами 3,5 мм срібний колір" at bounding box center [806, 212] width 281 height 15
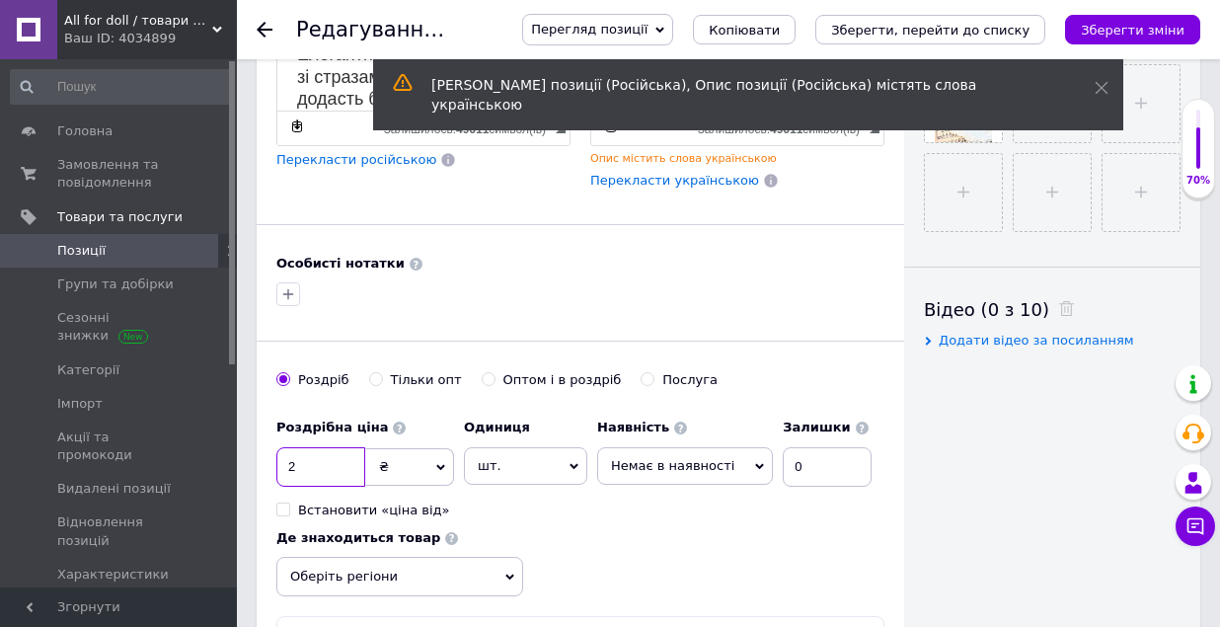
click at [332, 454] on input "2" at bounding box center [320, 466] width 89 height 39
type input "3"
click at [510, 574] on icon at bounding box center [509, 576] width 9 height 9
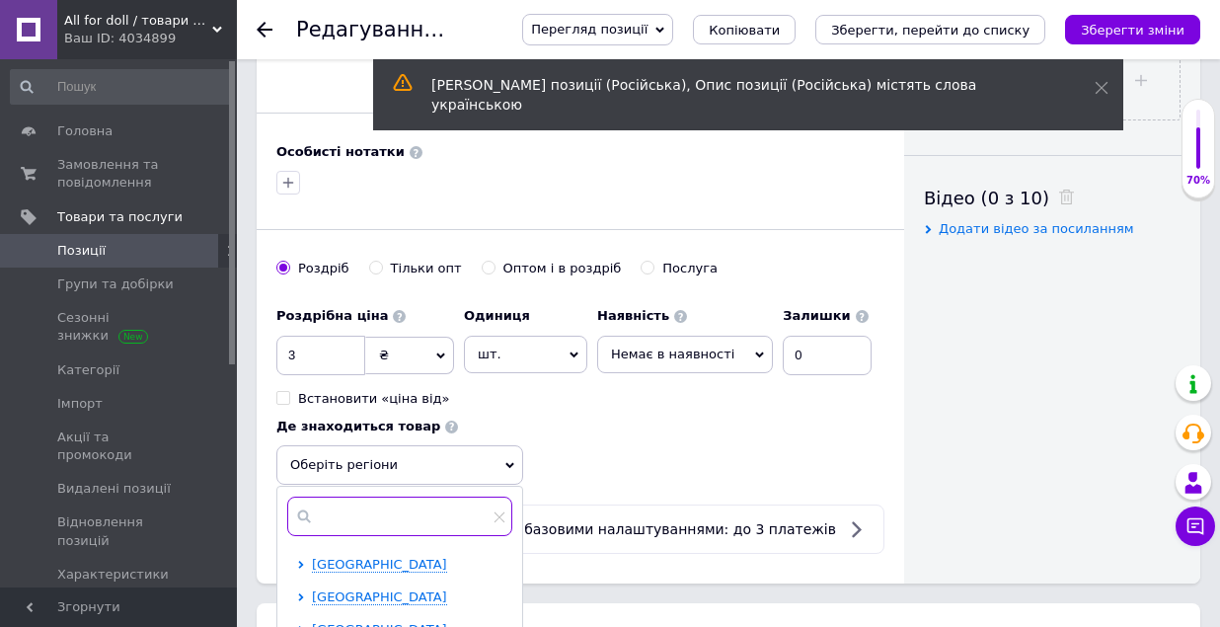
click at [398, 511] on input "text" at bounding box center [399, 515] width 225 height 39
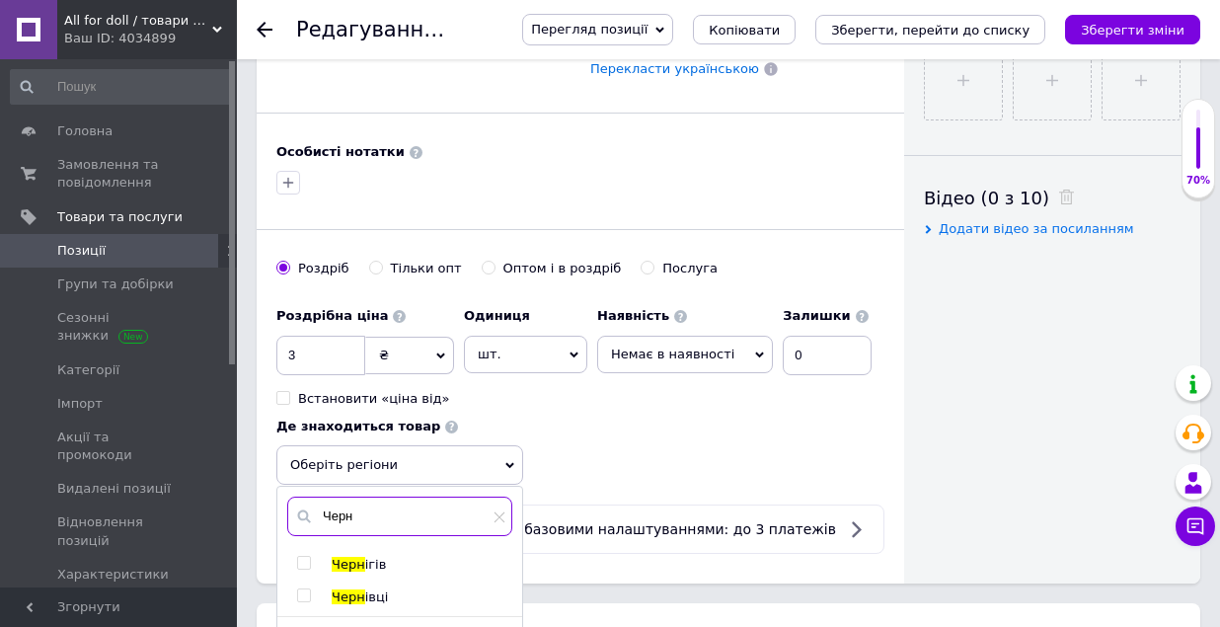
type input "Черн"
click at [304, 557] on input "checkbox" at bounding box center [303, 563] width 13 height 13
checkbox input "true"
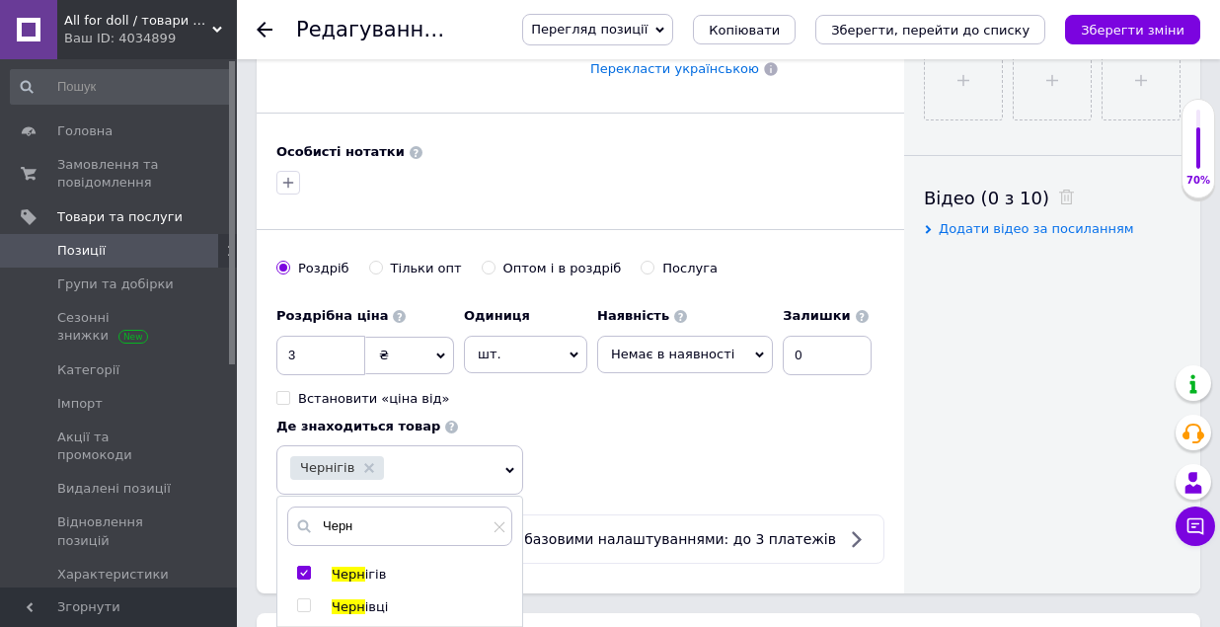
click at [740, 356] on span "Немає в наявності" at bounding box center [685, 354] width 176 height 37
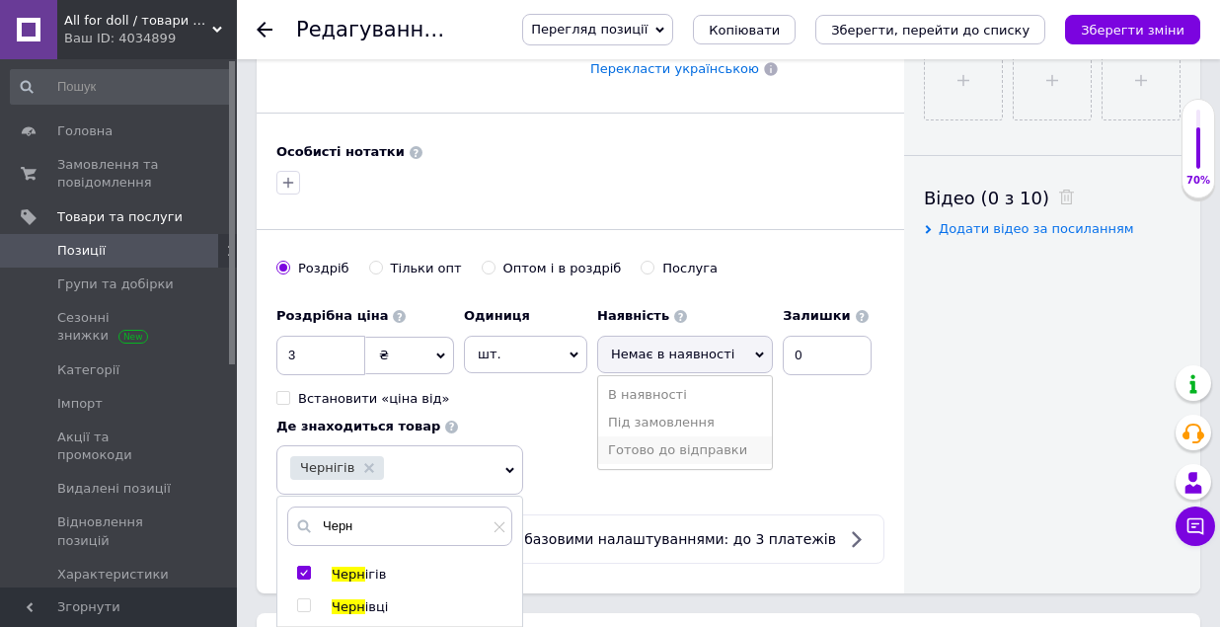
click at [661, 440] on li "Готово до відправки" at bounding box center [685, 450] width 174 height 28
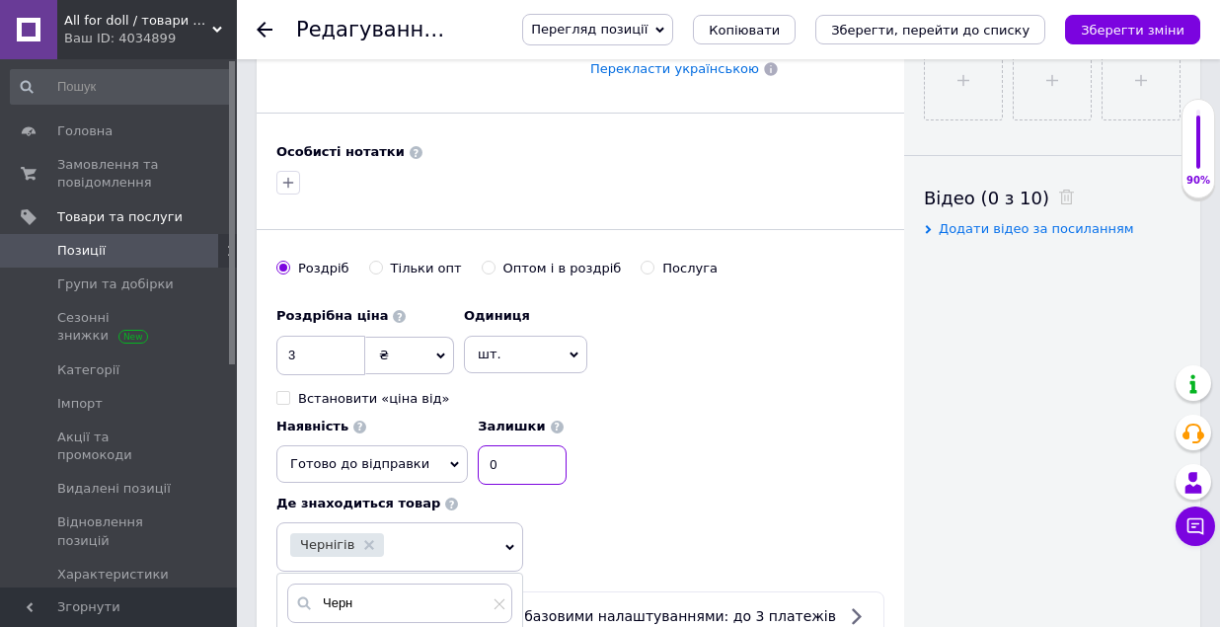
click at [566, 445] on input "0" at bounding box center [522, 464] width 89 height 39
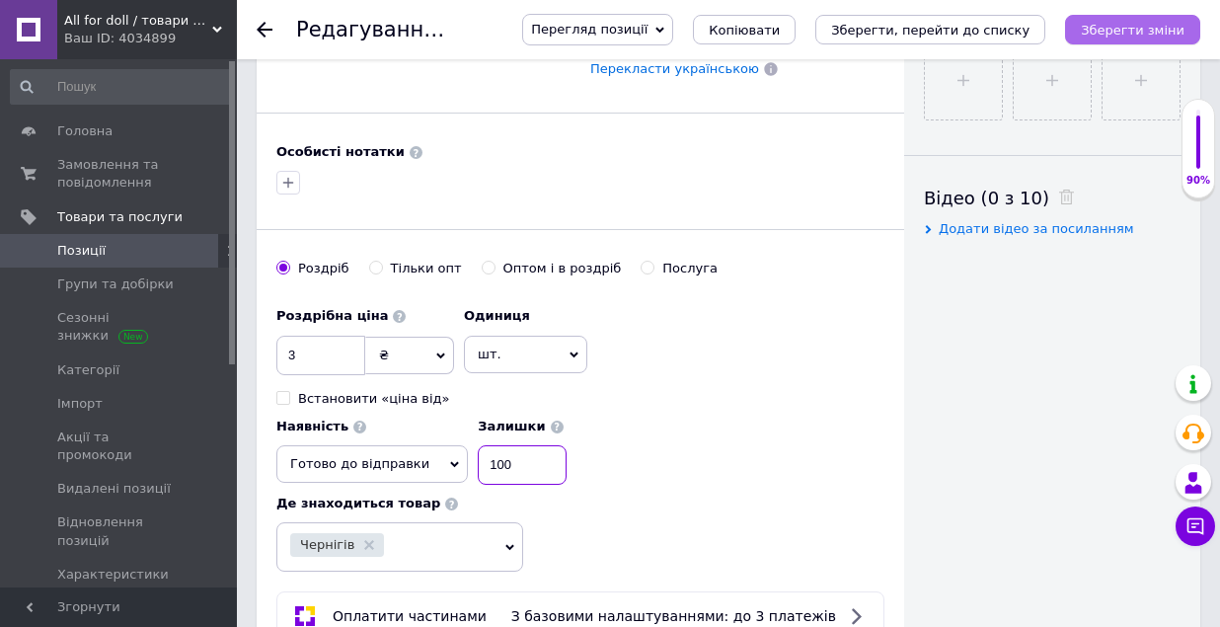
type input "100"
click at [1135, 26] on icon "Зберегти зміни" at bounding box center [1133, 30] width 104 height 15
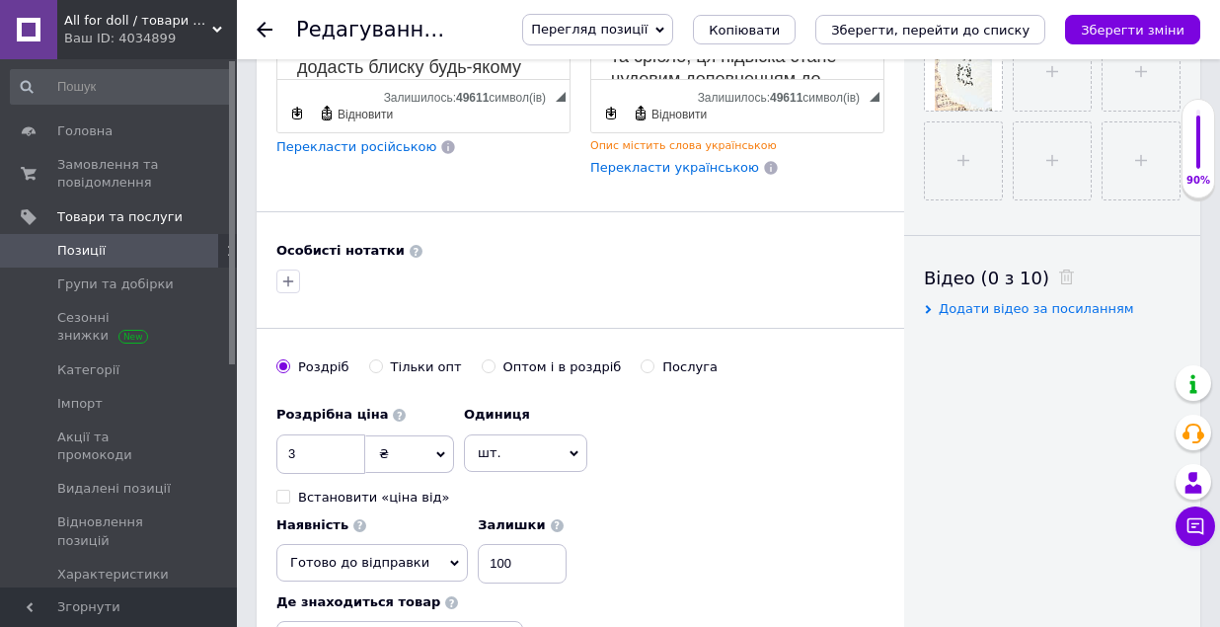
scroll to position [733, 0]
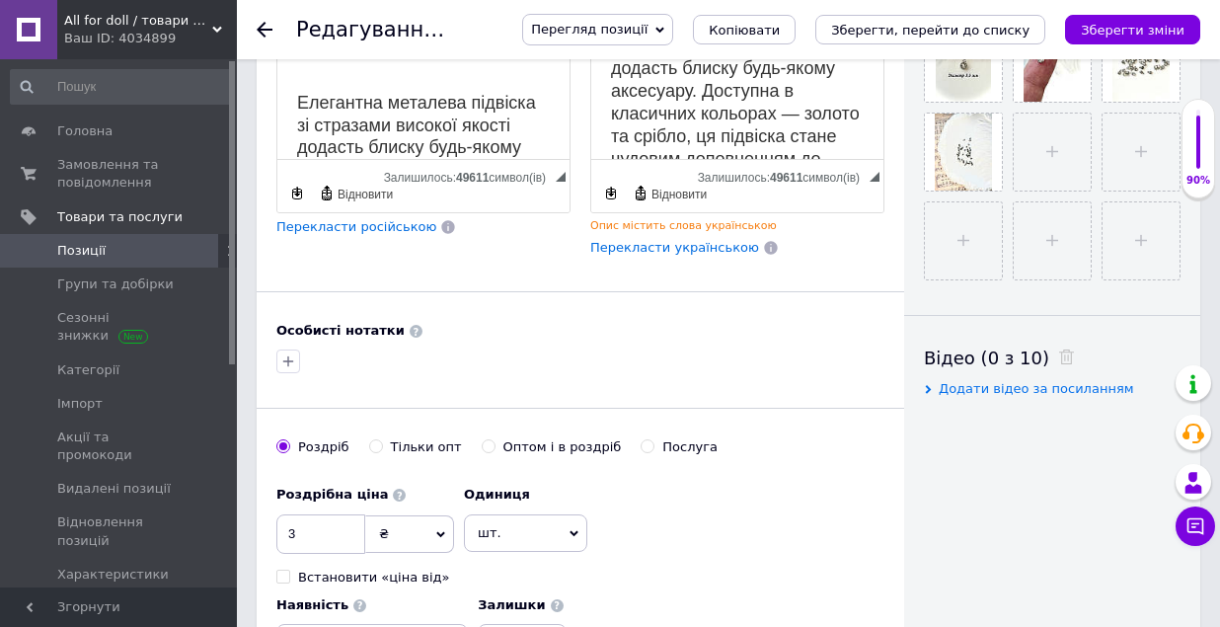
click at [341, 225] on span "Перекласти російською" at bounding box center [356, 226] width 160 height 15
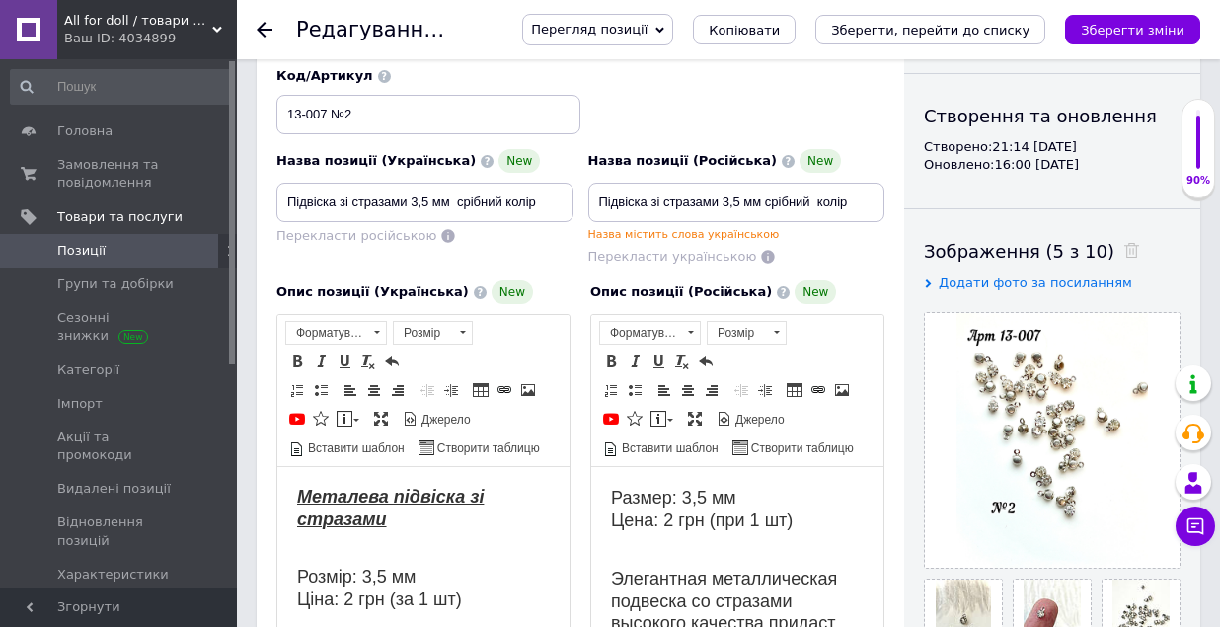
scroll to position [174, 0]
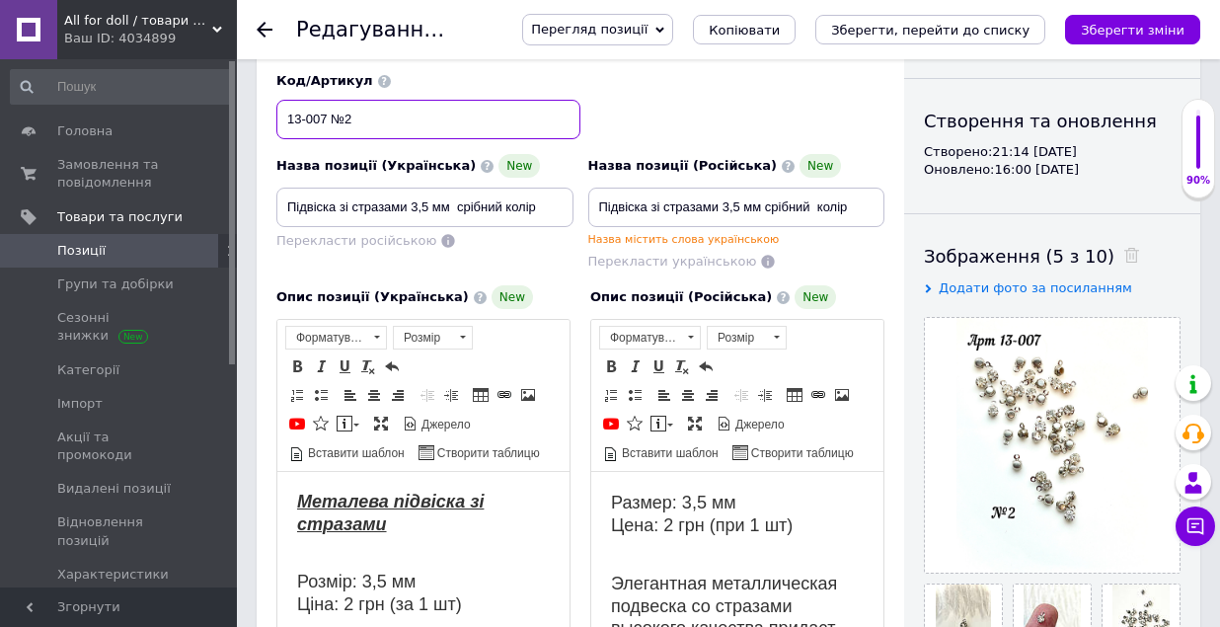
click at [365, 119] on input "13-007 №2" at bounding box center [428, 119] width 304 height 39
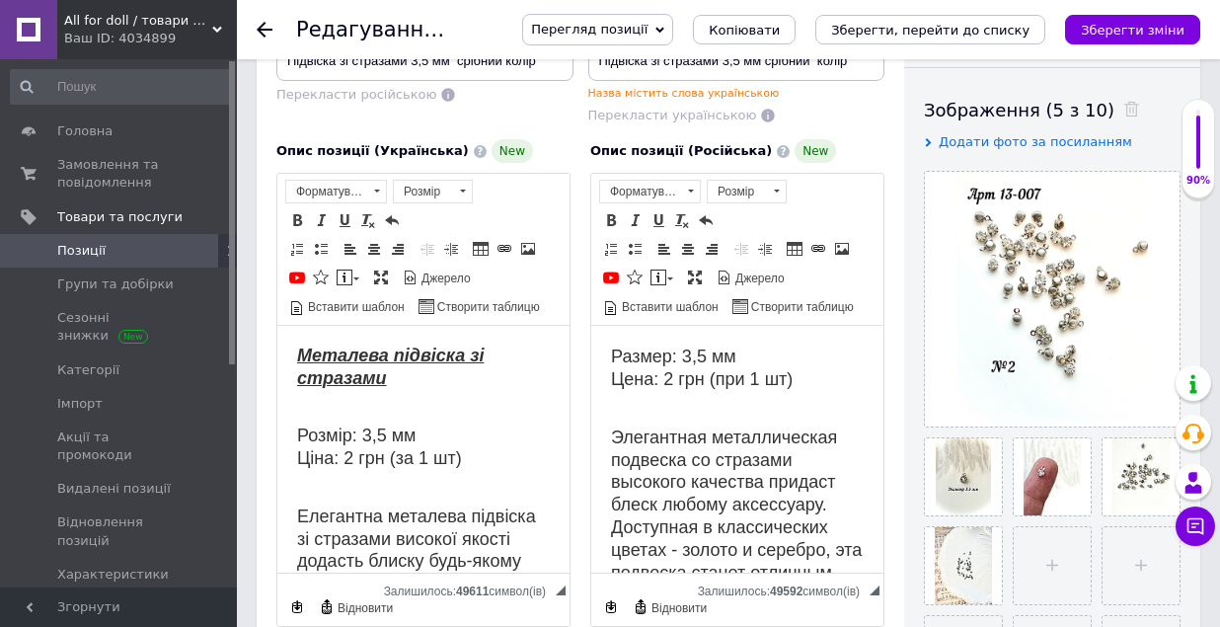
scroll to position [333, 0]
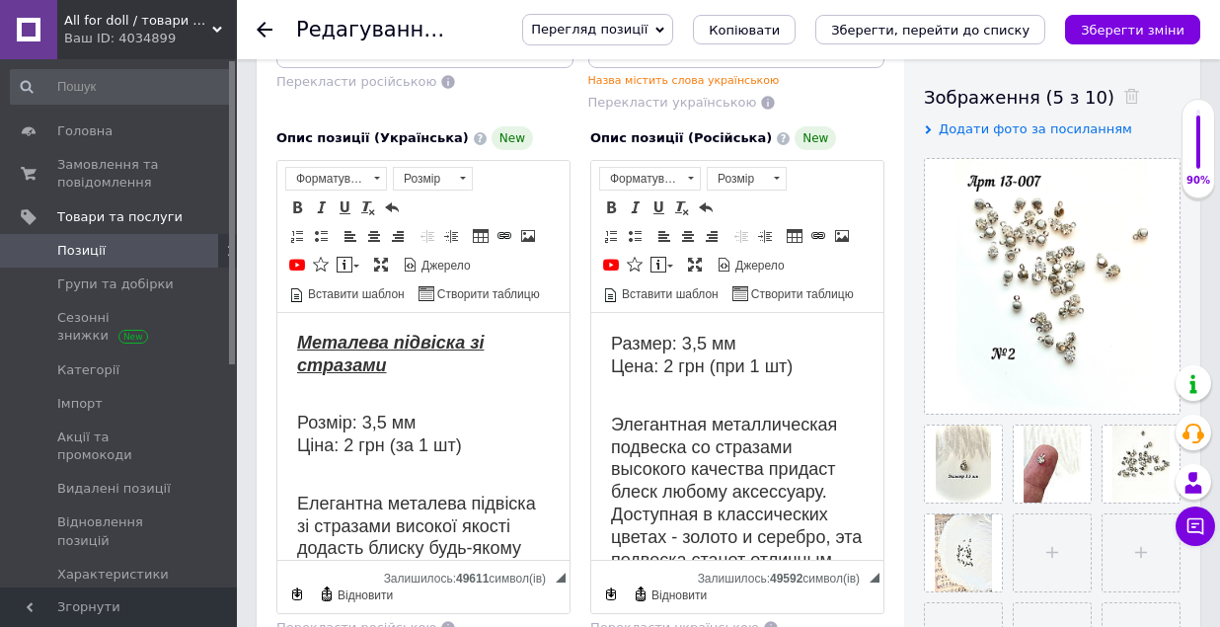
type input "13-007-2"
click at [352, 436] on span "Розмір: 3,5 мм Ціна: 2 грн (за 1 шт)" at bounding box center [379, 434] width 165 height 87
click at [671, 360] on span "Размер: 3,5 мм Цена: 2 грн (при 1 шт)" at bounding box center [702, 355] width 182 height 87
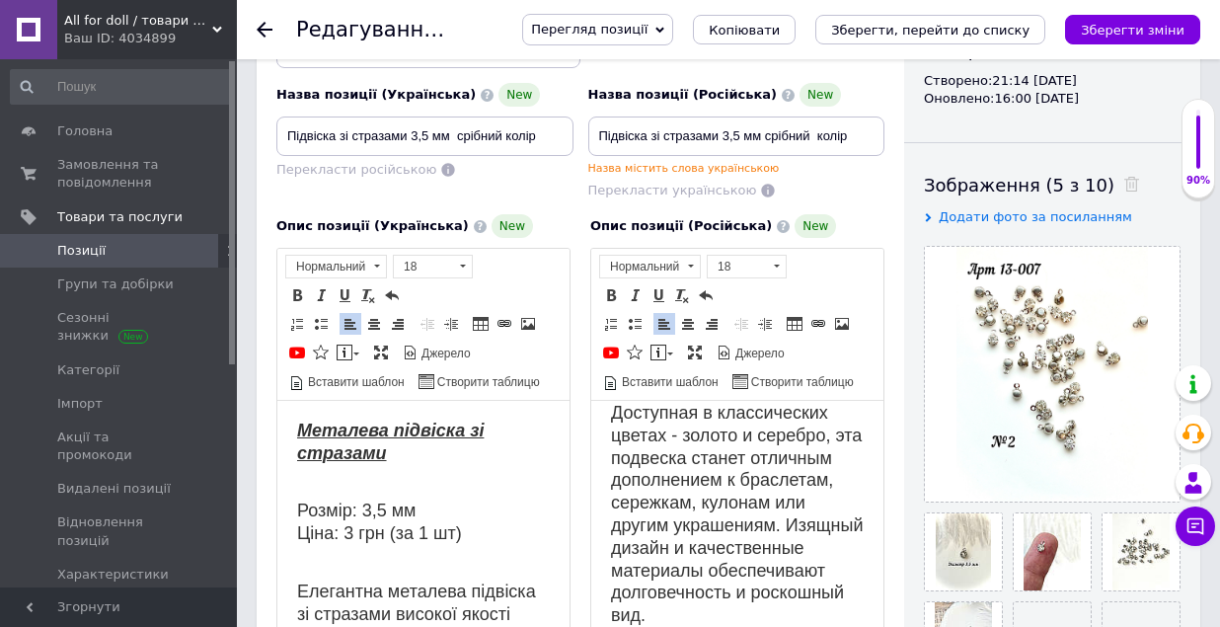
scroll to position [274, 0]
click at [1162, 33] on icon "Зберегти зміни" at bounding box center [1133, 30] width 104 height 15
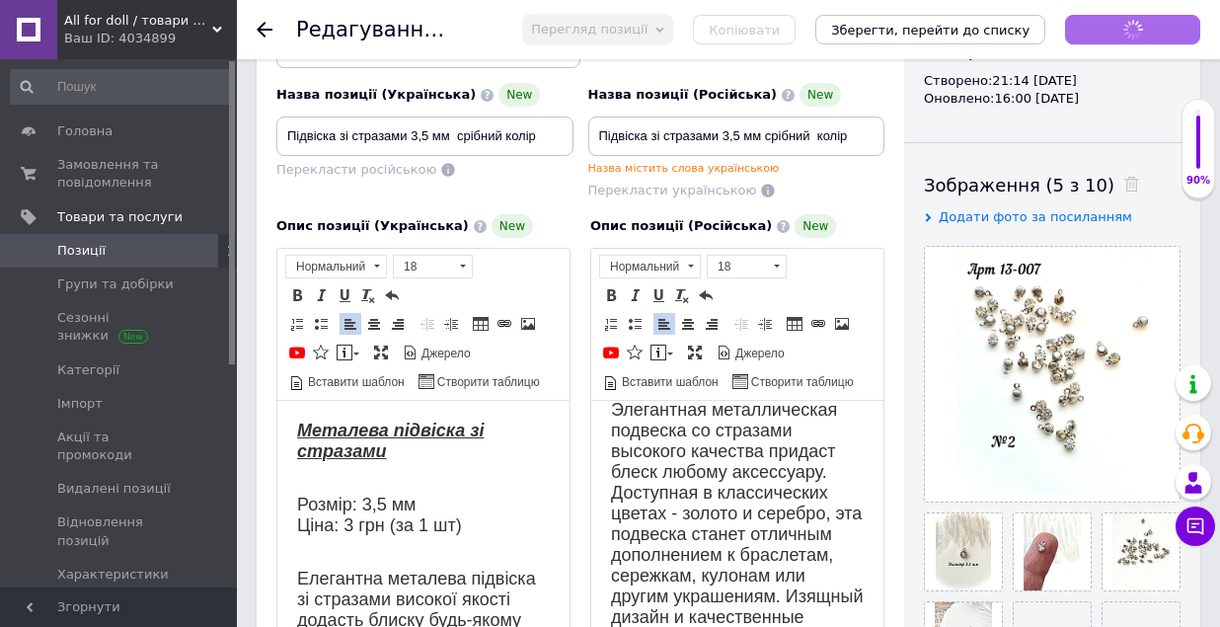
scroll to position [252, 0]
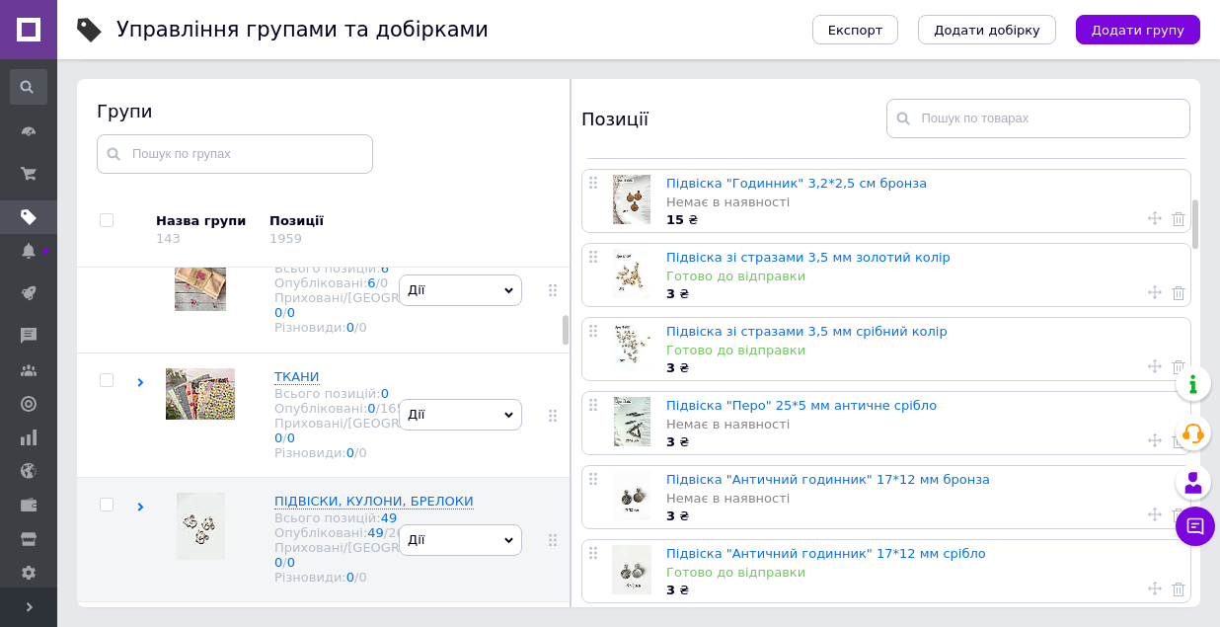
scroll to position [370, 0]
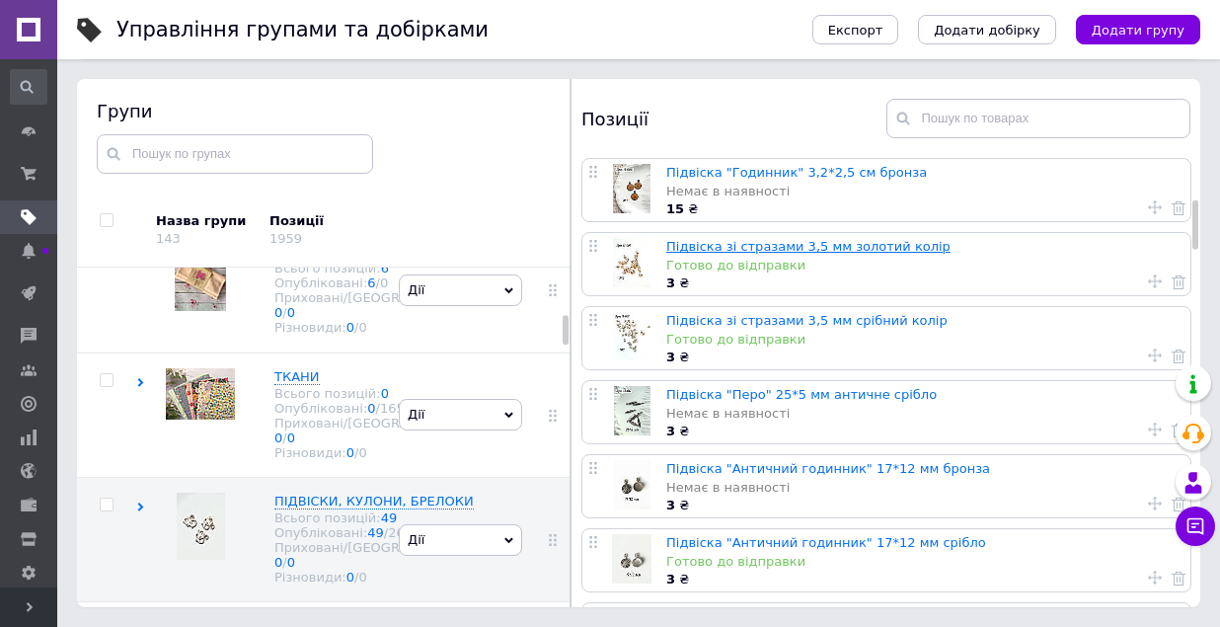
click at [819, 246] on link "Підвіска зі стразами 3,5 мм золотий колір" at bounding box center [808, 246] width 284 height 15
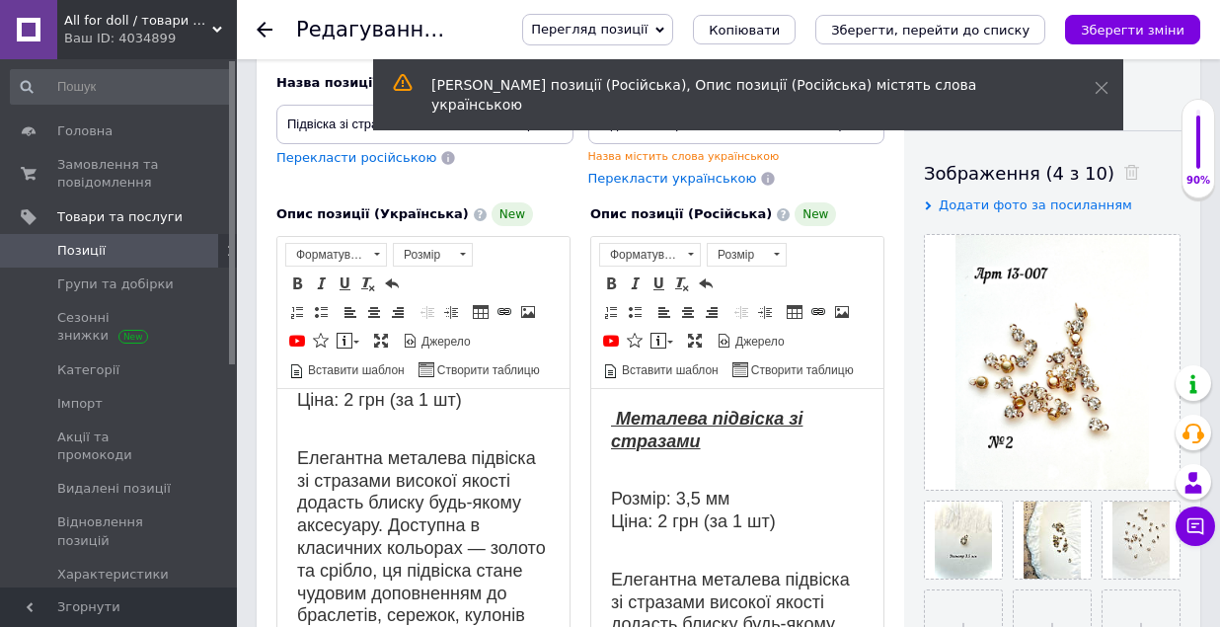
scroll to position [106, 0]
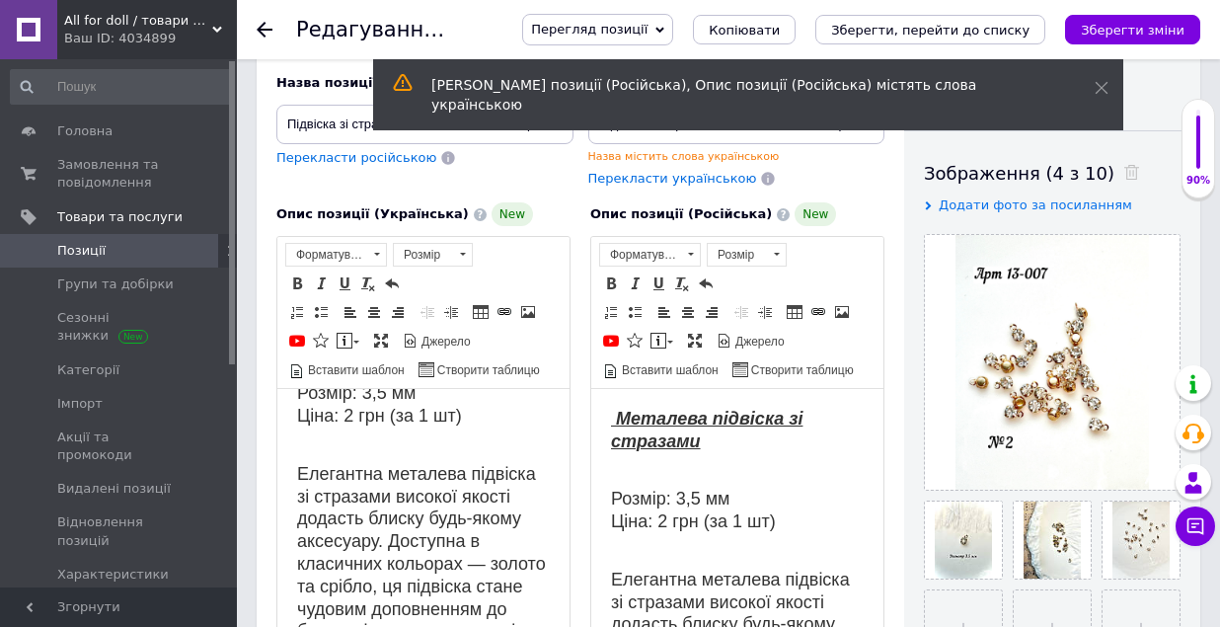
click at [350, 411] on span "Розмір: 3,5 мм Ціна: 2 грн (за 1 шт)" at bounding box center [379, 404] width 165 height 87
click at [663, 518] on span "Розмір: 3,5 мм Ціна: 2 грн (за 1 шт)" at bounding box center [693, 510] width 165 height 87
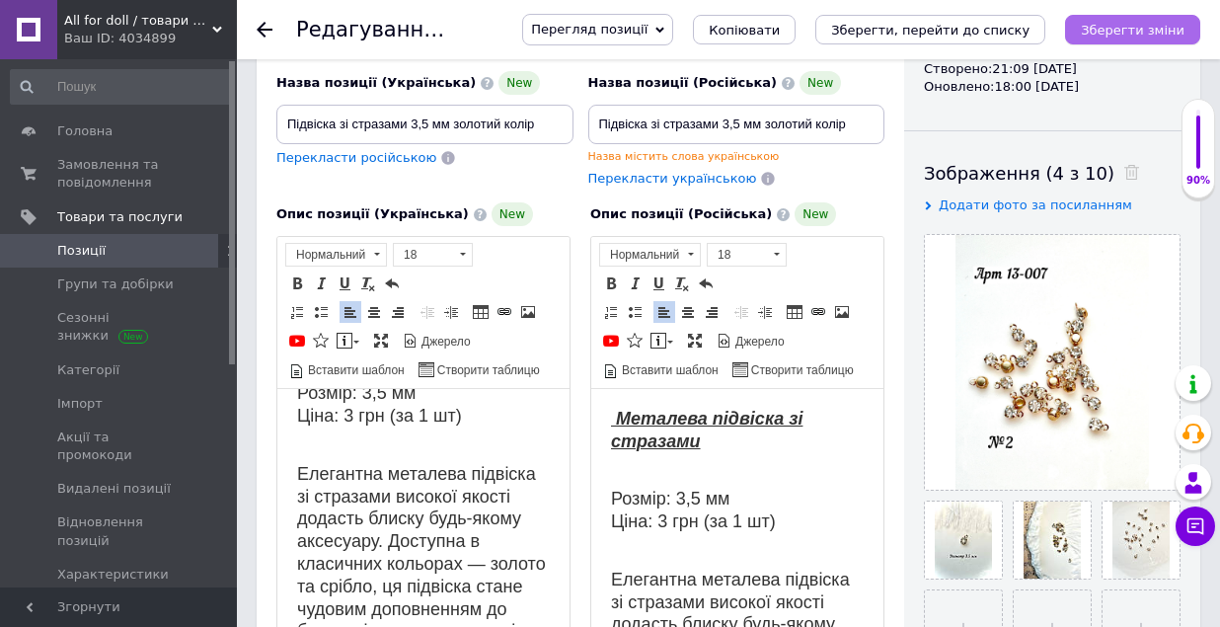
click at [1144, 32] on icon "Зберегти зміни" at bounding box center [1133, 30] width 104 height 15
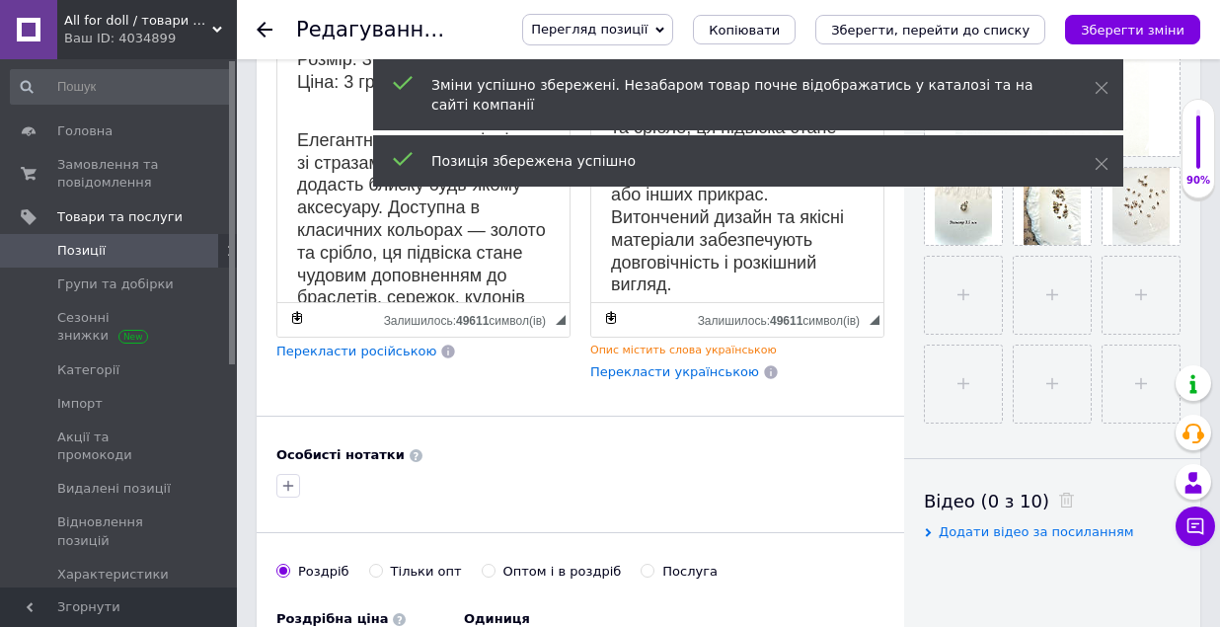
scroll to position [600, 0]
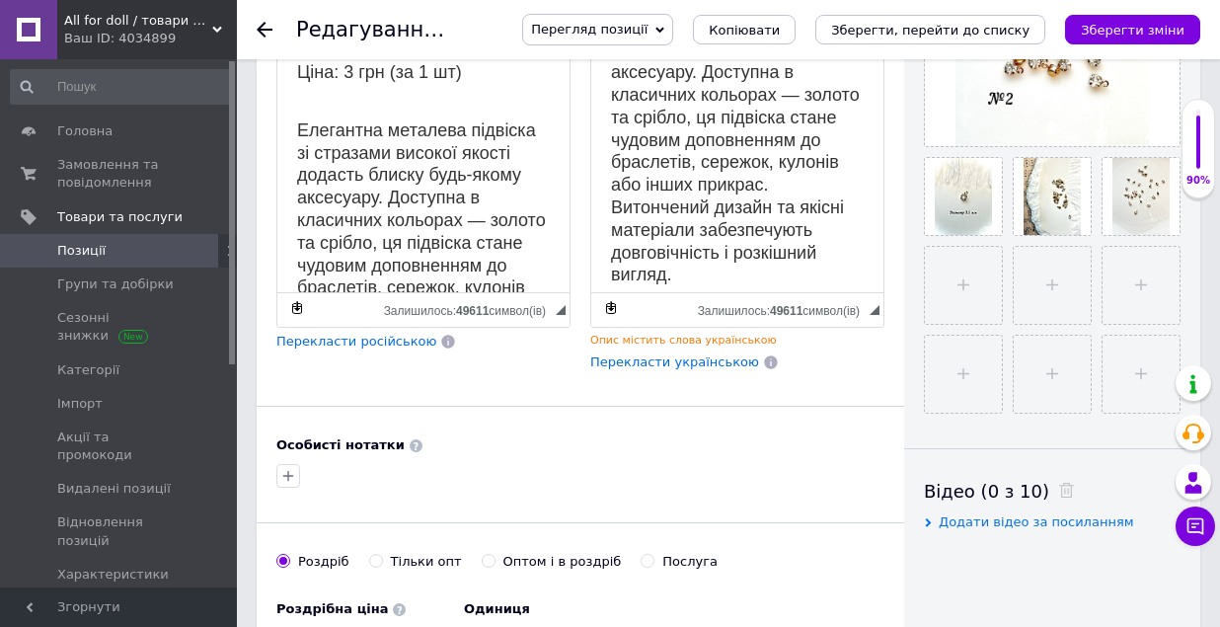
click at [371, 341] on span "Перекласти російською" at bounding box center [356, 341] width 160 height 15
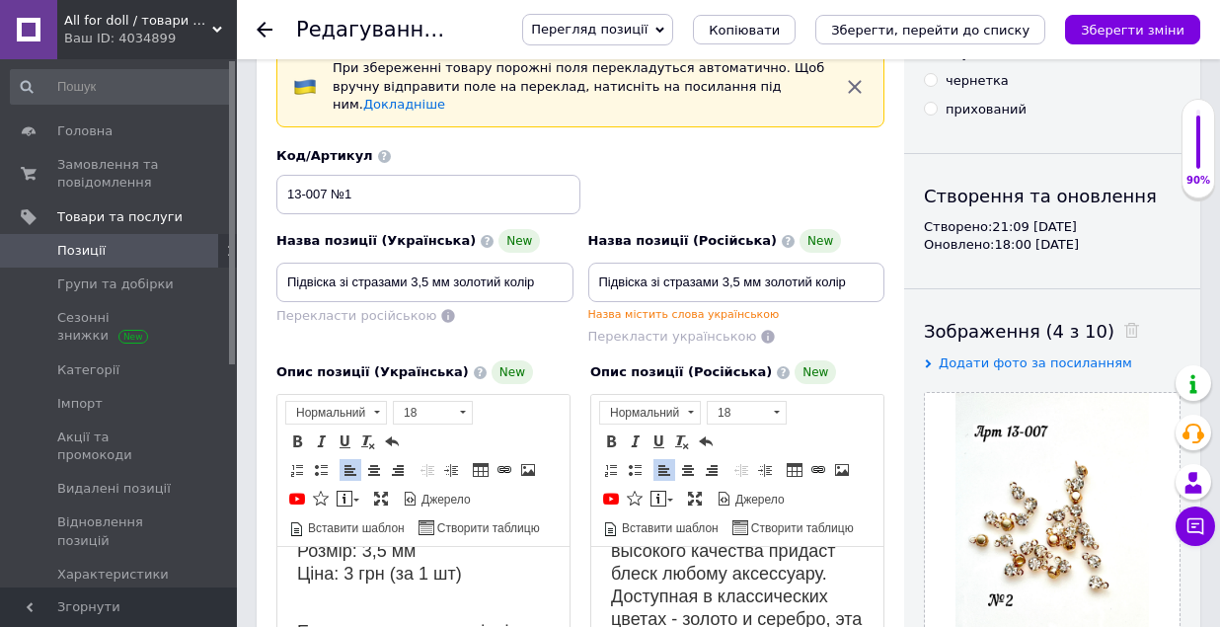
scroll to position [97, 0]
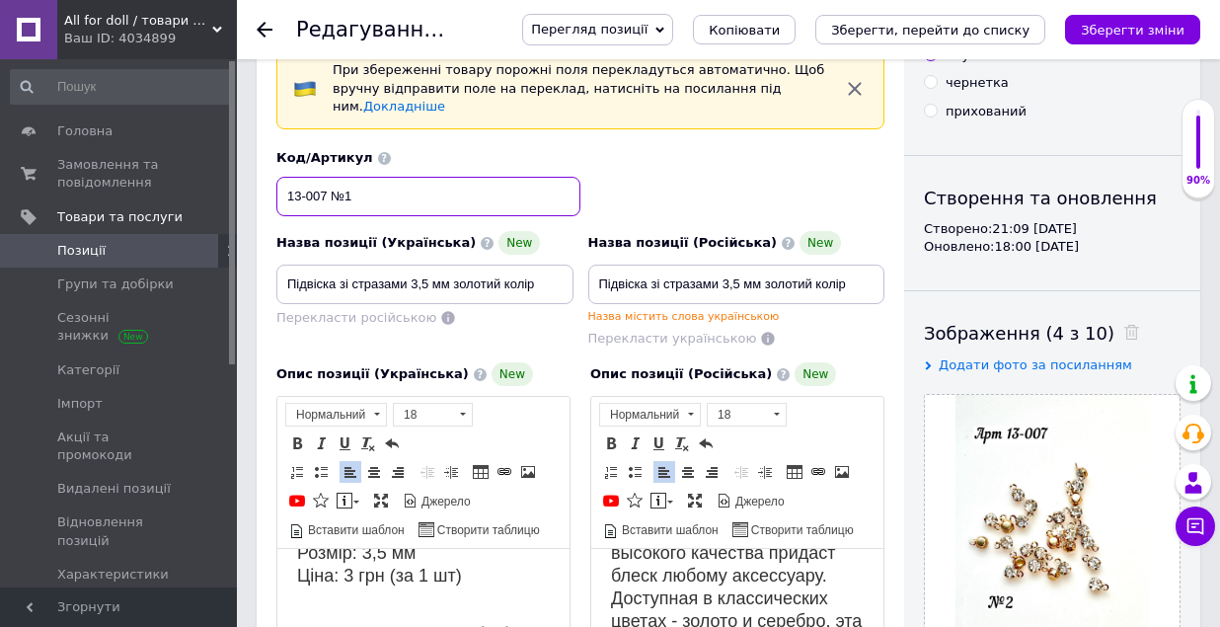
click at [360, 195] on input "13-007 №1" at bounding box center [428, 196] width 304 height 39
type input "13-007-1"
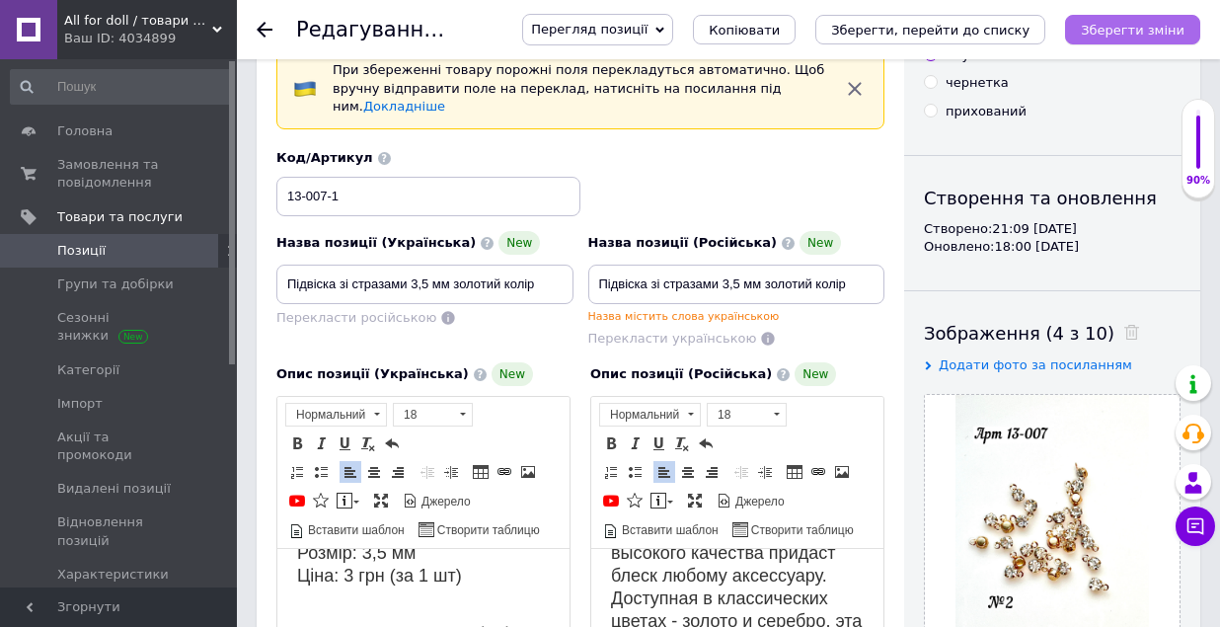
click at [1156, 28] on icon "Зберегти зміни" at bounding box center [1133, 30] width 104 height 15
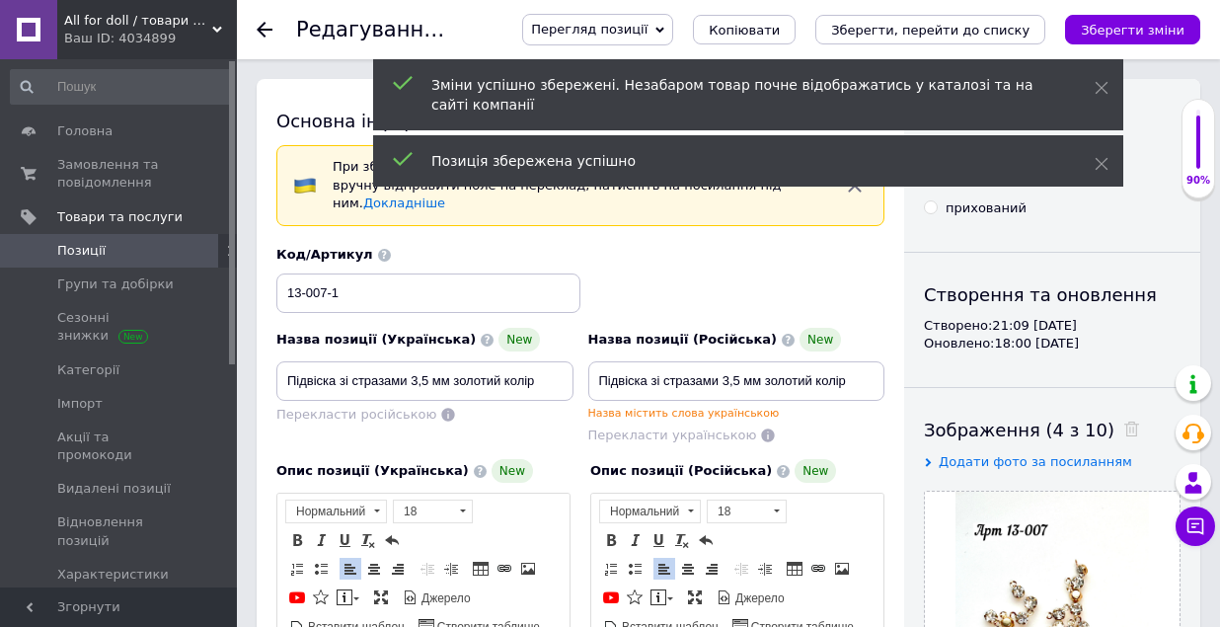
scroll to position [0, 0]
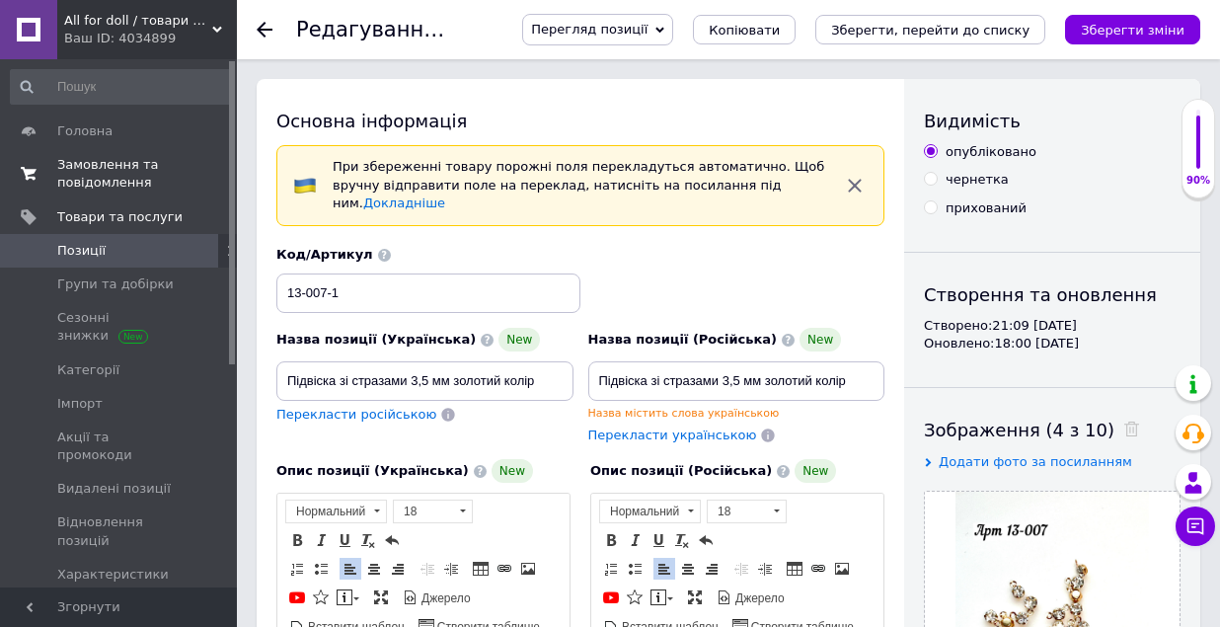
click at [89, 177] on span "Замовлення та повідомлення" at bounding box center [119, 174] width 125 height 36
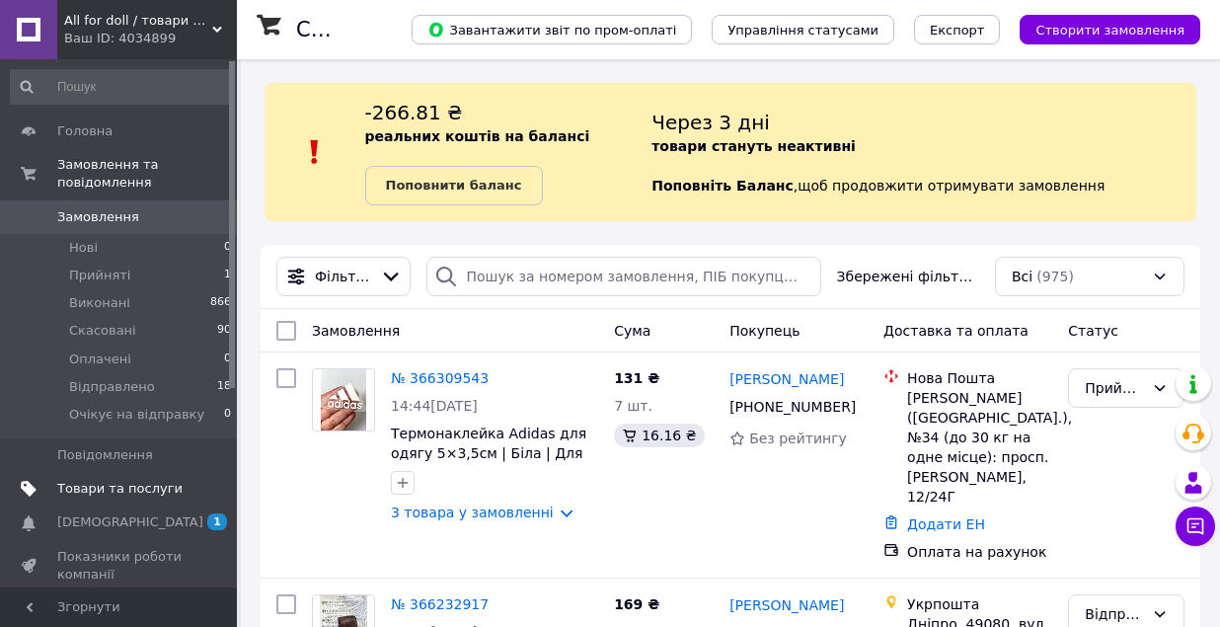
click at [129, 484] on span "Товари та послуги" at bounding box center [119, 489] width 125 height 18
